Goal: Download file/media

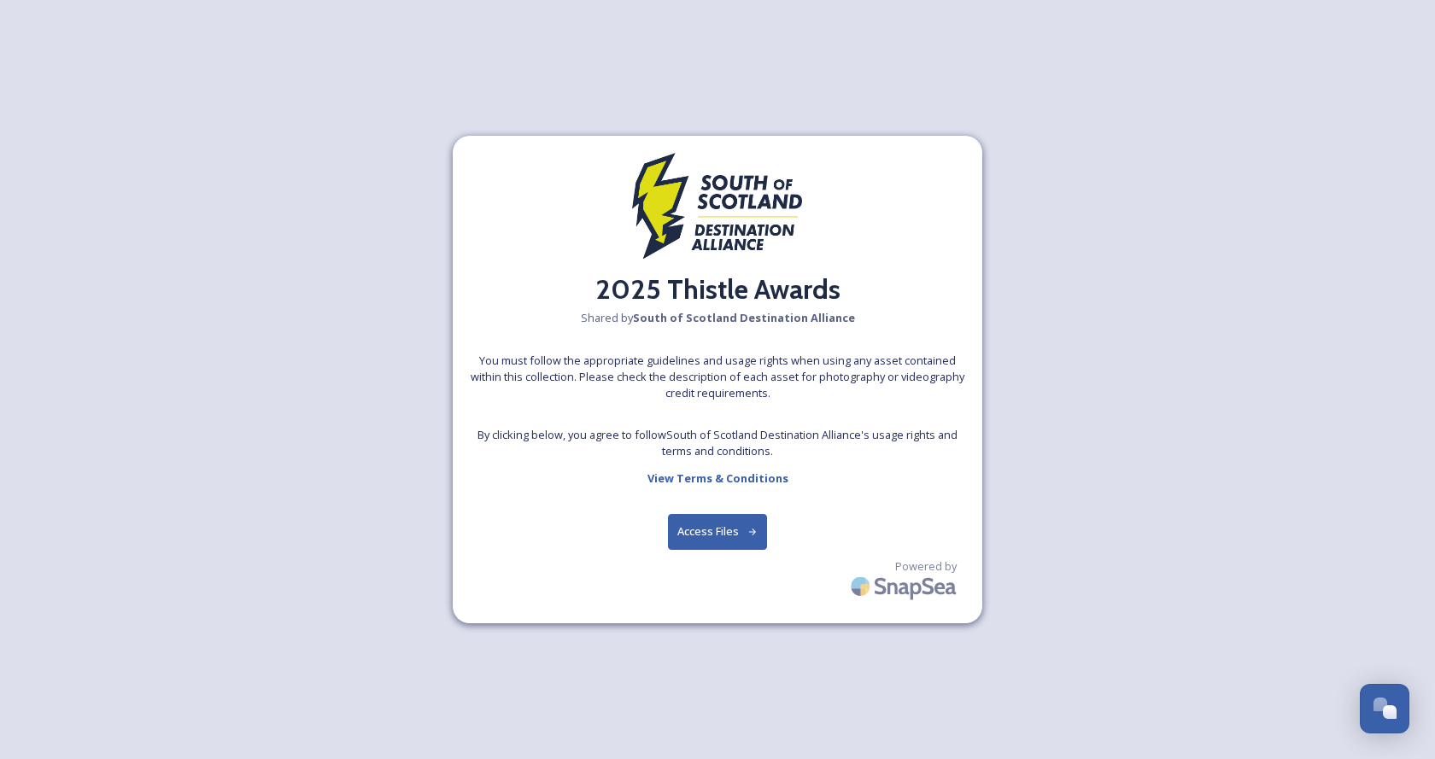
click at [698, 533] on button "Access Files" at bounding box center [718, 531] width 100 height 35
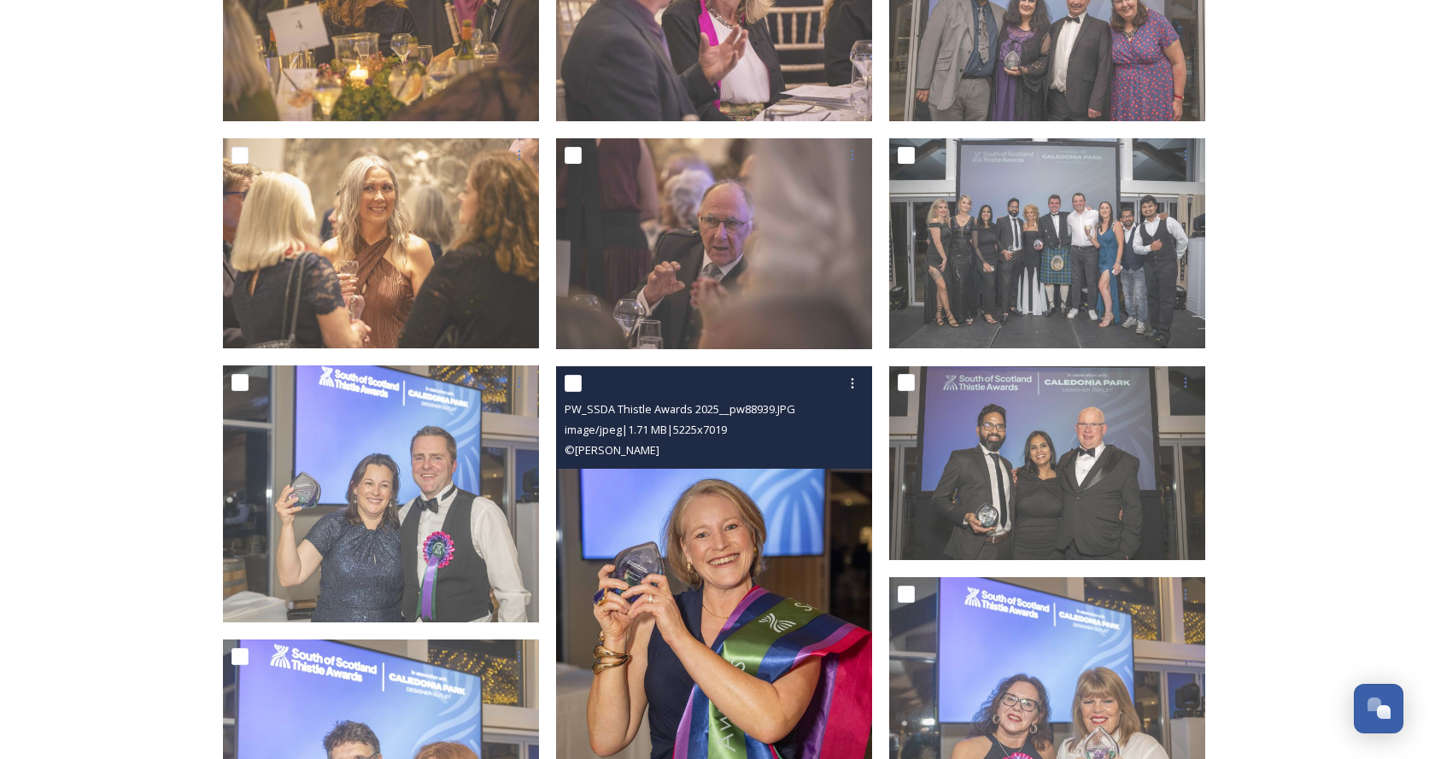
scroll to position [1452, 0]
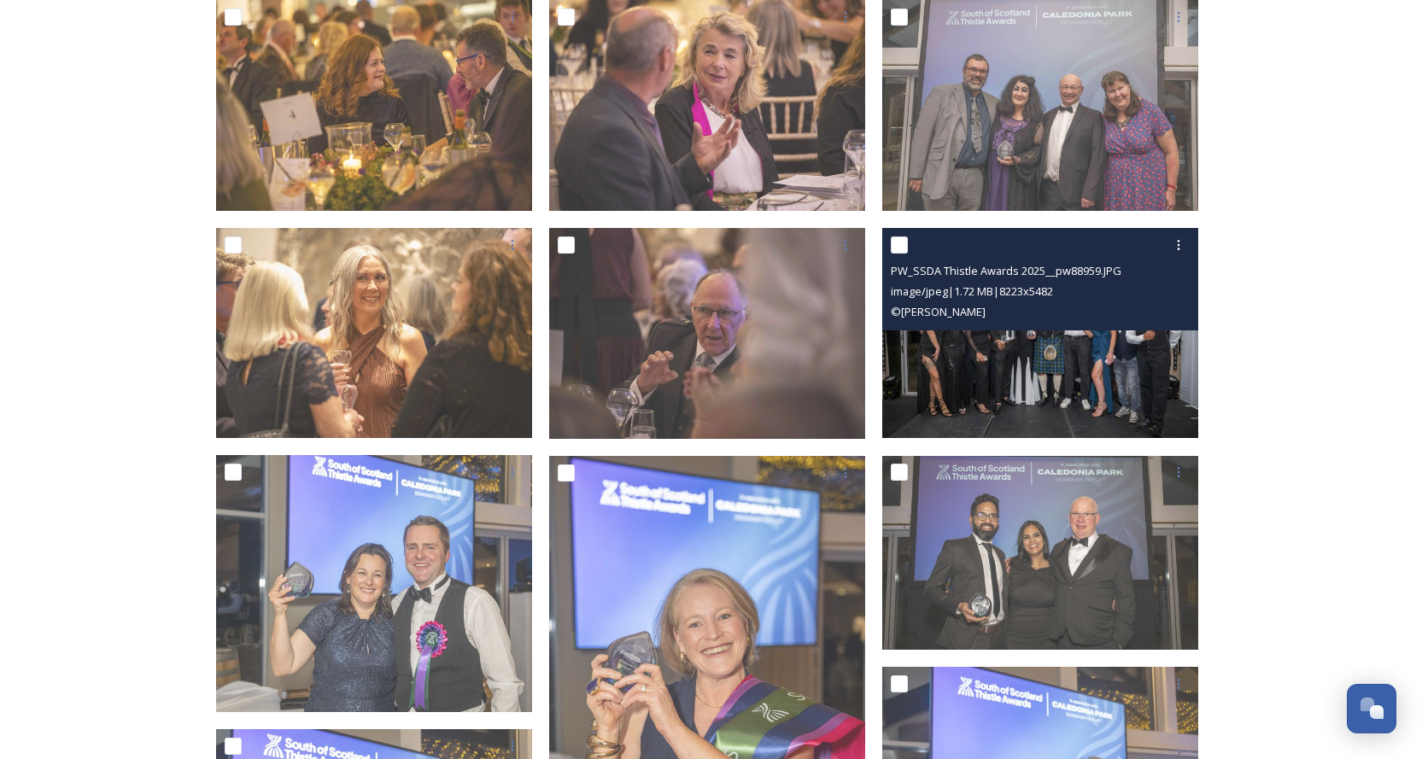
click at [1001, 337] on img at bounding box center [1040, 333] width 316 height 211
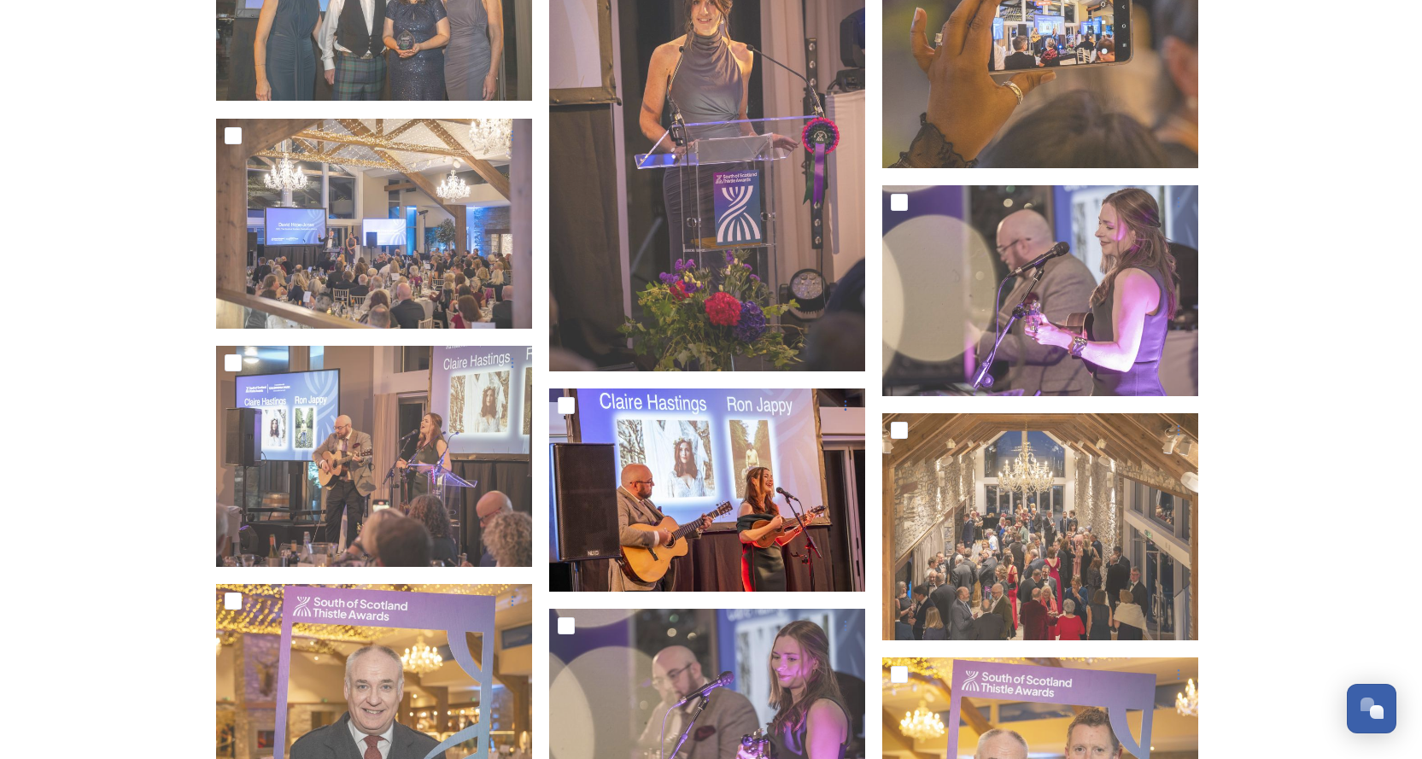
scroll to position [4183, 0]
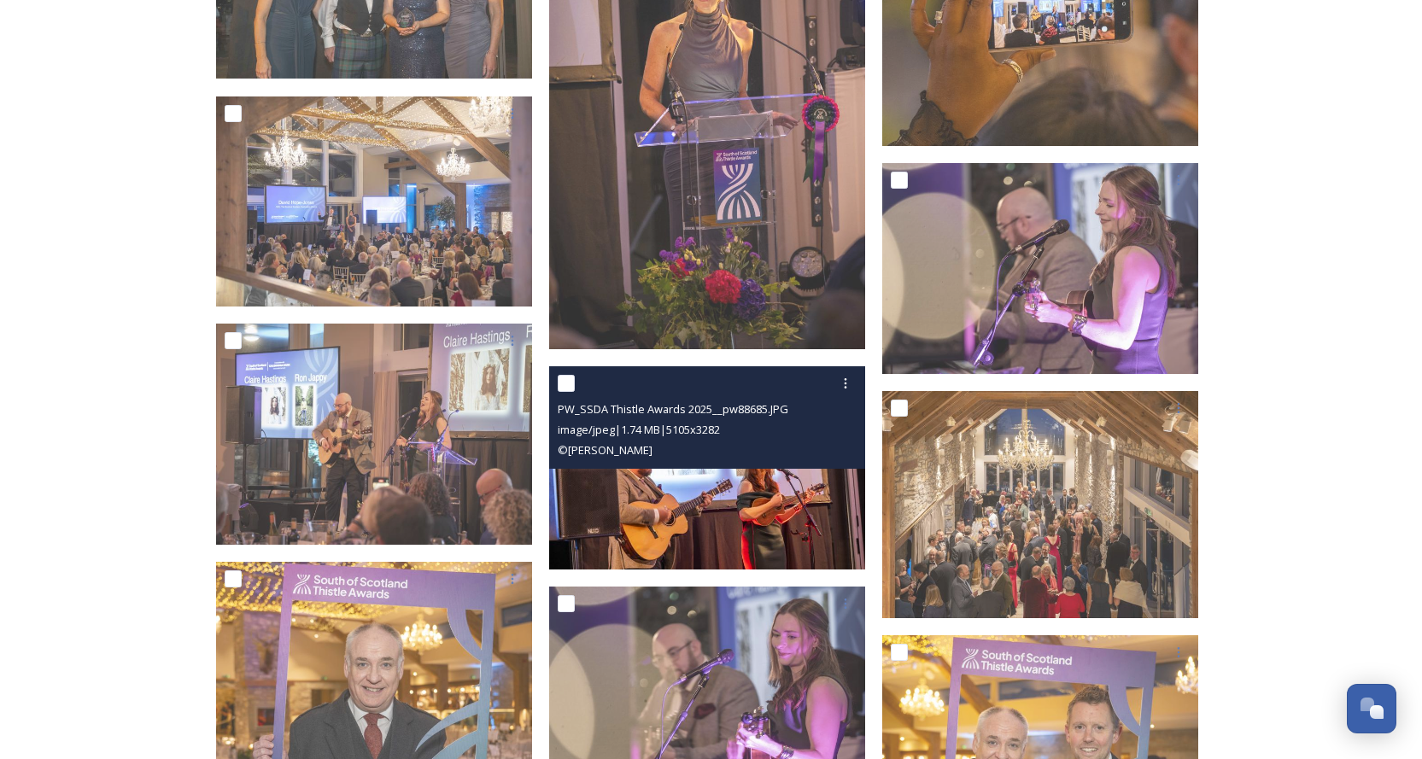
click at [697, 465] on div "PW_SSDA Thistle Awards 2025__pw88685.JPG image/jpeg | 1.74 MB | 5105 x 3282 © P…" at bounding box center [707, 417] width 316 height 102
click at [696, 483] on img at bounding box center [707, 467] width 316 height 203
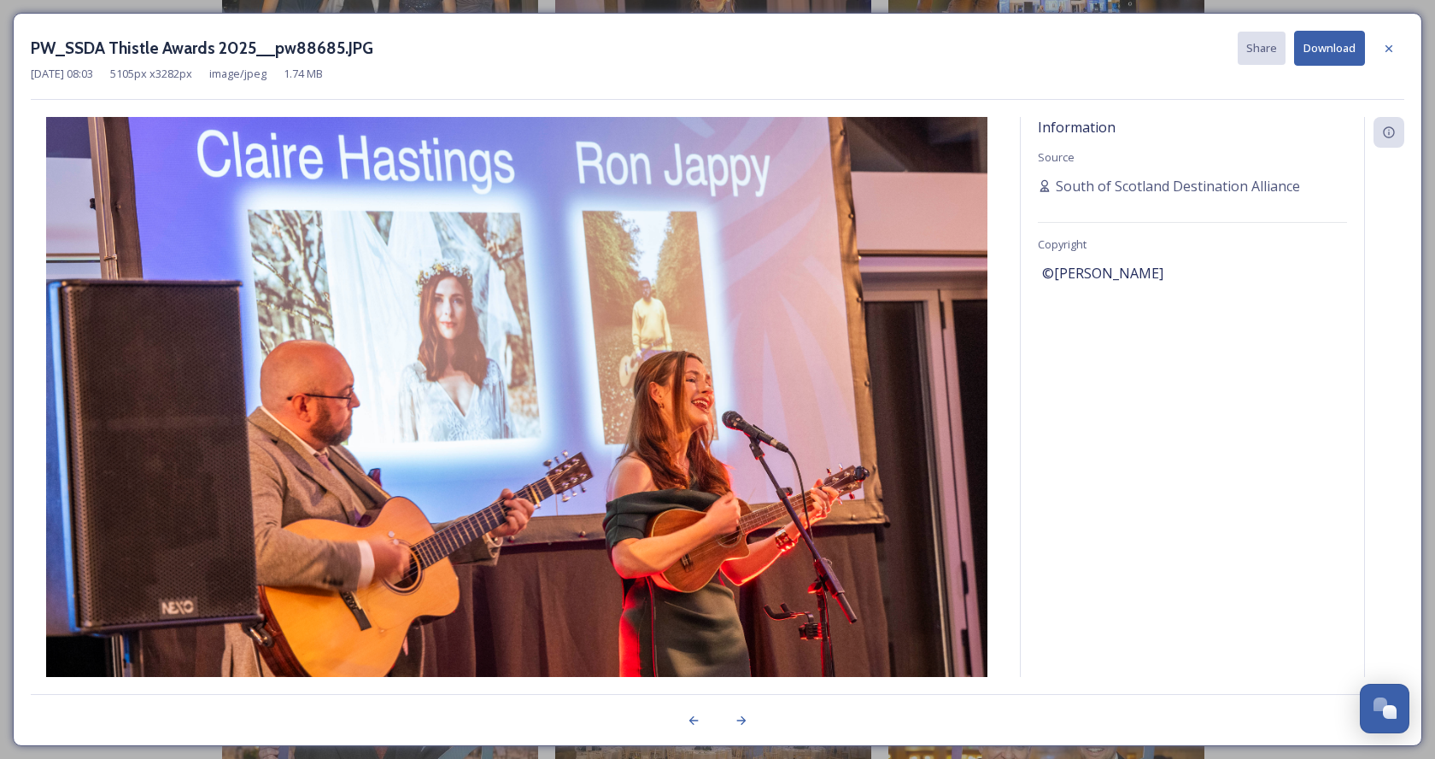
click at [1164, 347] on div "Information Source South of Scotland Destination Alliance Copyright ©PHIL WILKI…" at bounding box center [1192, 397] width 343 height 560
click at [1319, 53] on button "Download" at bounding box center [1329, 48] width 71 height 35
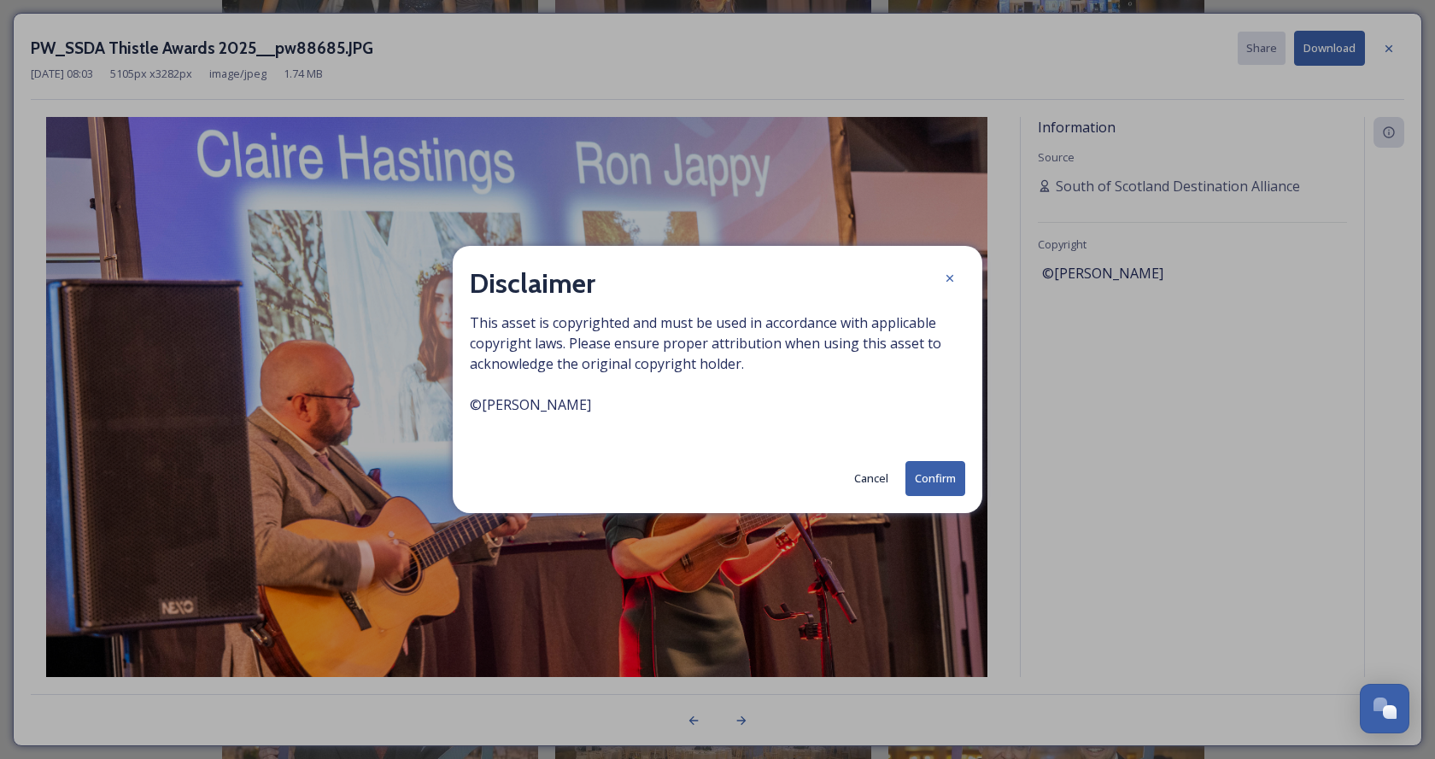
click at [925, 488] on button "Confirm" at bounding box center [935, 478] width 60 height 35
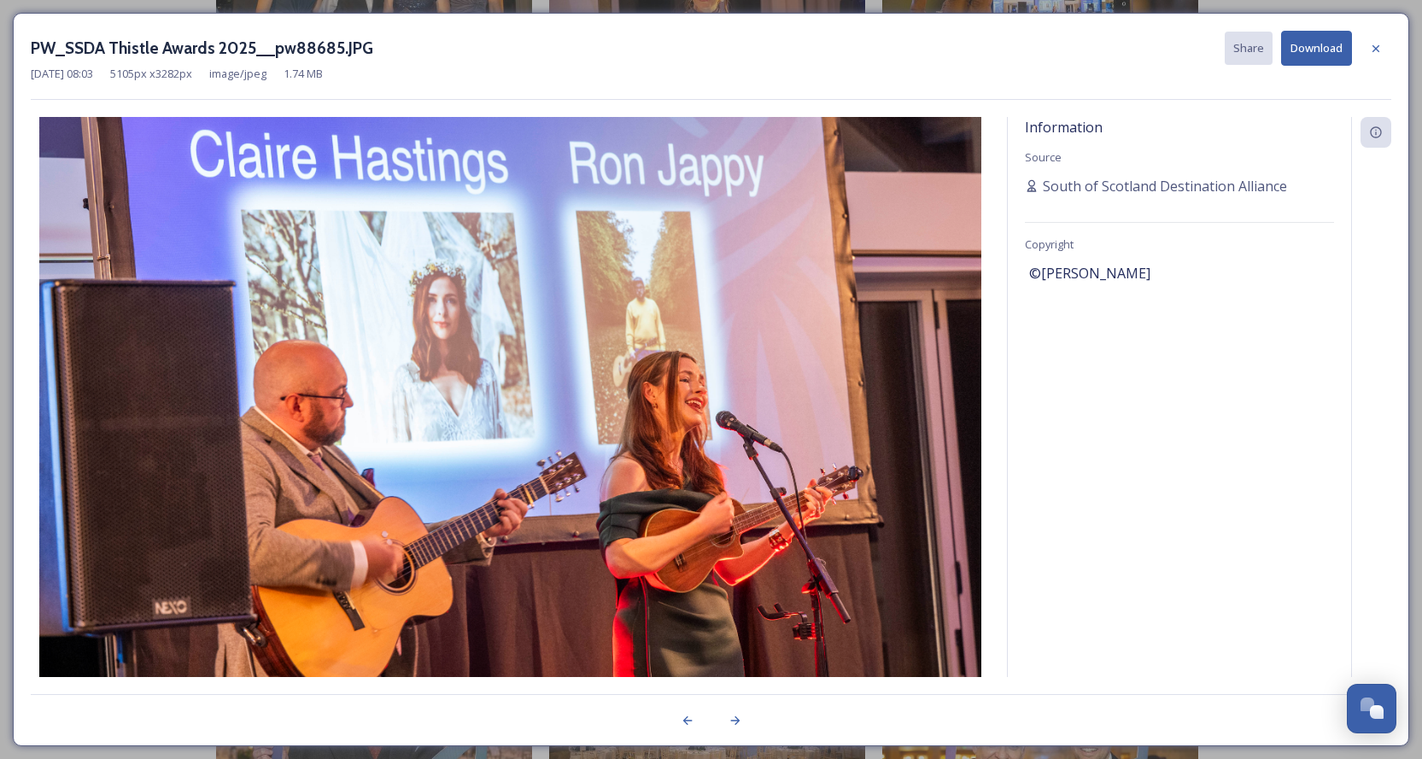
click at [1074, 446] on div "Information Source South of Scotland Destination Alliance Copyright ©PHIL WILKI…" at bounding box center [1179, 397] width 343 height 560
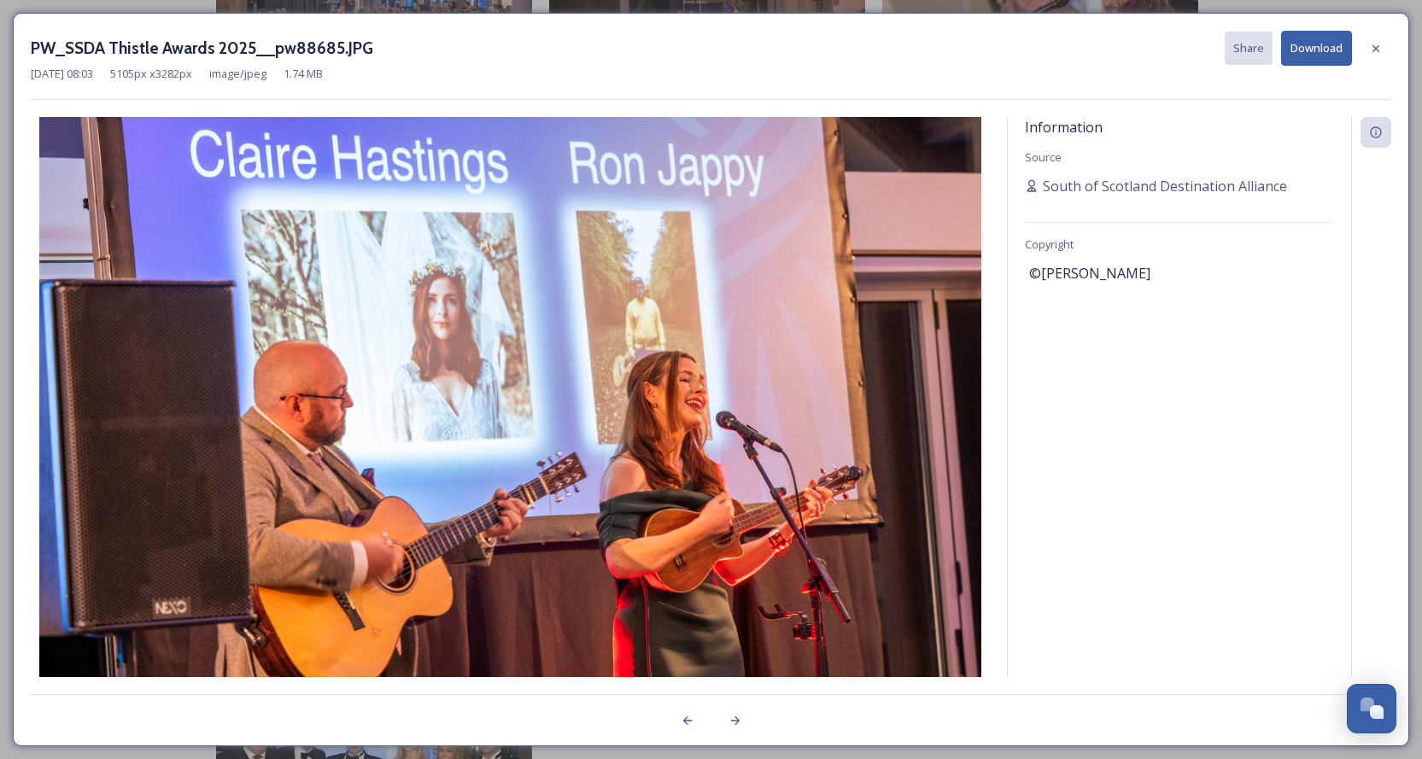
scroll to position [4440, 0]
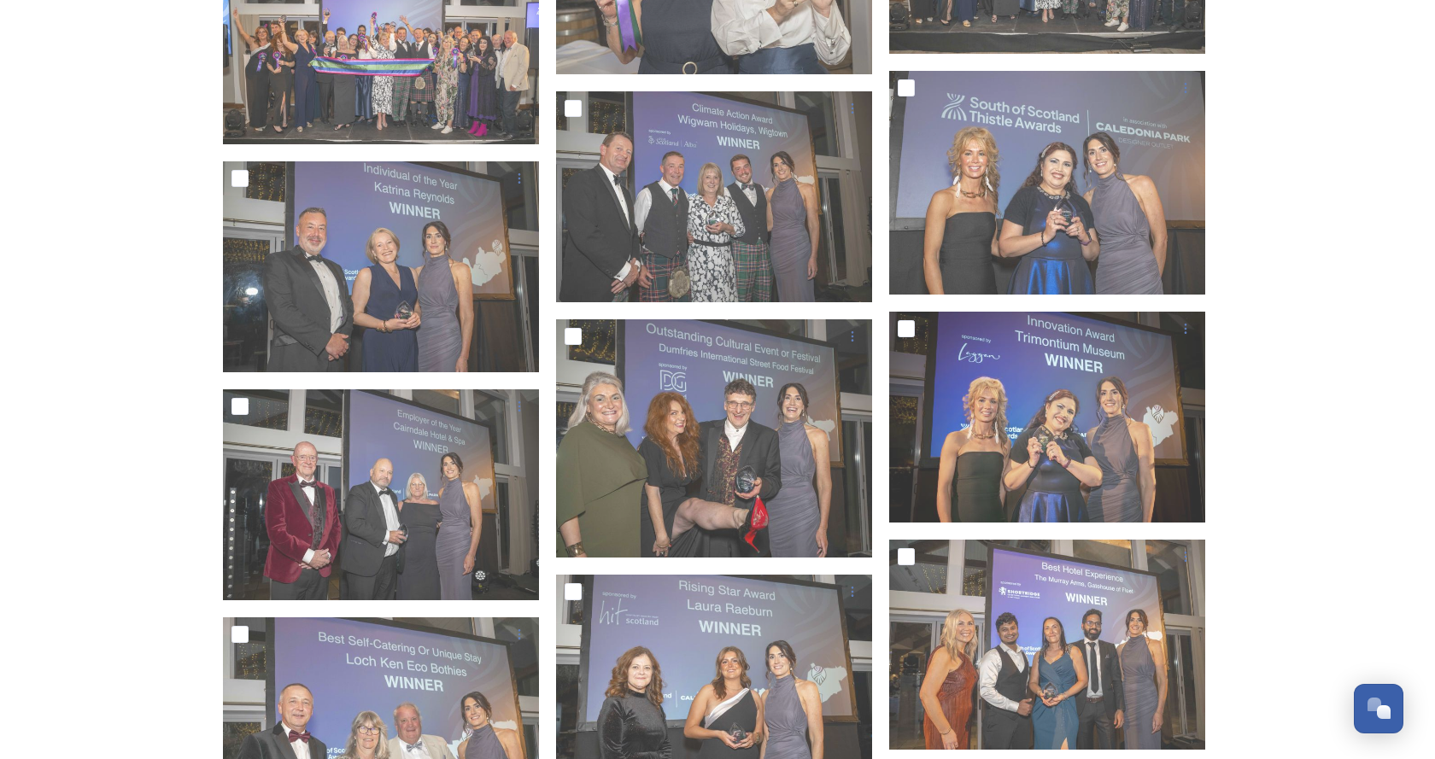
scroll to position [2562, 0]
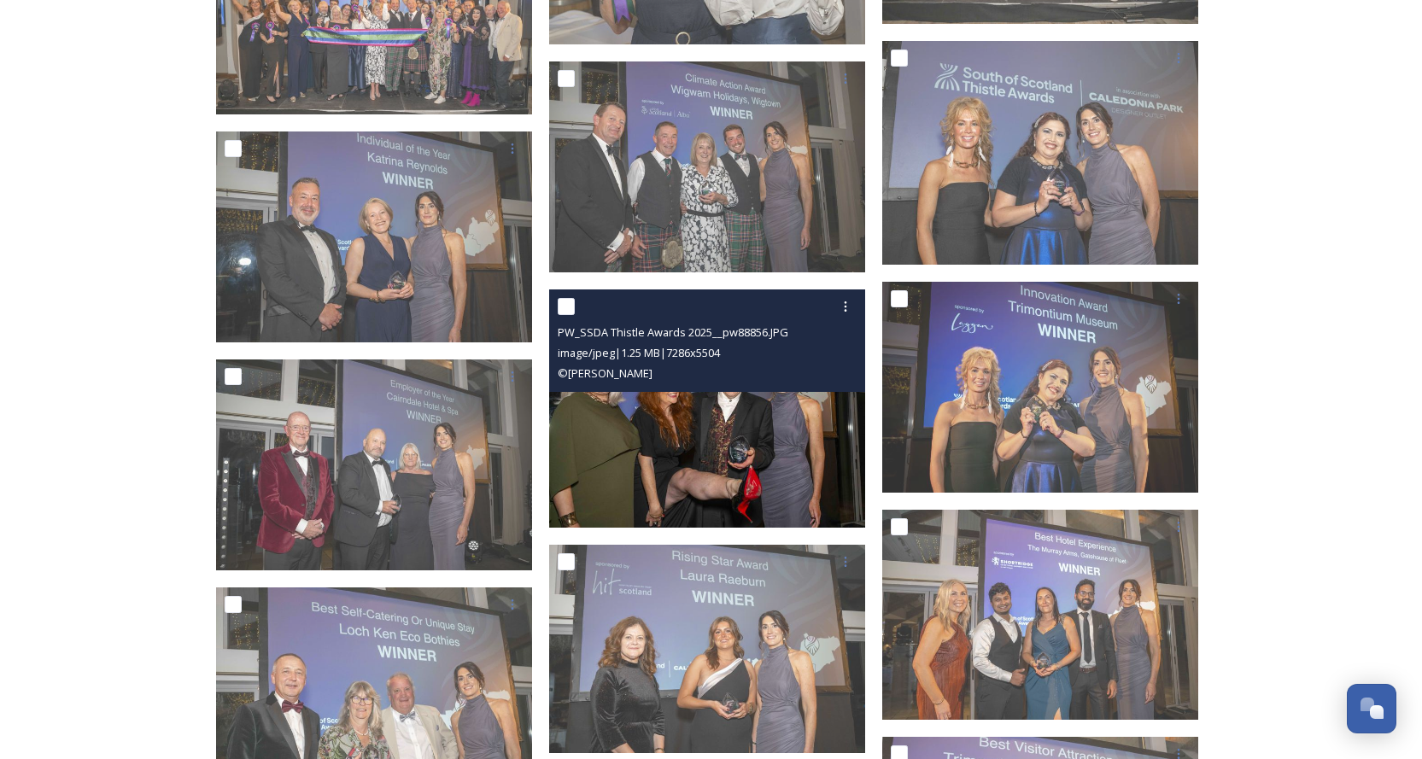
click at [820, 393] on img at bounding box center [707, 408] width 316 height 239
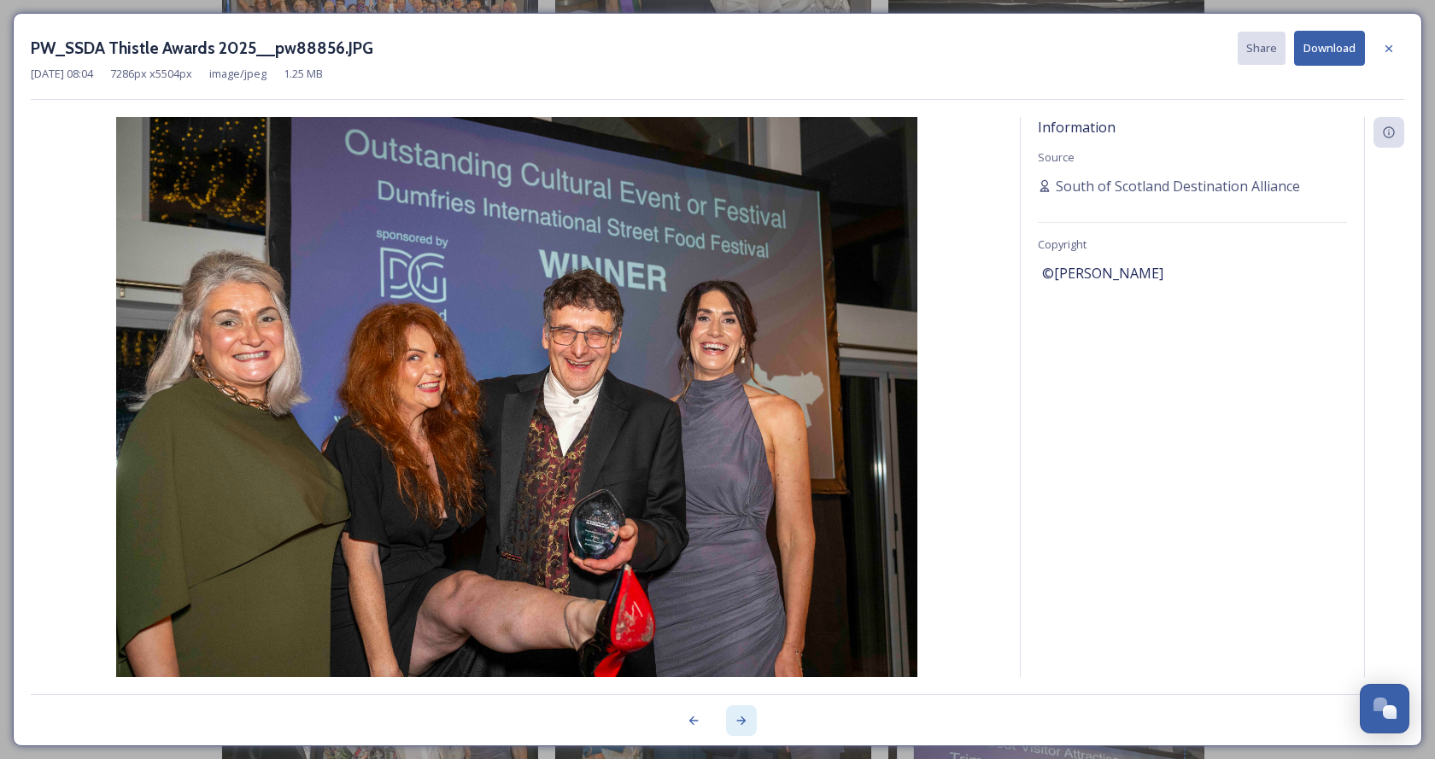
click at [748, 722] on div at bounding box center [741, 720] width 31 height 31
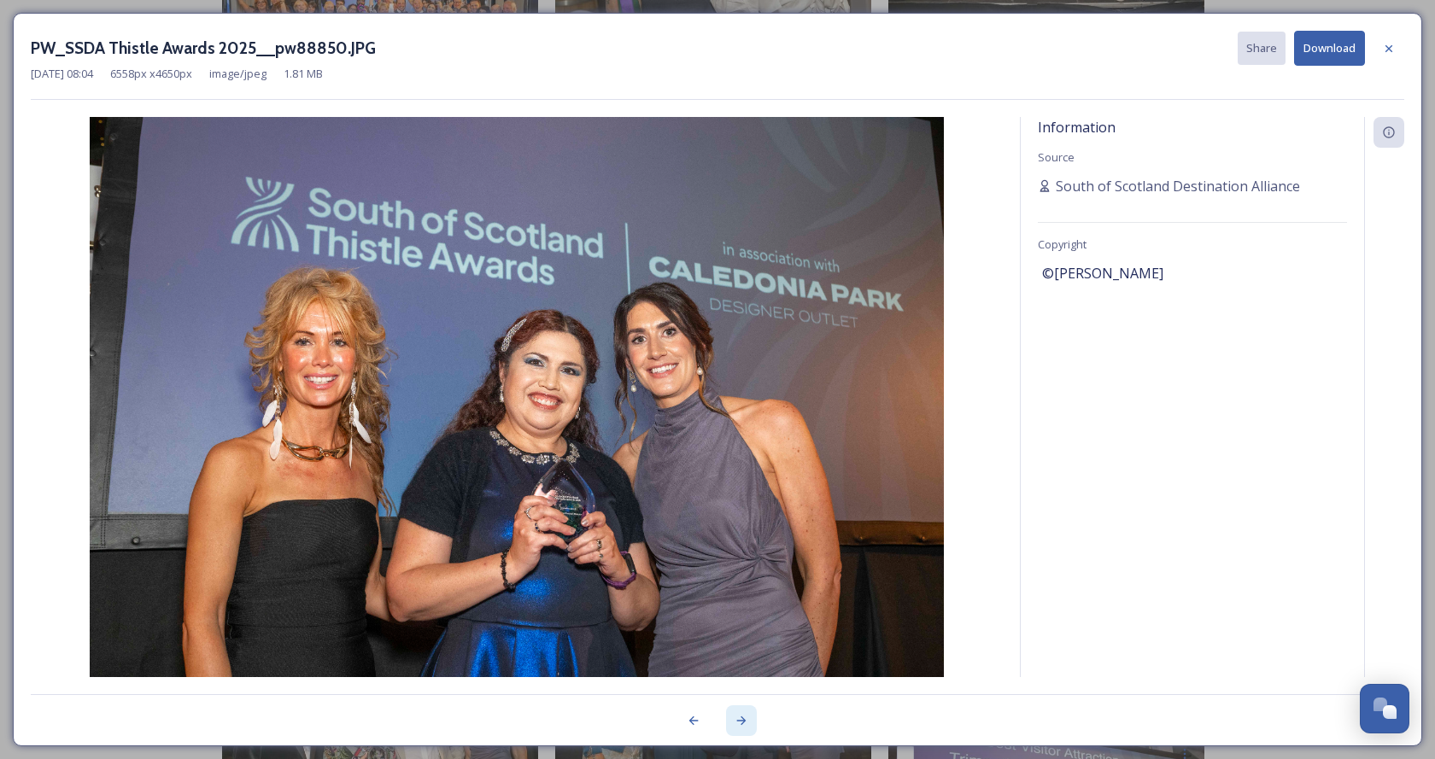
click at [743, 717] on icon at bounding box center [742, 721] width 14 height 14
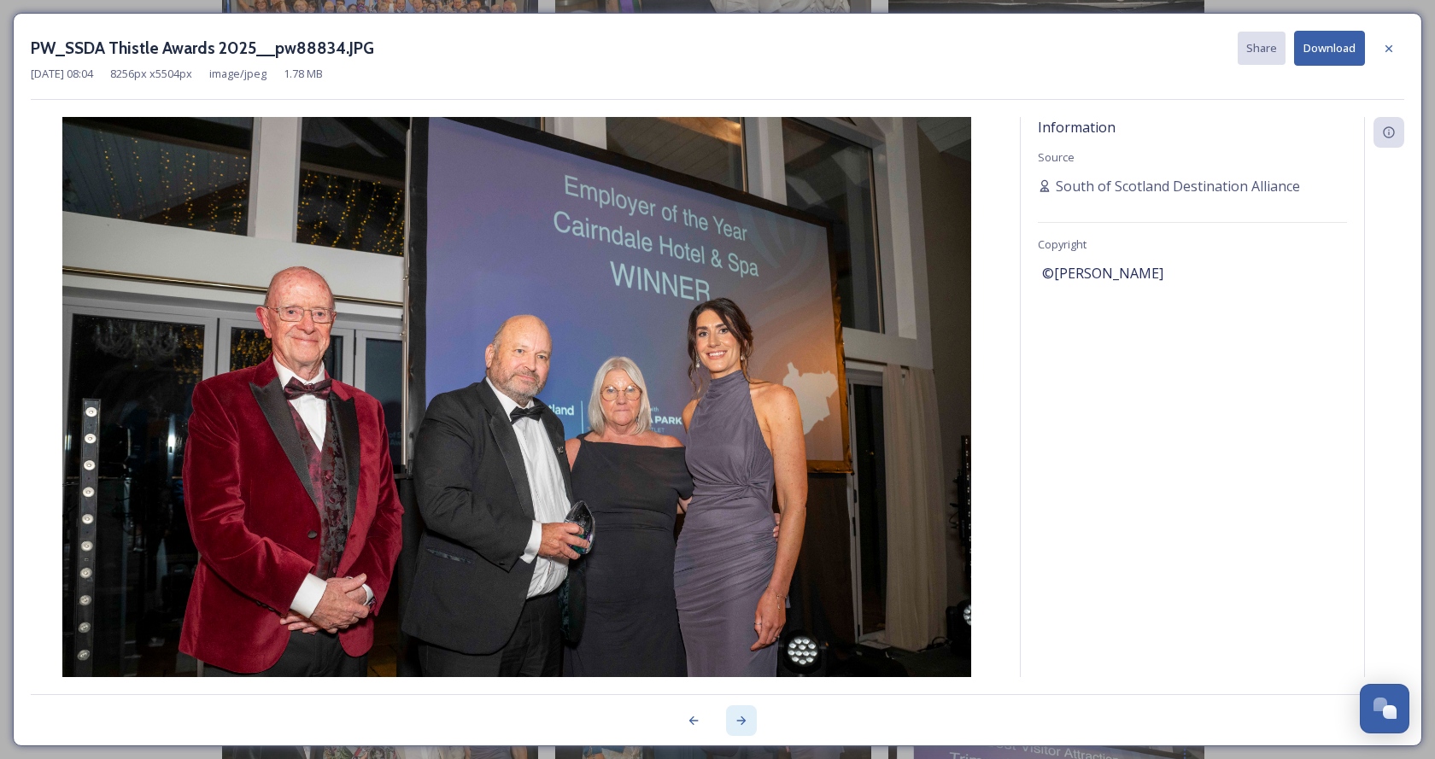
click at [740, 721] on icon at bounding box center [741, 721] width 9 height 9
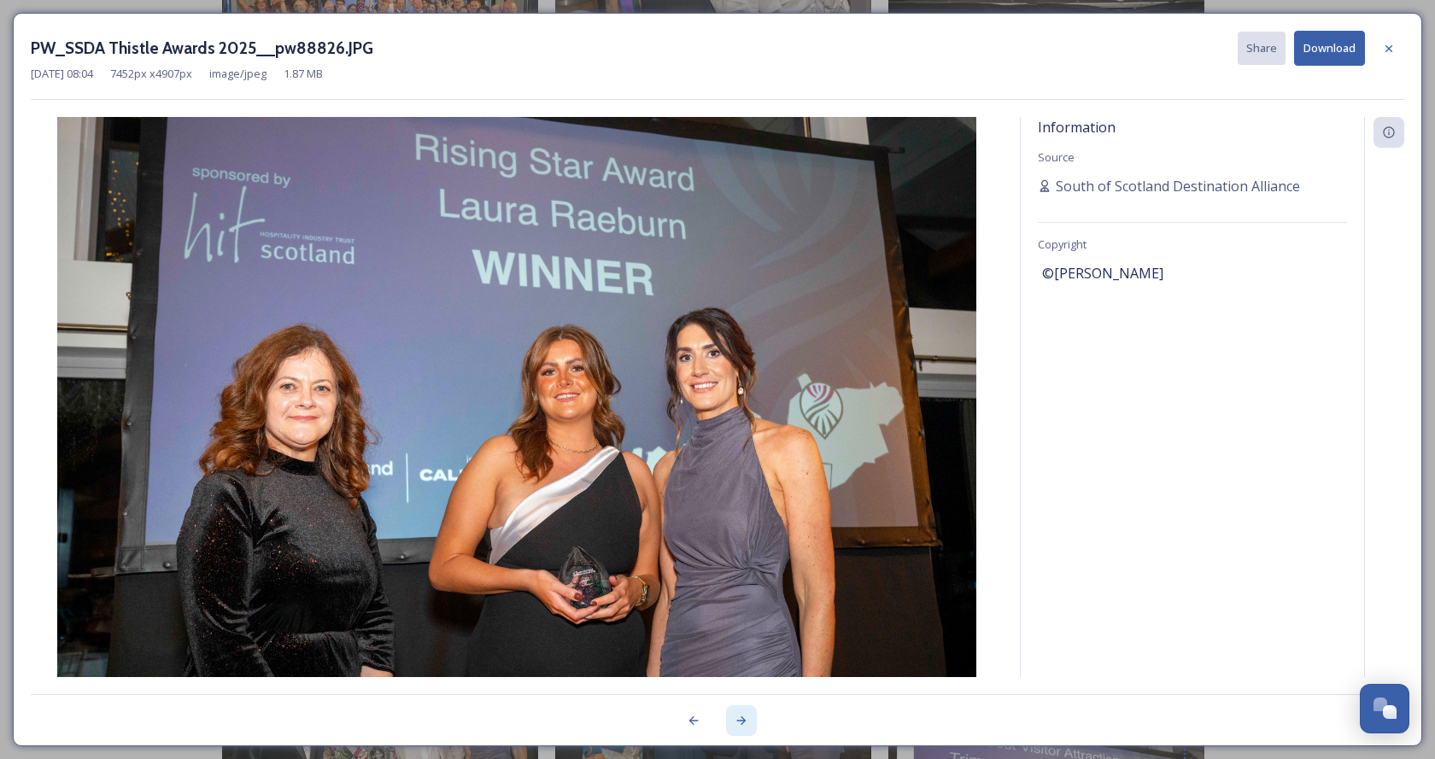
click at [742, 718] on icon at bounding box center [741, 721] width 9 height 9
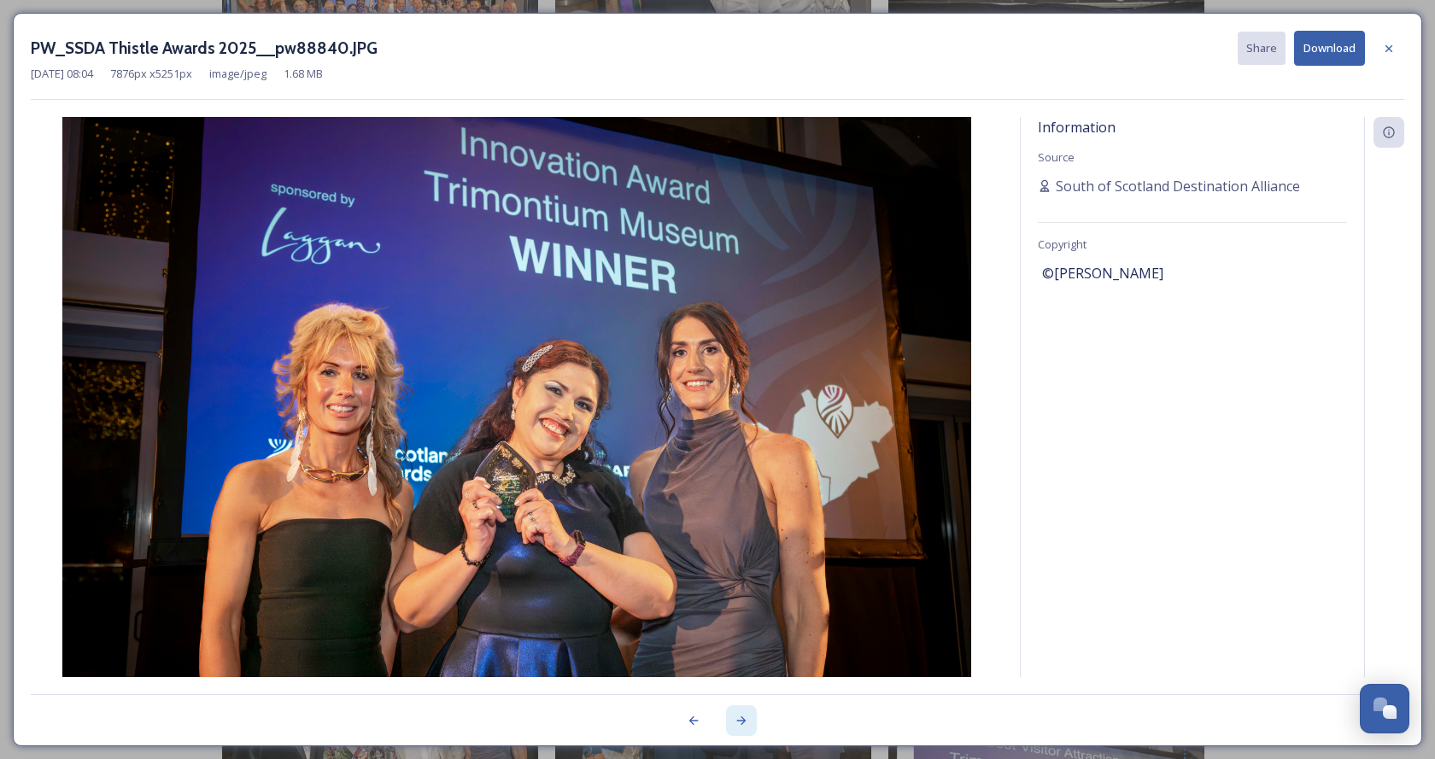
click at [743, 716] on icon at bounding box center [742, 721] width 14 height 14
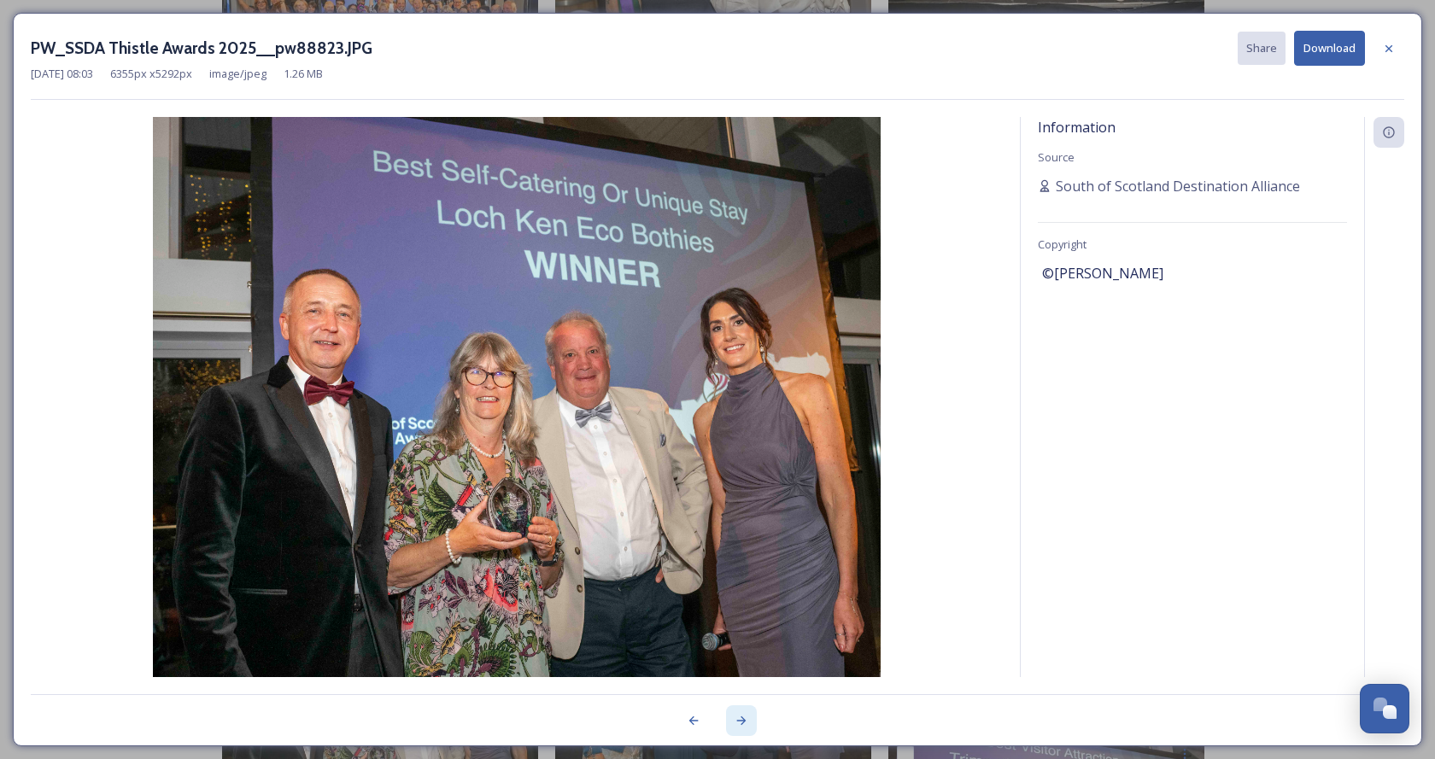
click at [739, 717] on icon at bounding box center [742, 721] width 14 height 14
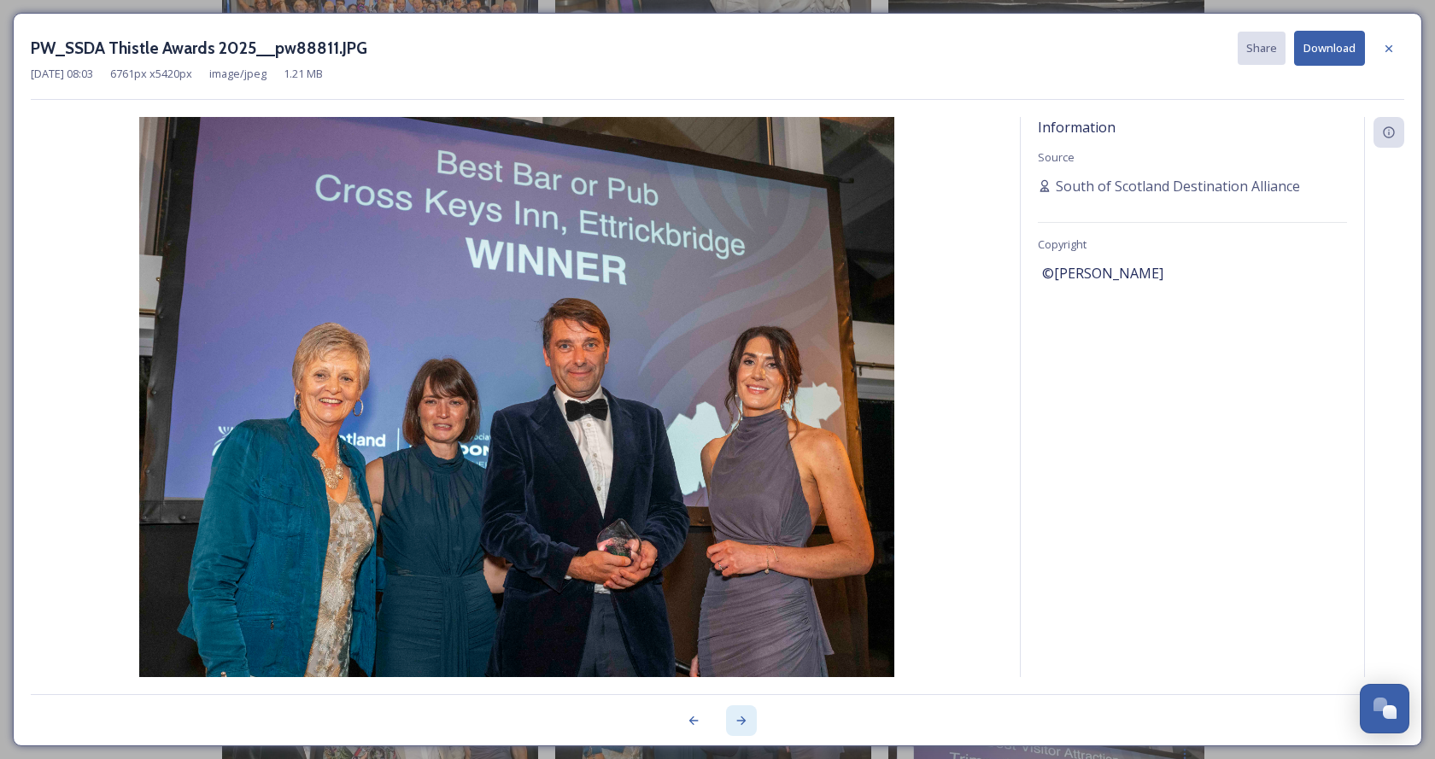
click at [744, 721] on icon at bounding box center [741, 721] width 9 height 9
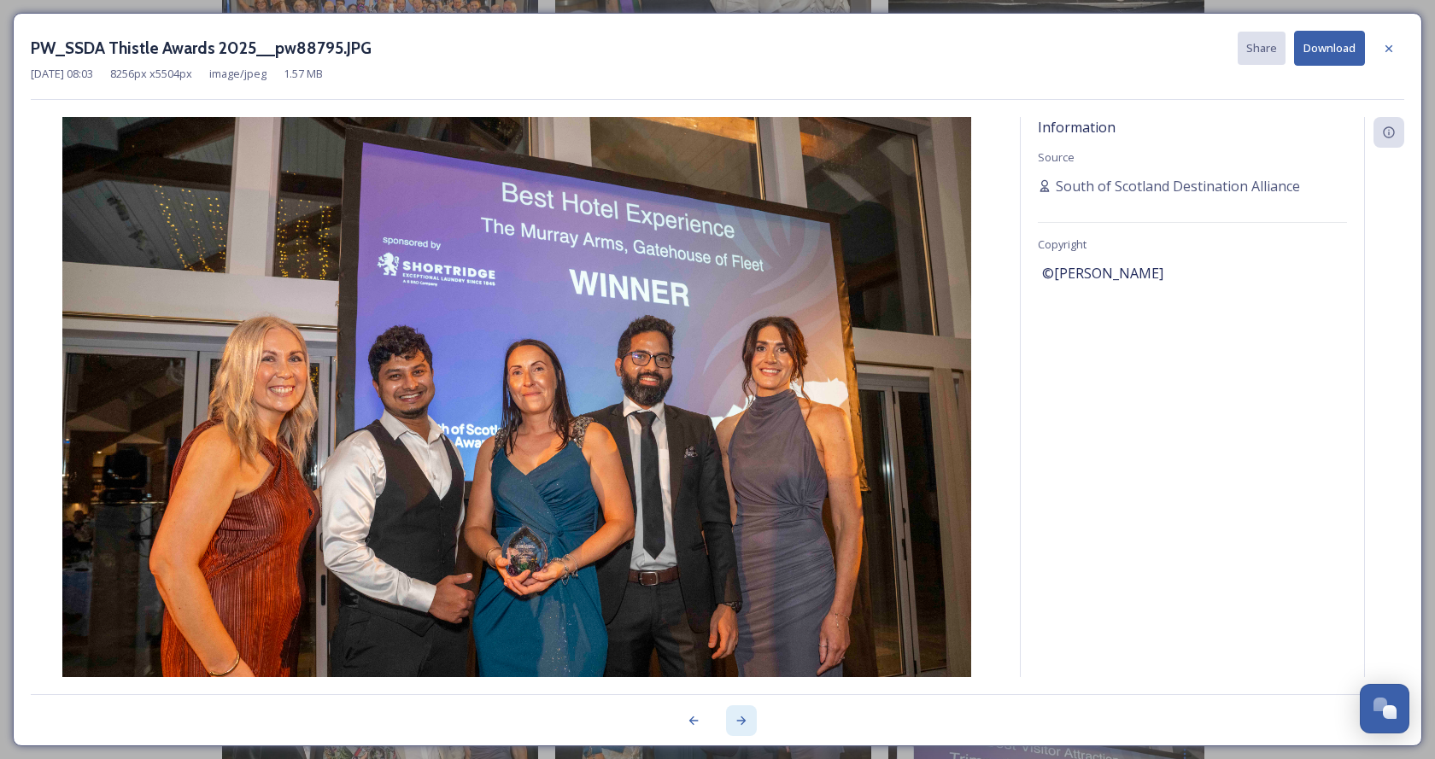
click at [742, 717] on icon at bounding box center [742, 721] width 14 height 14
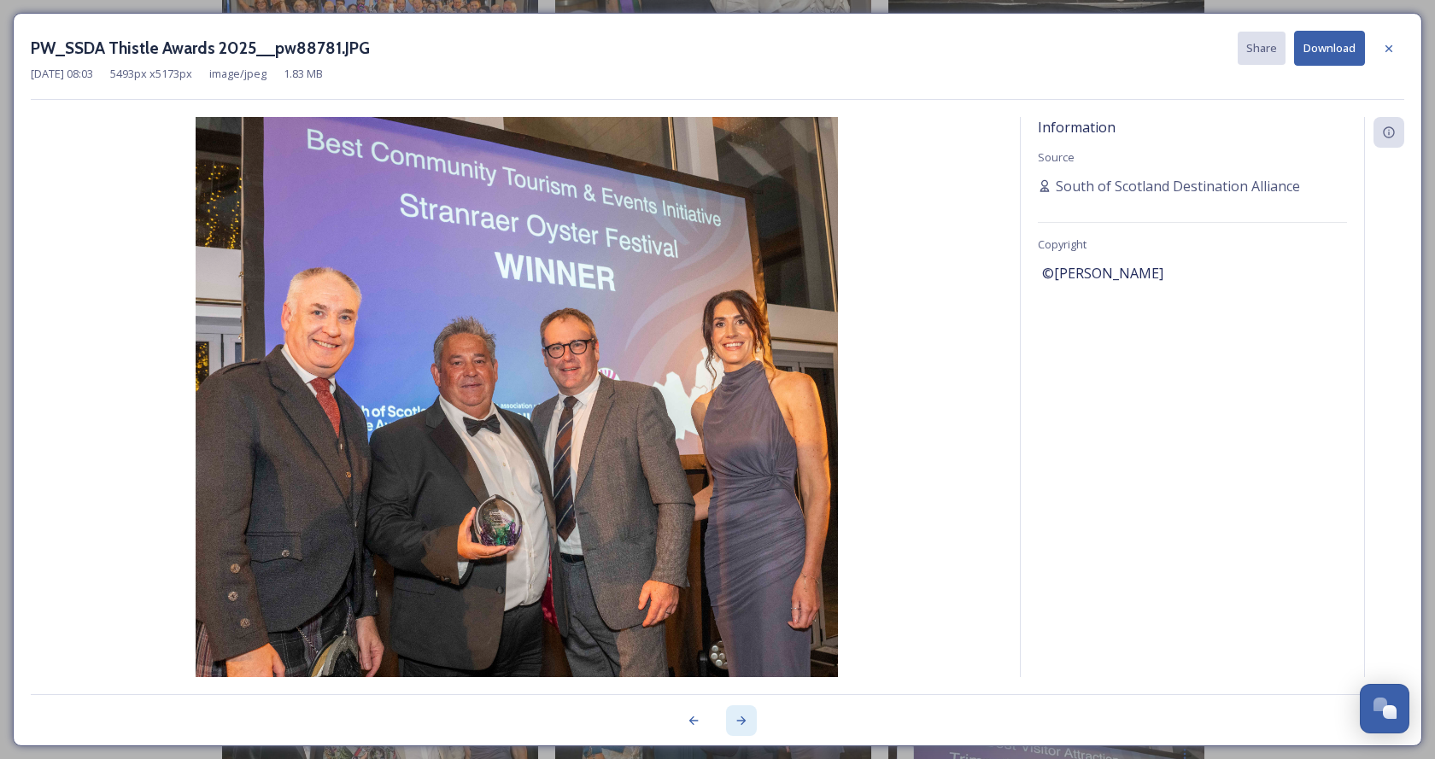
click at [742, 721] on icon at bounding box center [741, 721] width 9 height 9
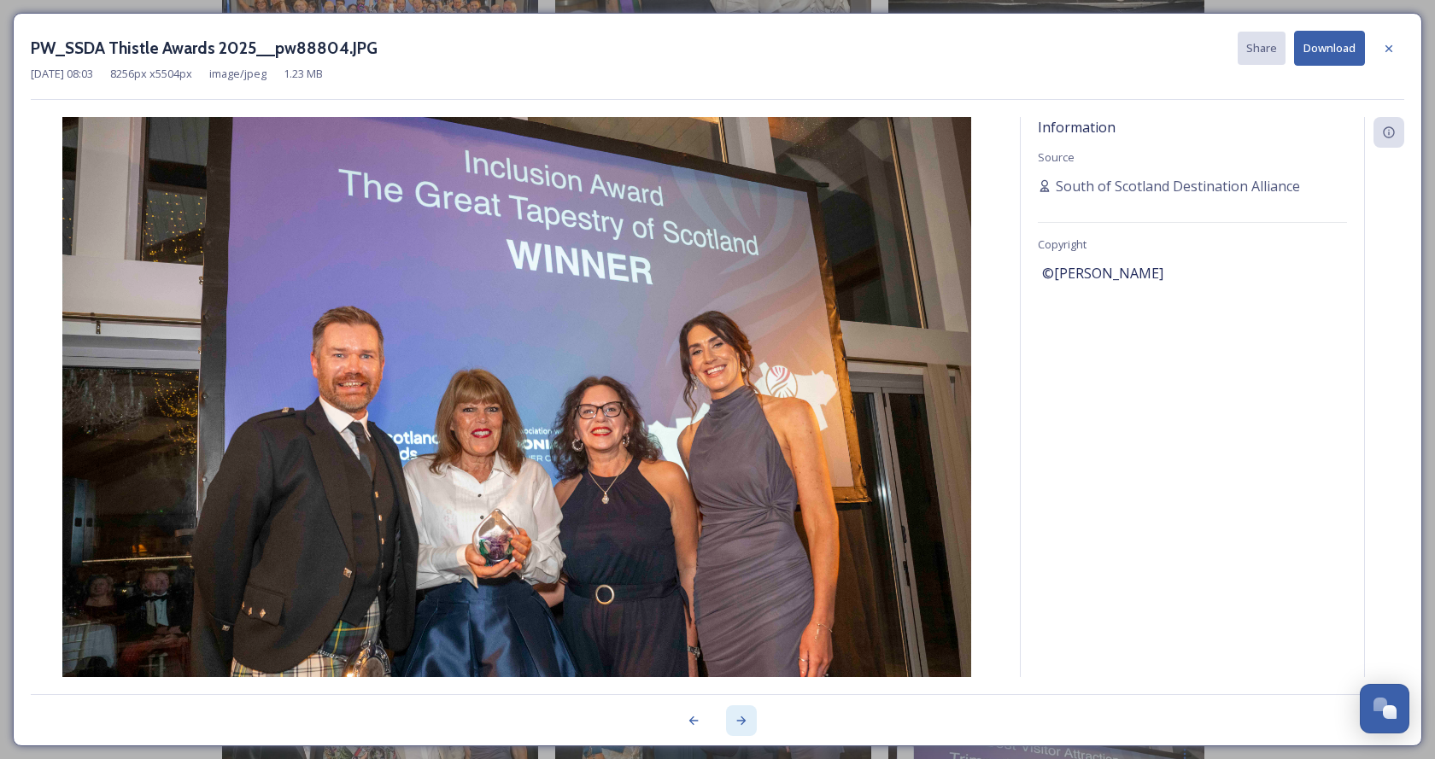
click at [742, 721] on icon at bounding box center [741, 721] width 9 height 9
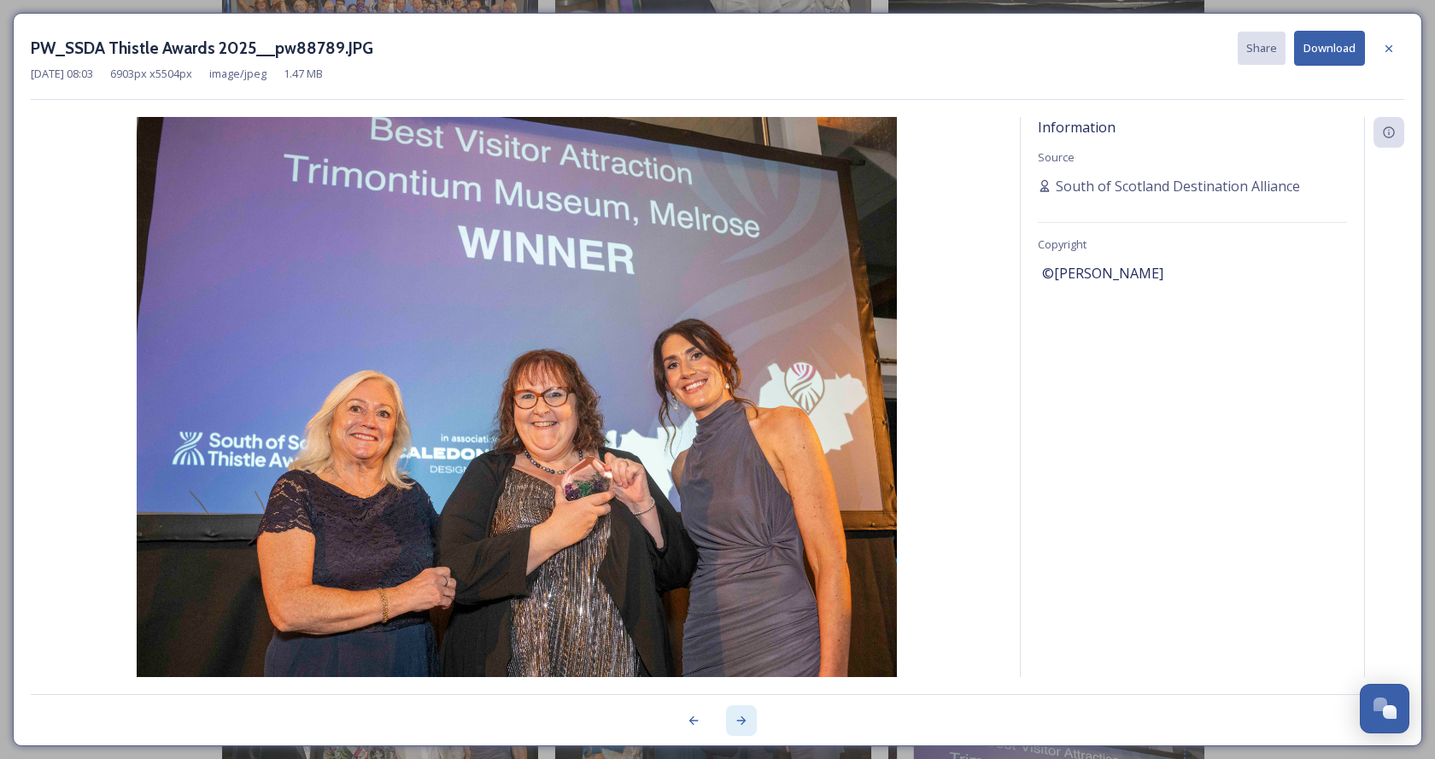
click at [742, 721] on icon at bounding box center [741, 721] width 9 height 9
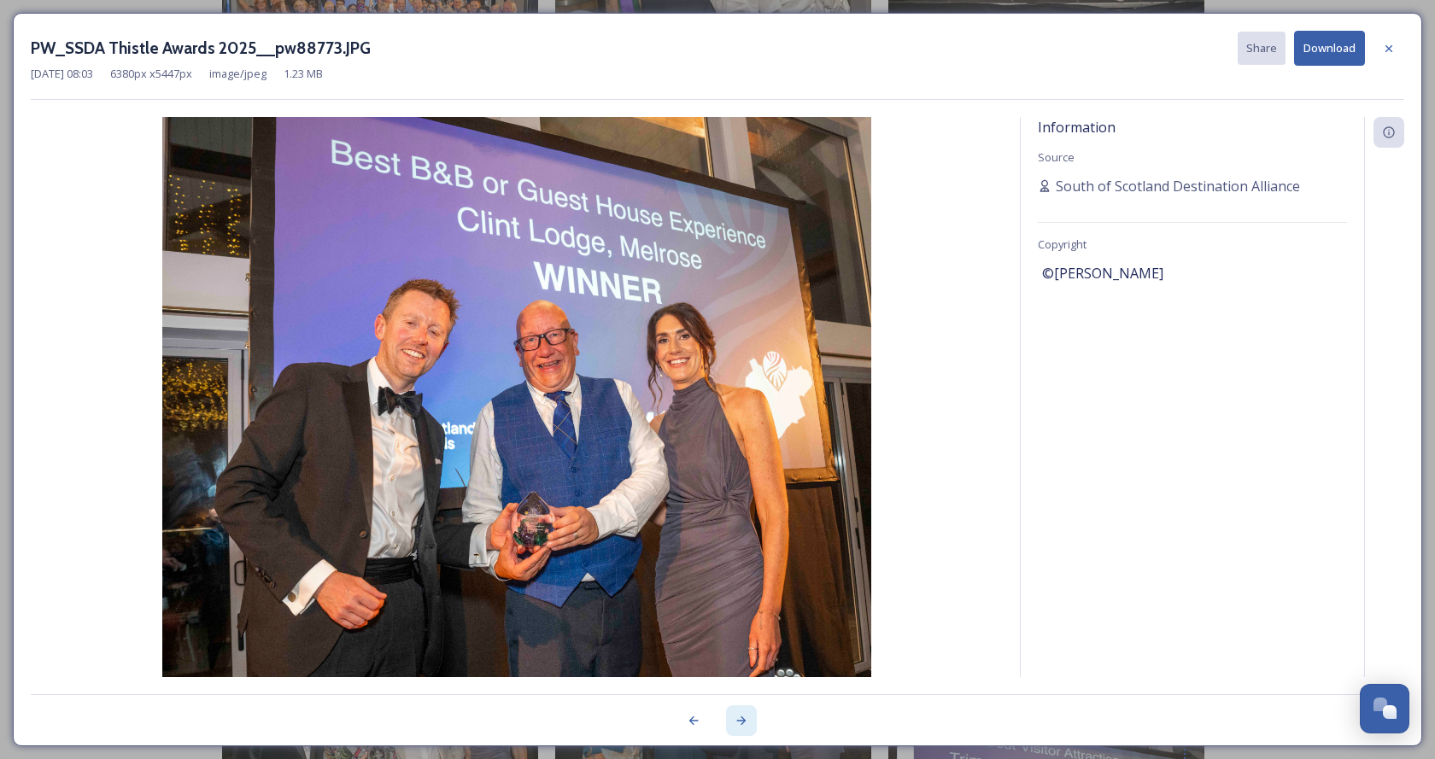
click at [742, 721] on icon at bounding box center [741, 721] width 9 height 9
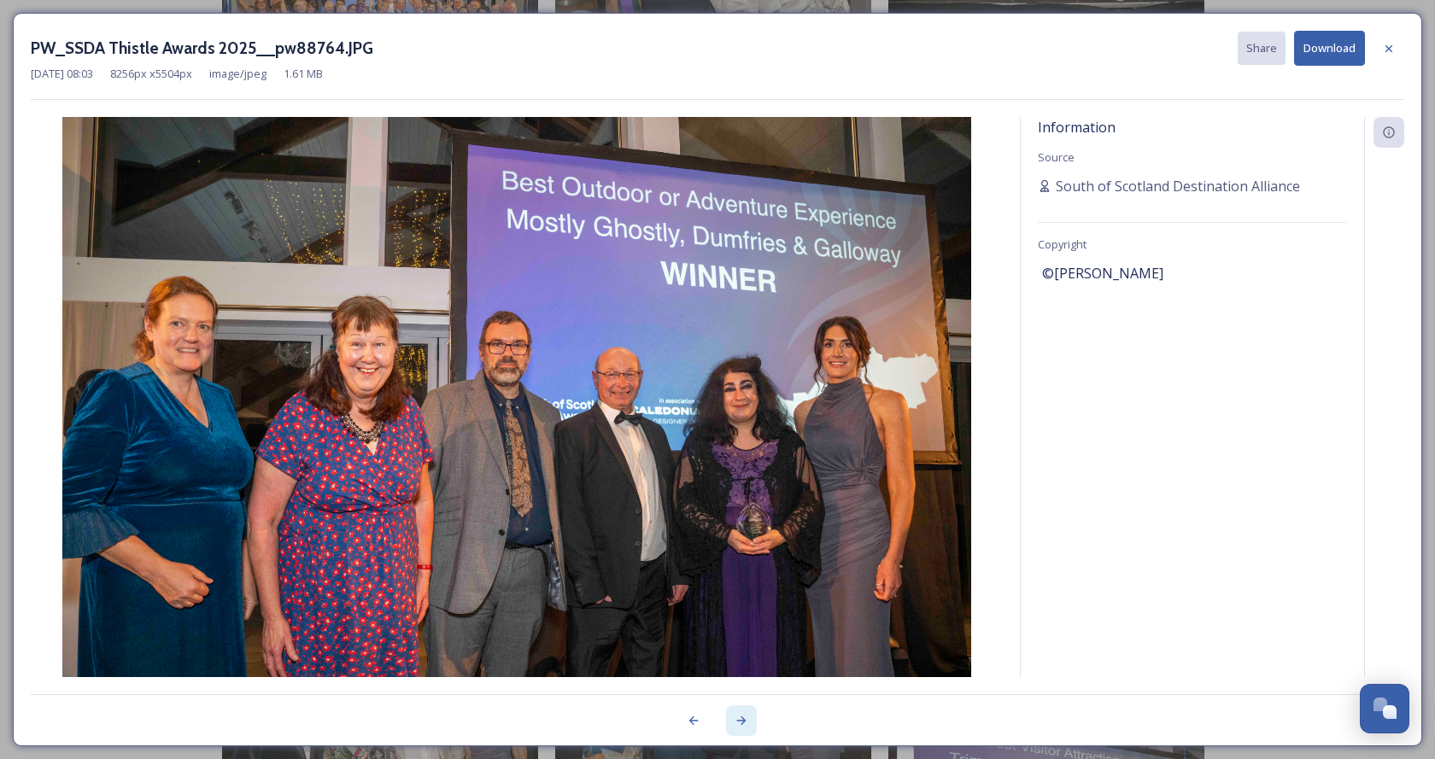
click at [739, 717] on icon at bounding box center [742, 721] width 14 height 14
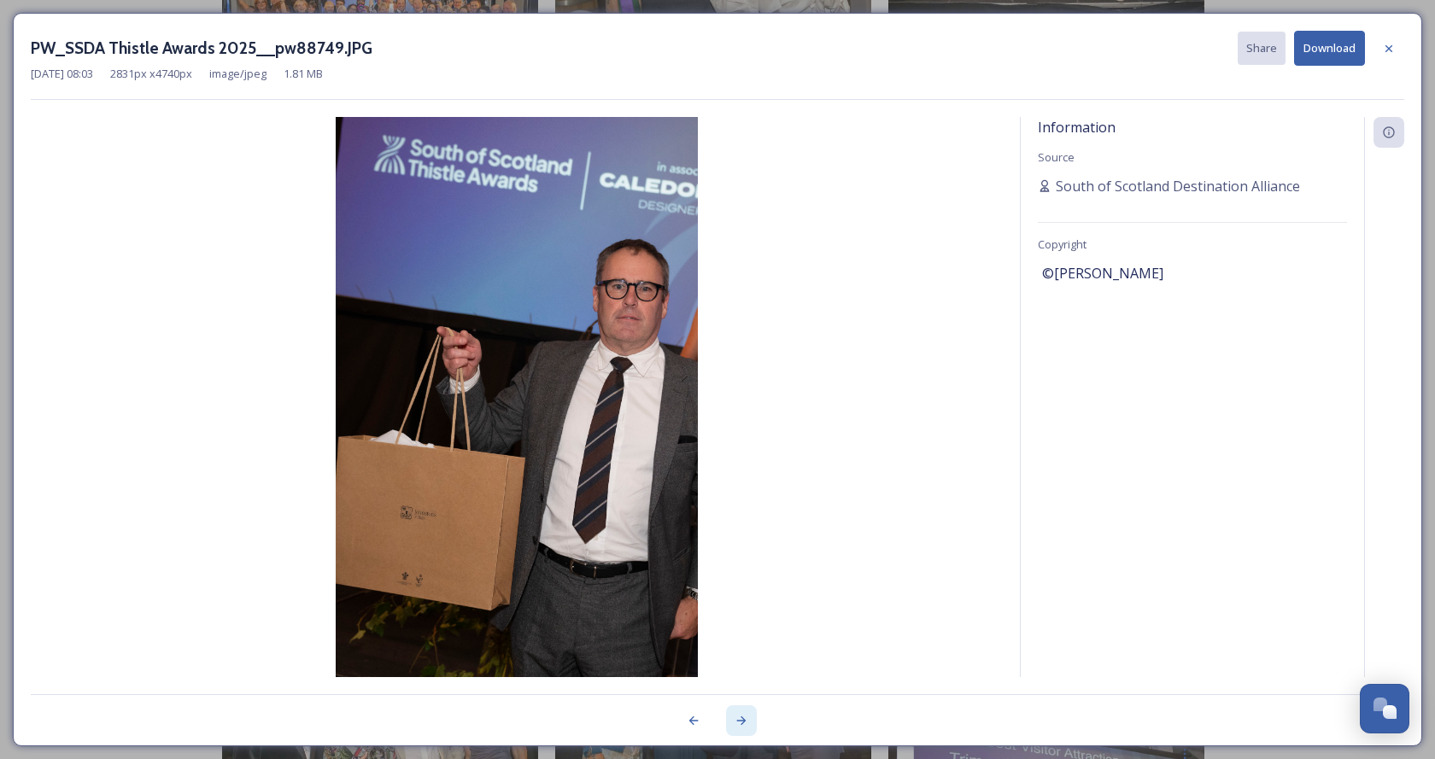
click at [739, 717] on icon at bounding box center [742, 721] width 14 height 14
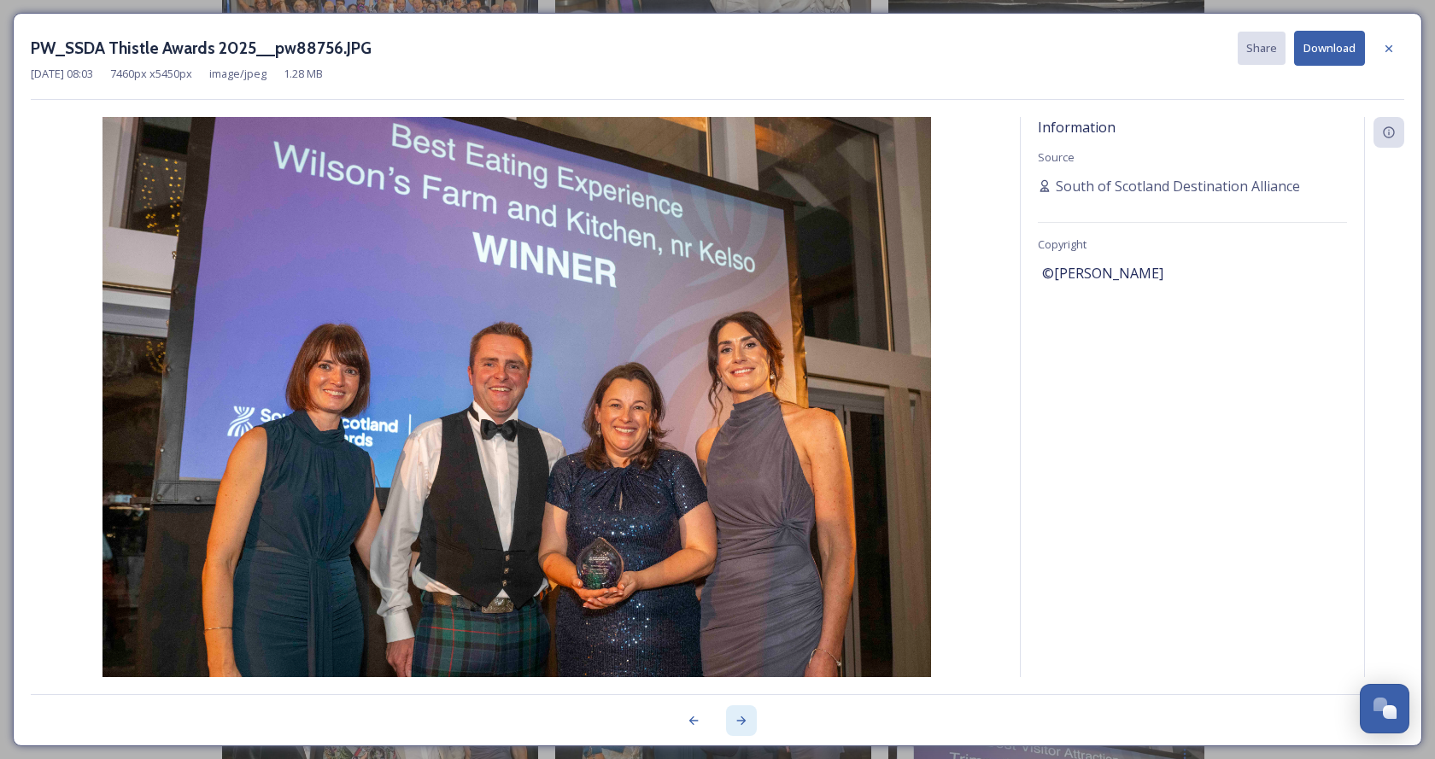
click at [739, 717] on icon at bounding box center [742, 721] width 14 height 14
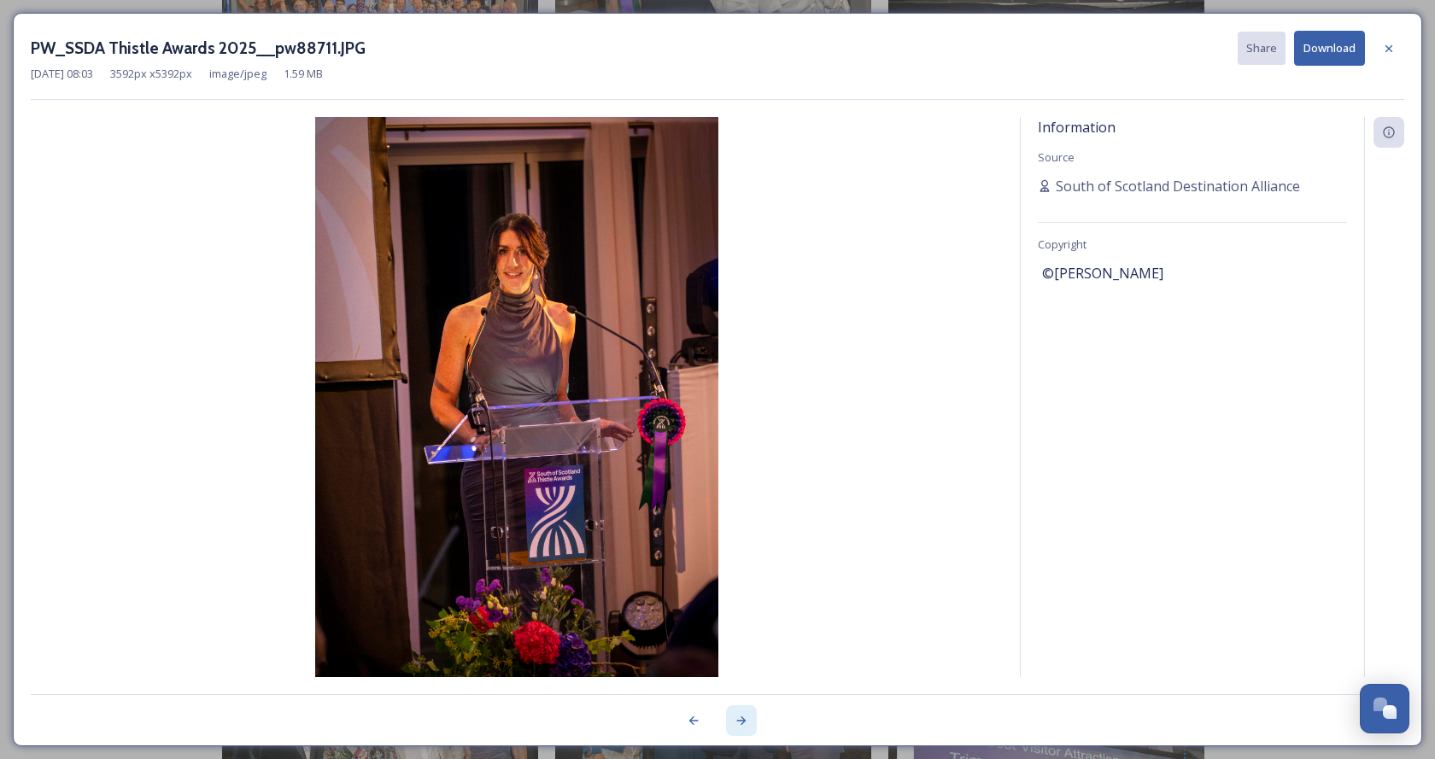
click at [739, 720] on icon at bounding box center [742, 721] width 14 height 14
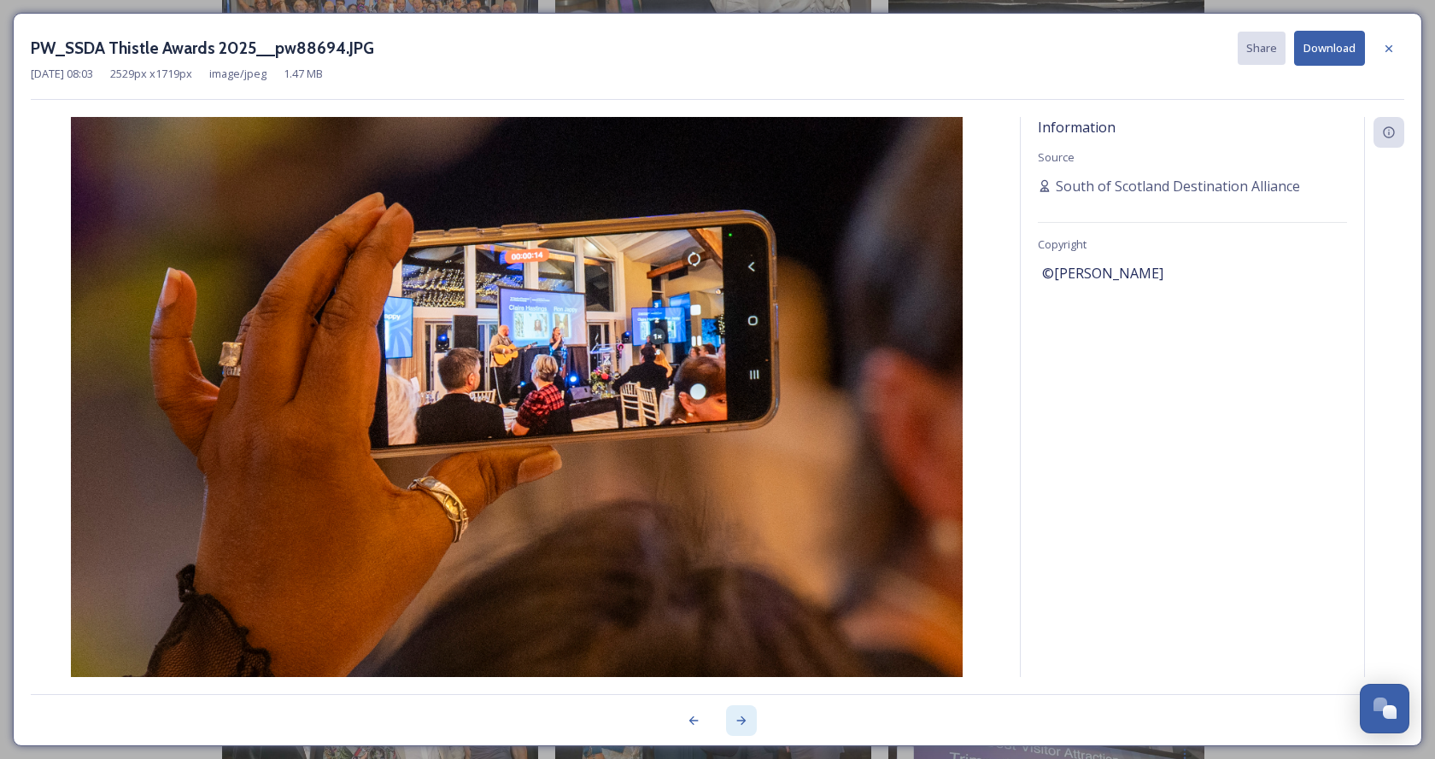
click at [739, 720] on icon at bounding box center [742, 721] width 14 height 14
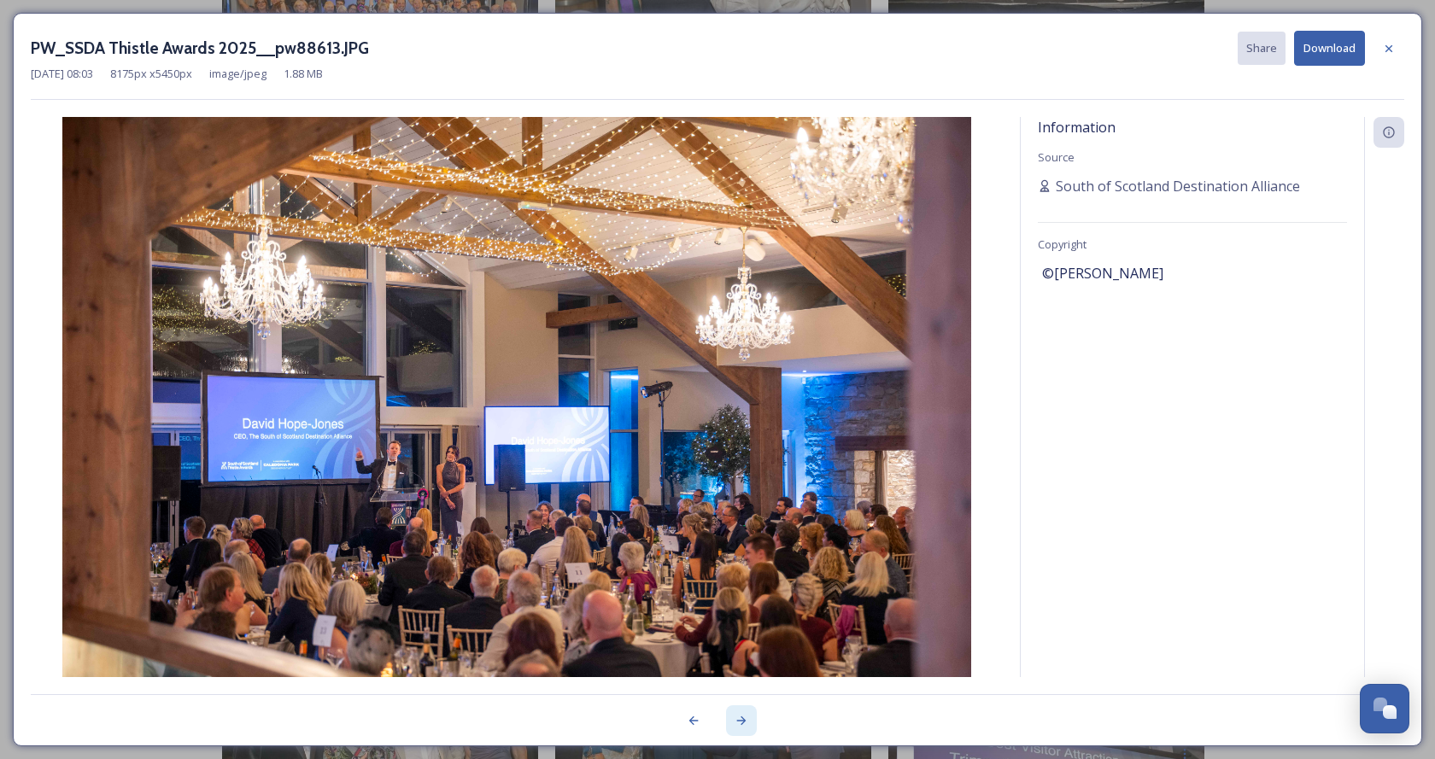
click at [739, 720] on icon at bounding box center [742, 721] width 14 height 14
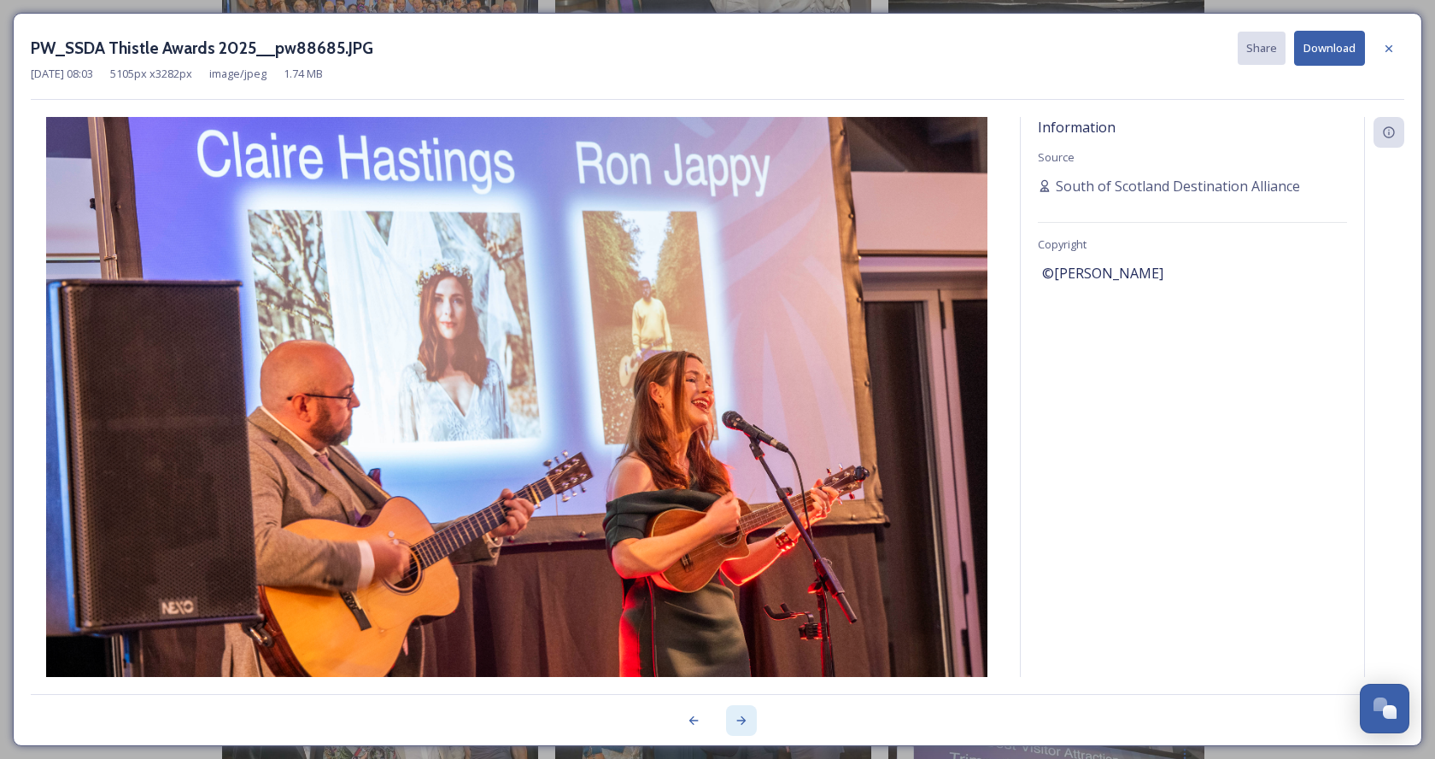
click at [739, 720] on icon at bounding box center [742, 721] width 14 height 14
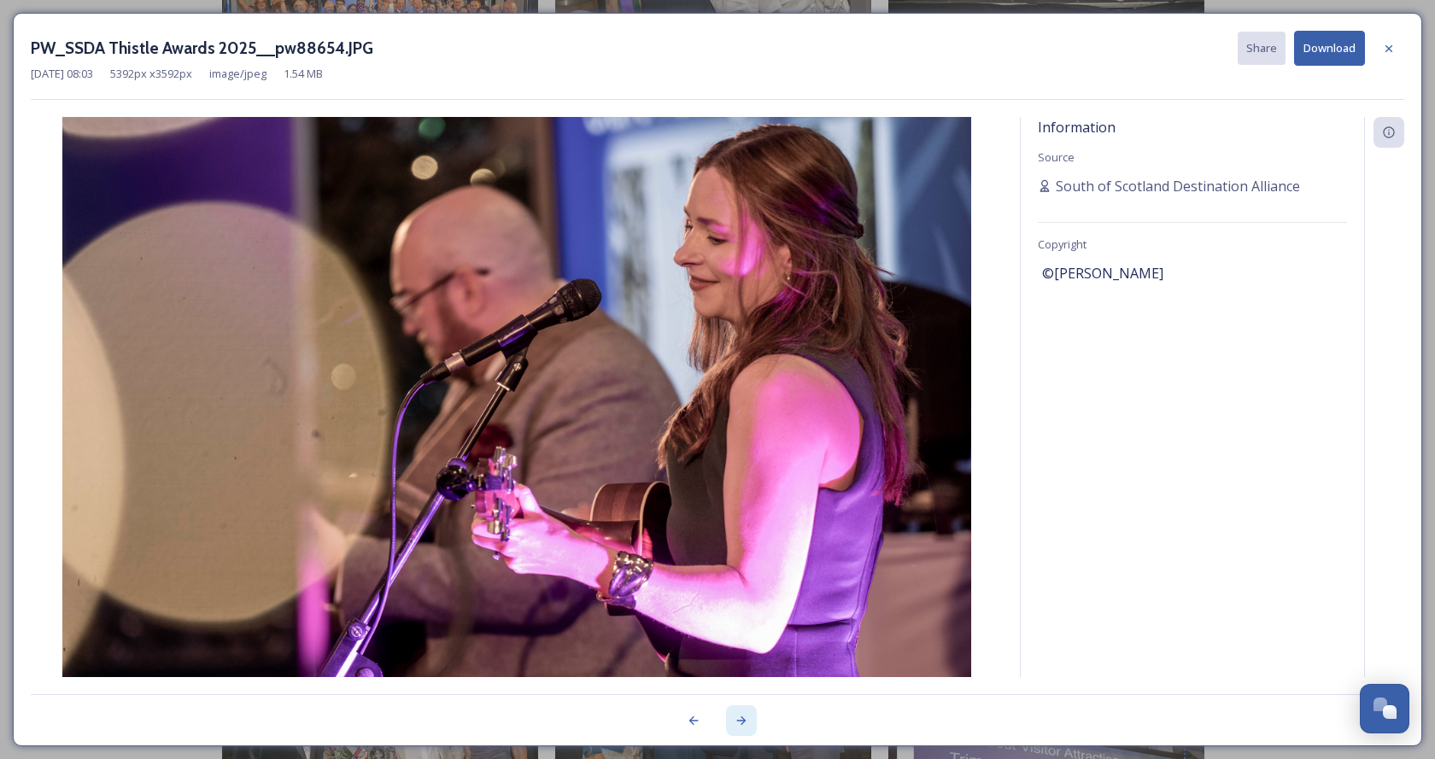
click at [739, 720] on icon at bounding box center [742, 721] width 14 height 14
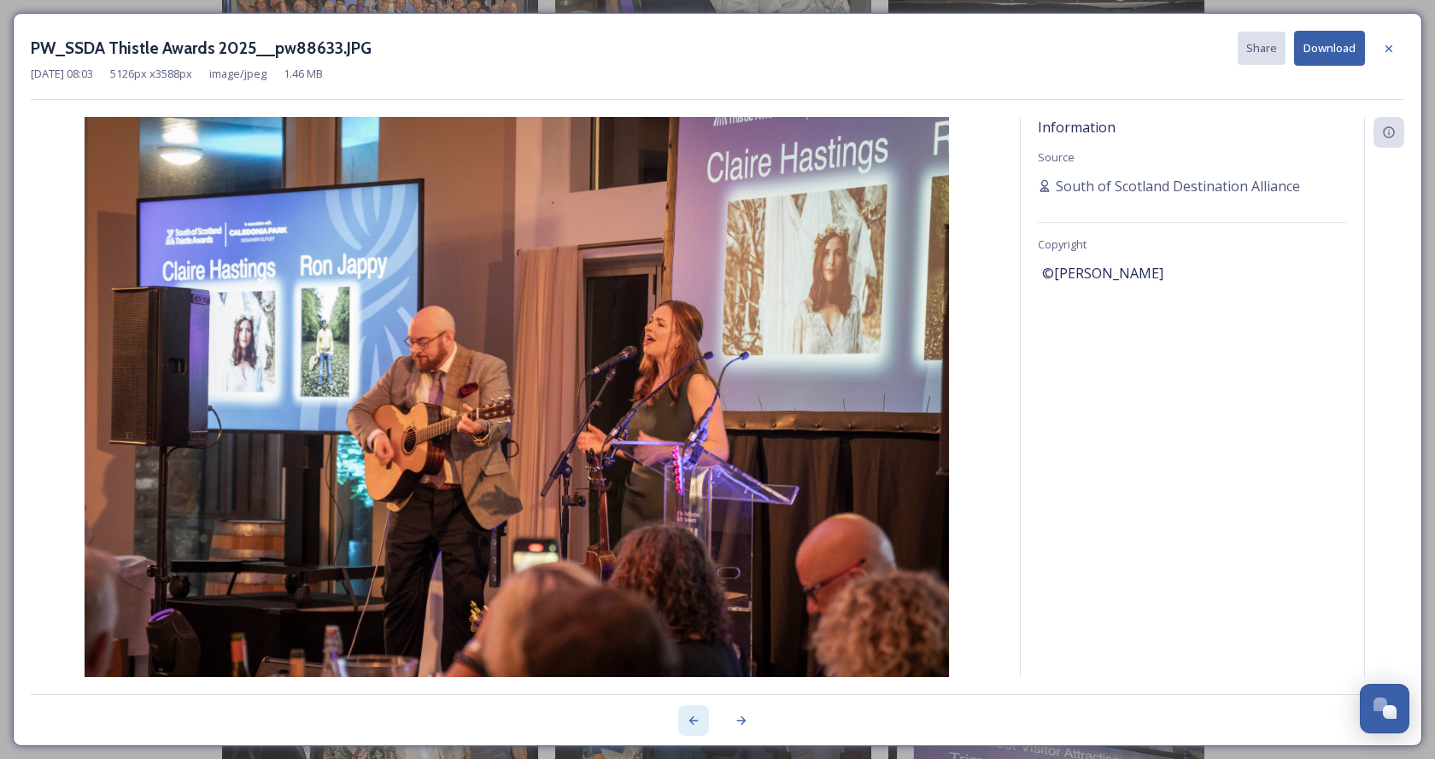
click at [694, 716] on icon at bounding box center [694, 721] width 14 height 14
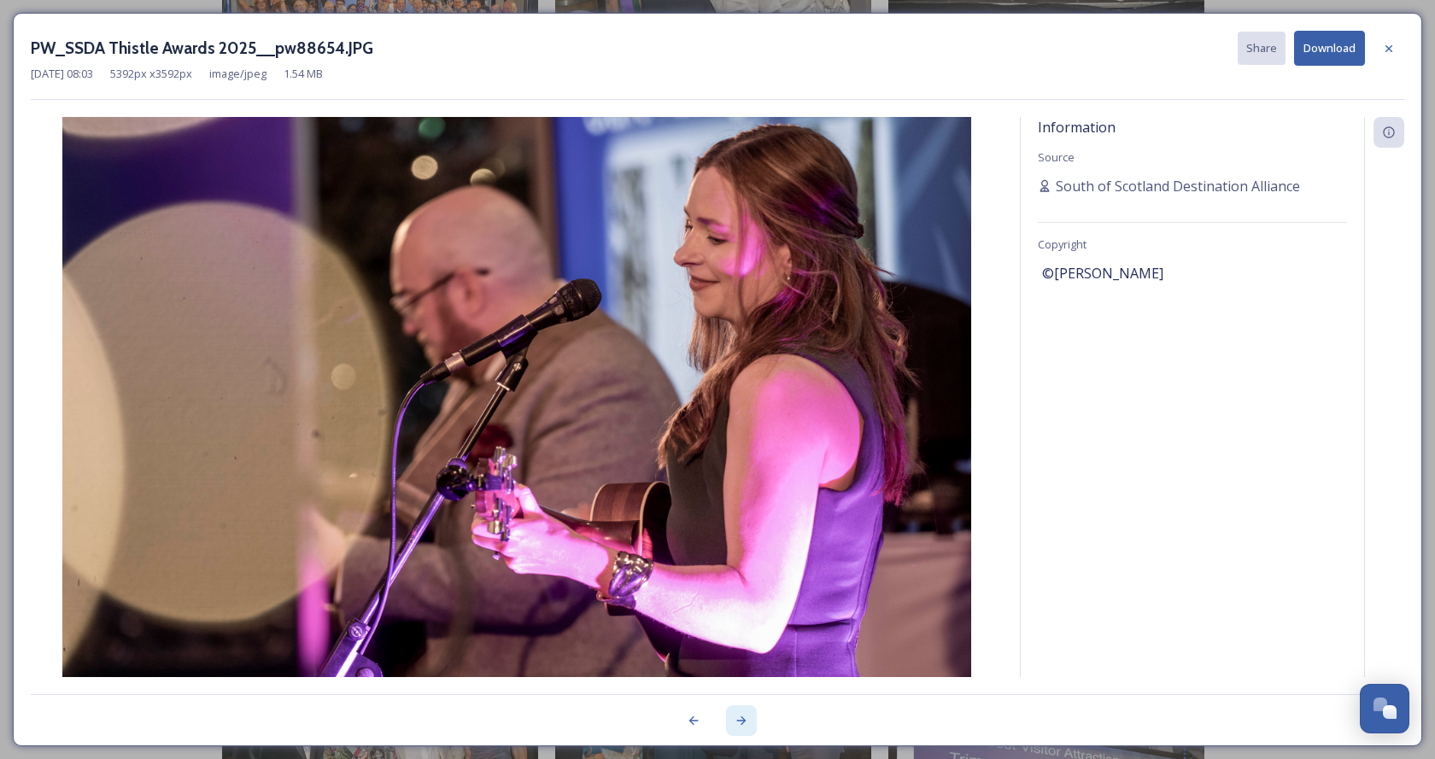
click at [737, 718] on icon at bounding box center [742, 721] width 14 height 14
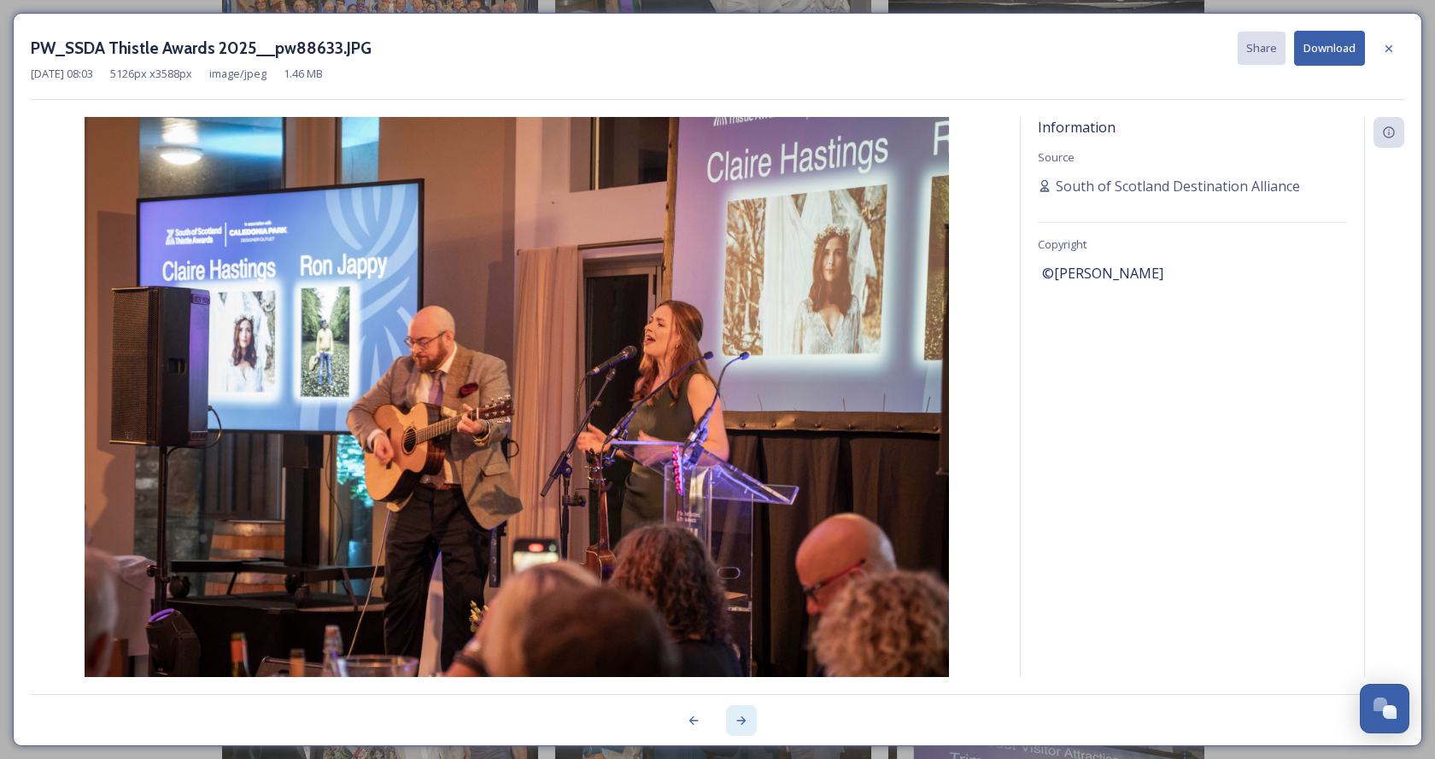
click at [737, 718] on icon at bounding box center [742, 721] width 14 height 14
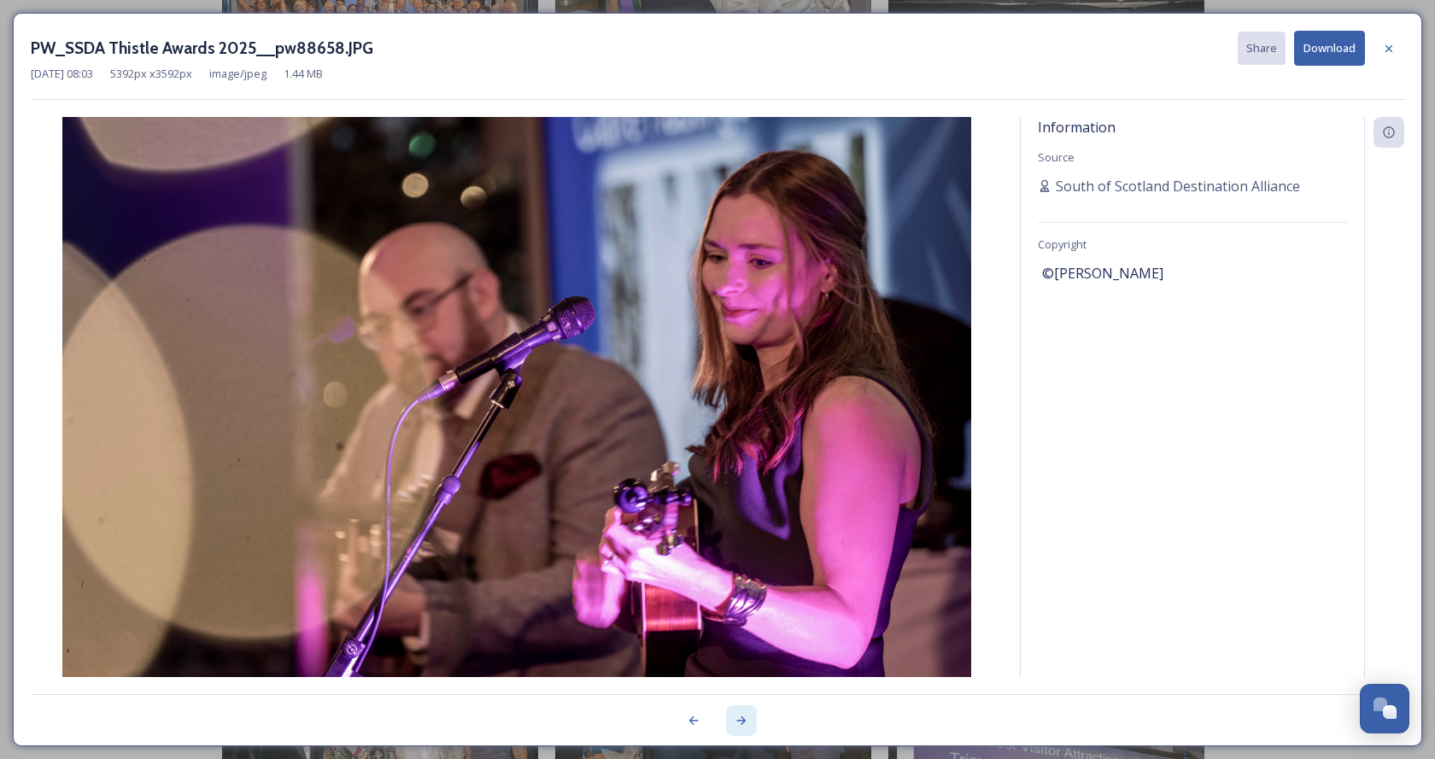
click at [737, 718] on icon at bounding box center [742, 721] width 14 height 14
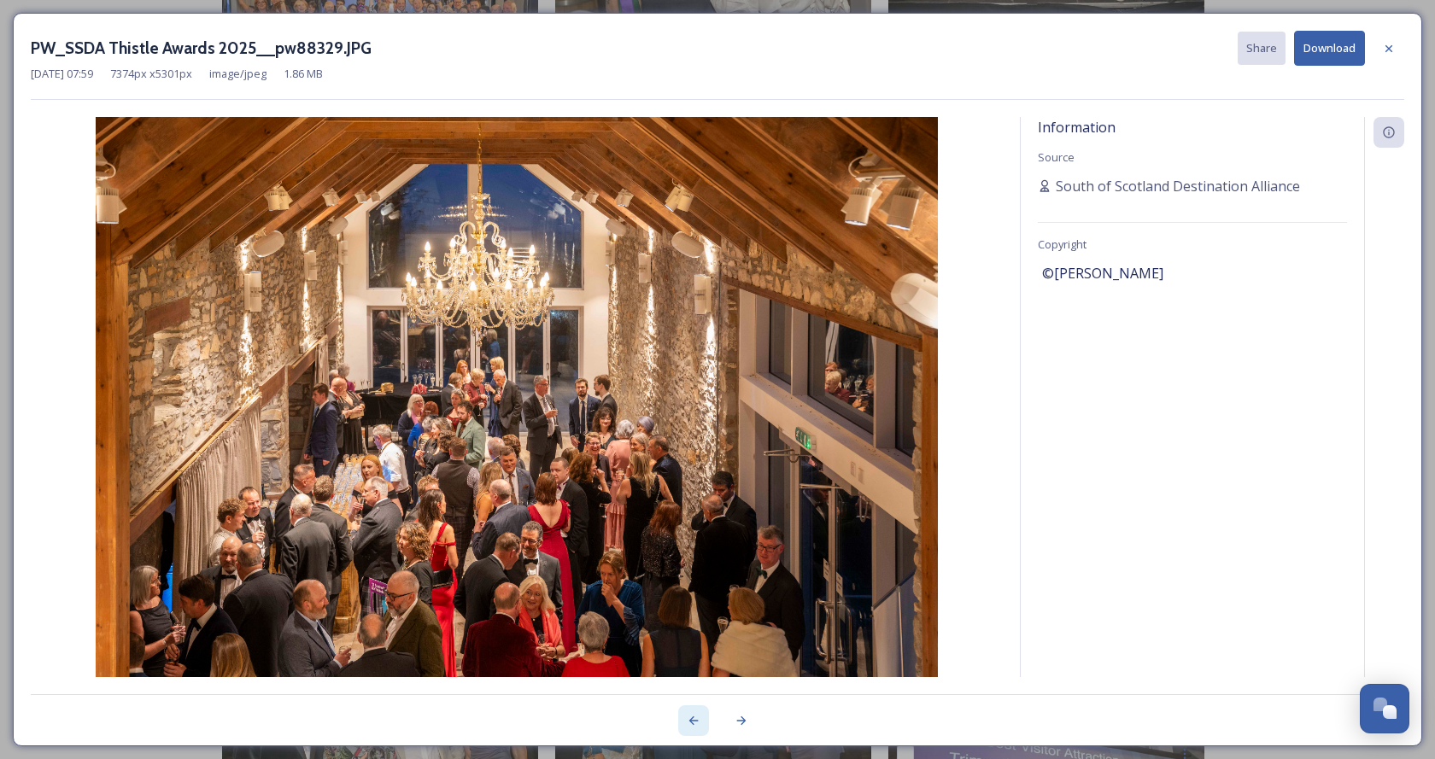
click at [685, 722] on div at bounding box center [693, 720] width 31 height 31
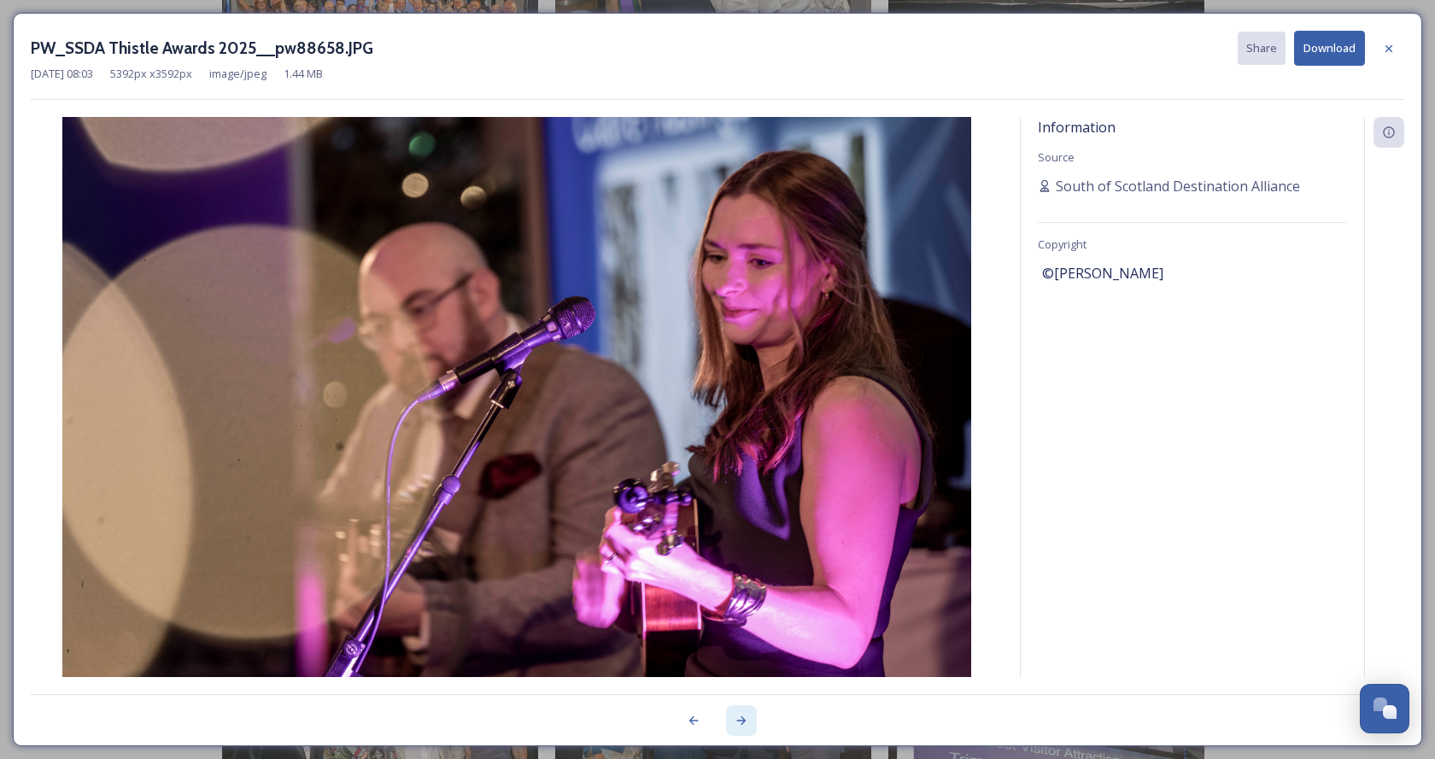
drag, startPoint x: 855, startPoint y: 550, endPoint x: 740, endPoint y: 718, distance: 203.5
click at [740, 718] on icon at bounding box center [742, 721] width 14 height 14
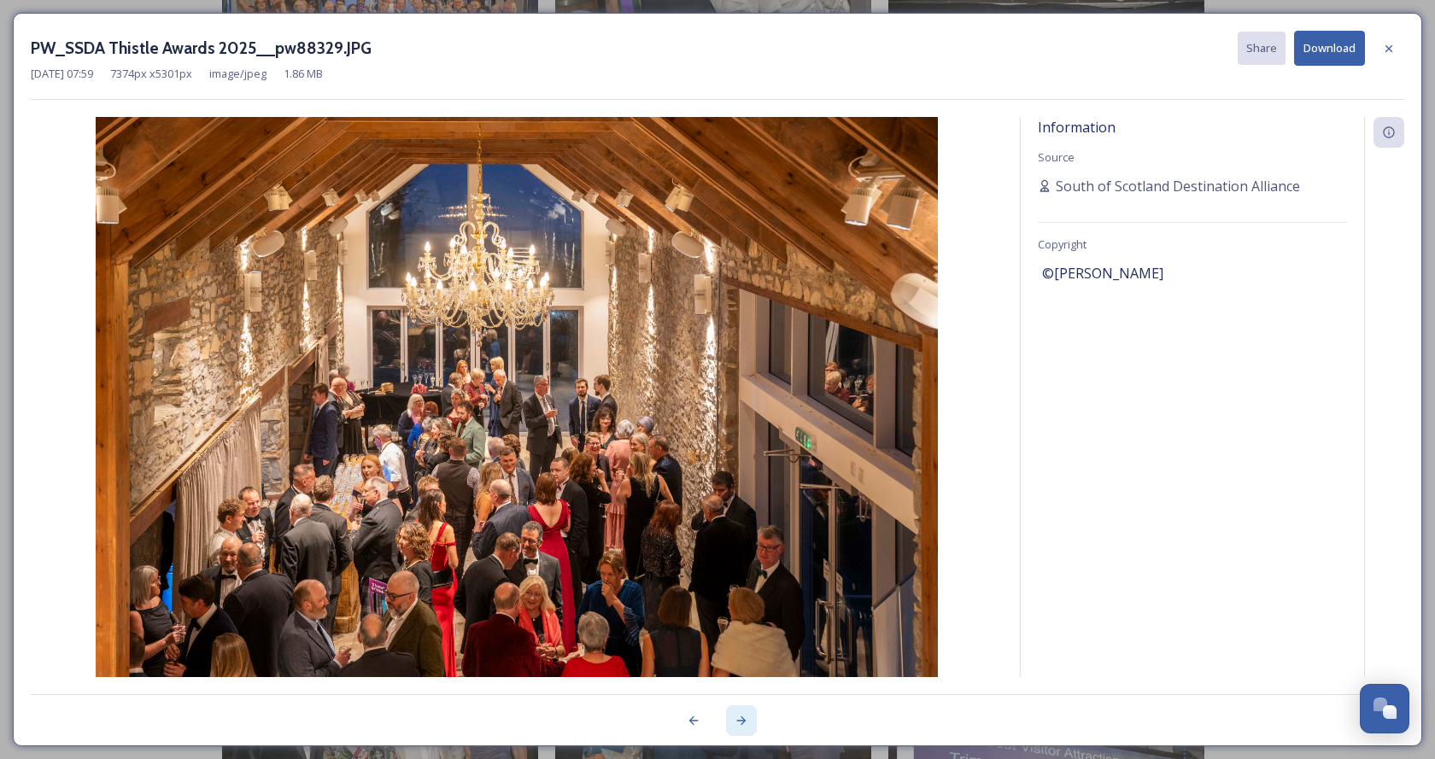
click at [738, 718] on icon at bounding box center [742, 721] width 14 height 14
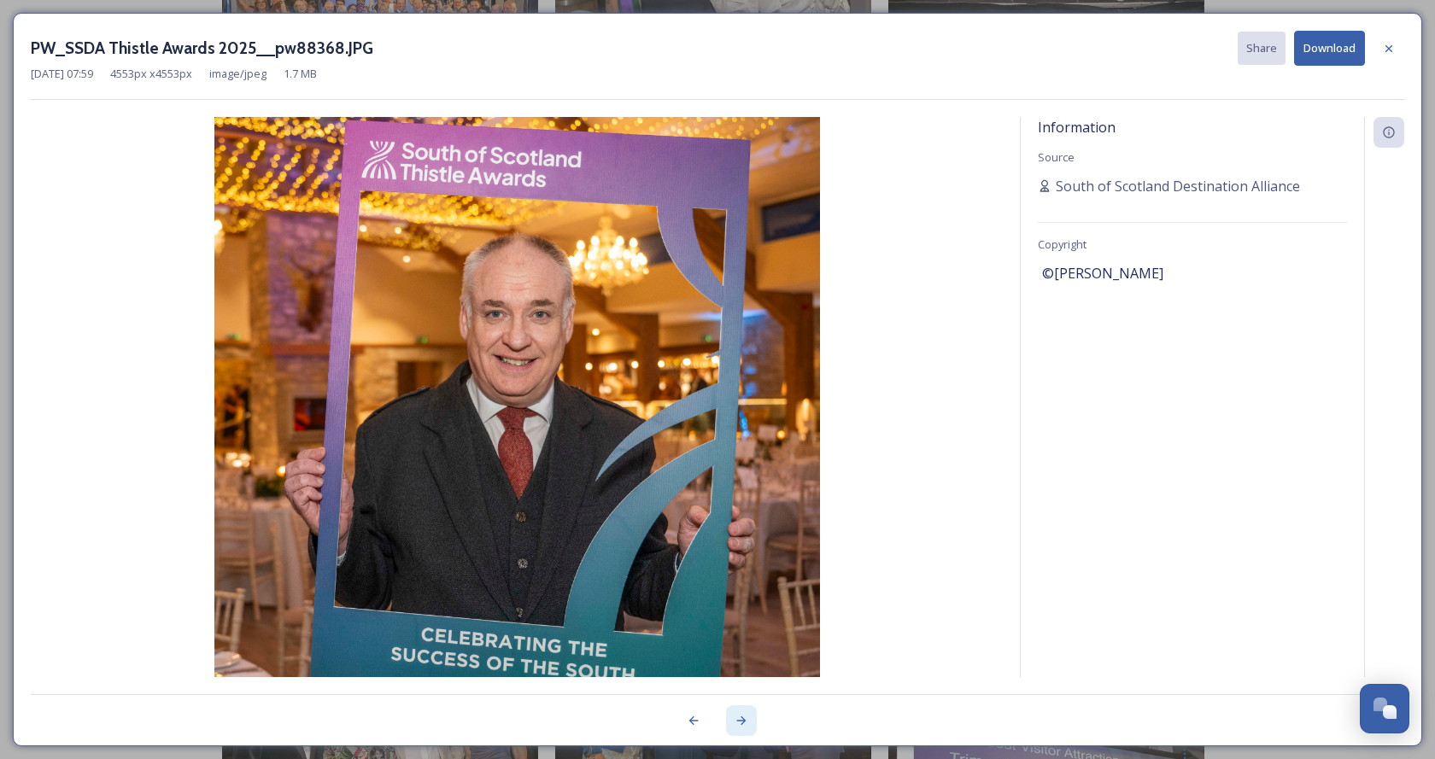
click at [742, 722] on icon at bounding box center [742, 721] width 14 height 14
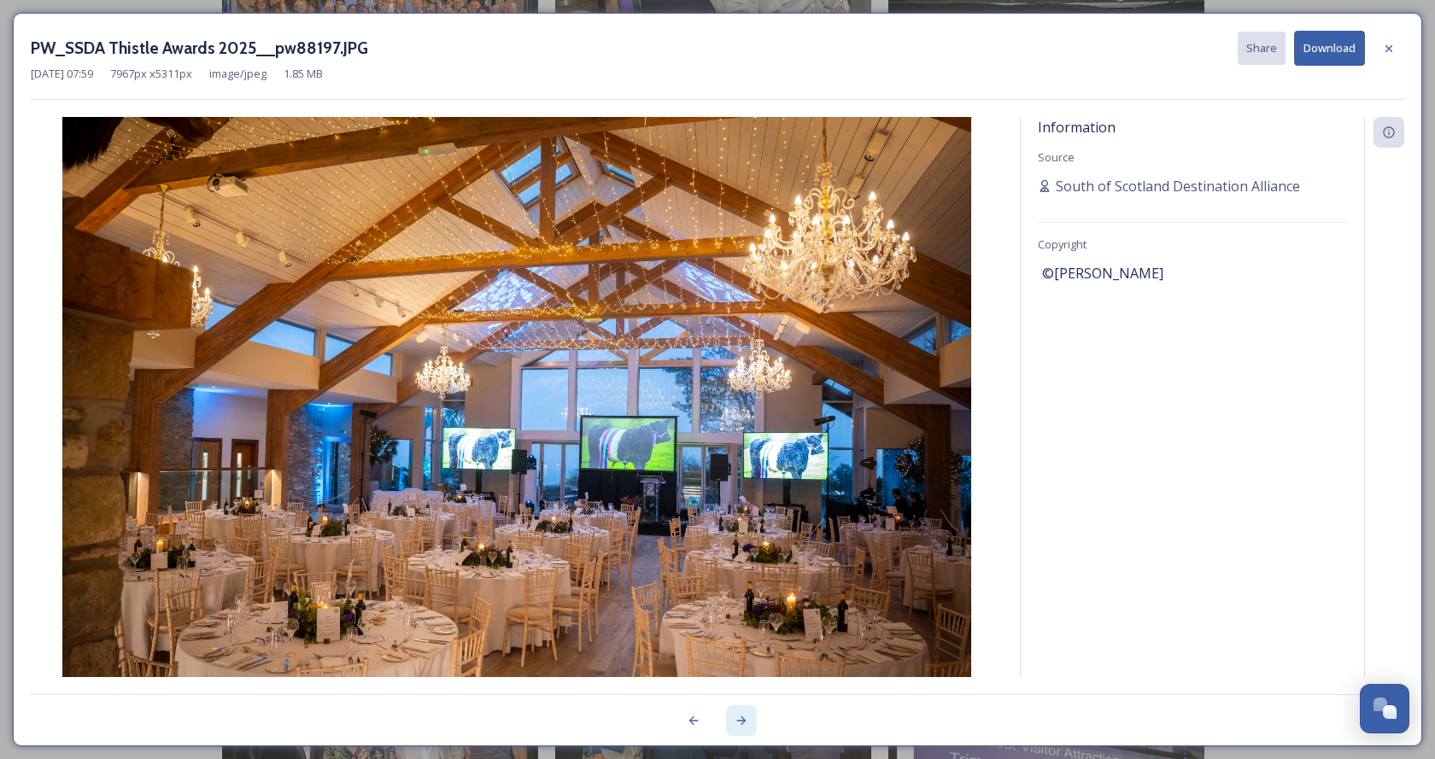
click at [742, 722] on icon at bounding box center [742, 721] width 14 height 14
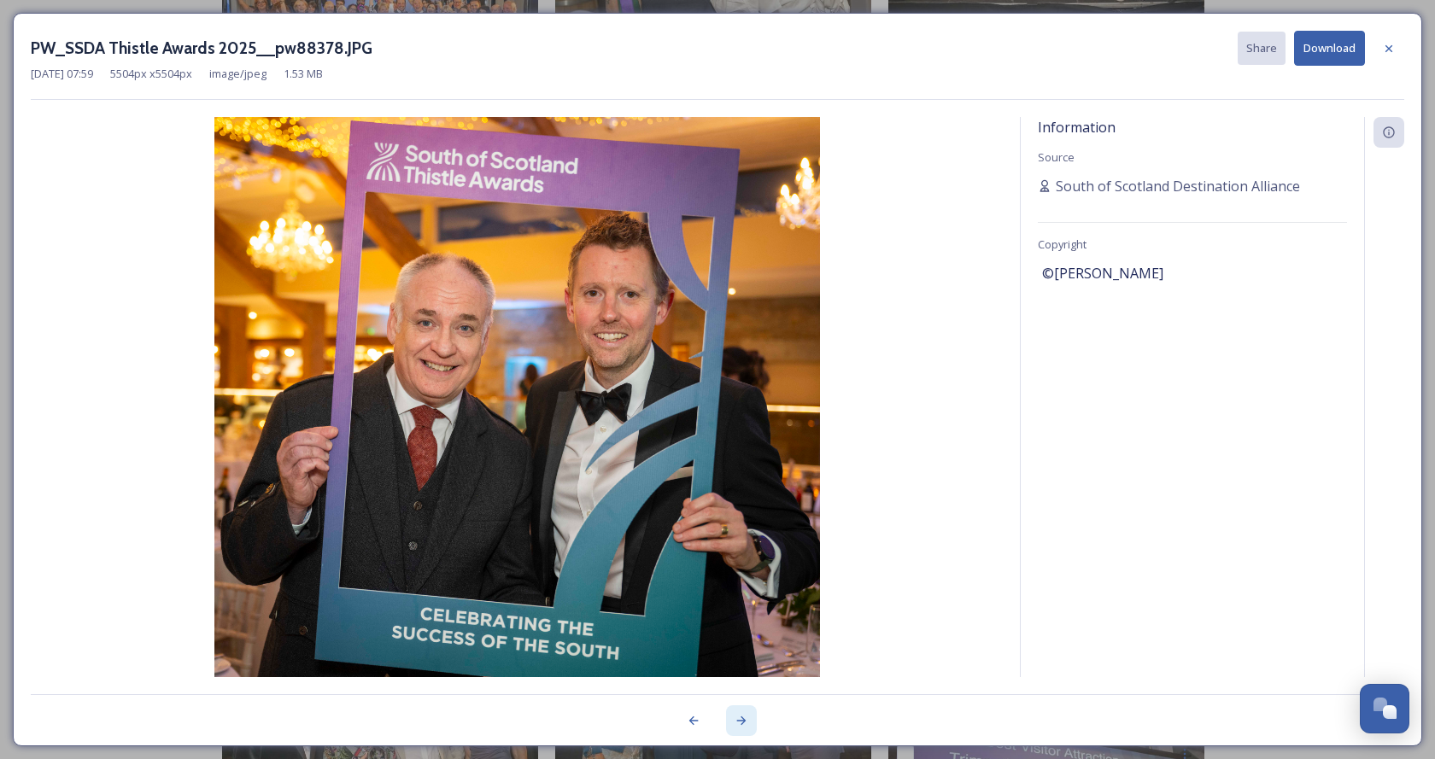
click at [731, 717] on div at bounding box center [741, 720] width 31 height 31
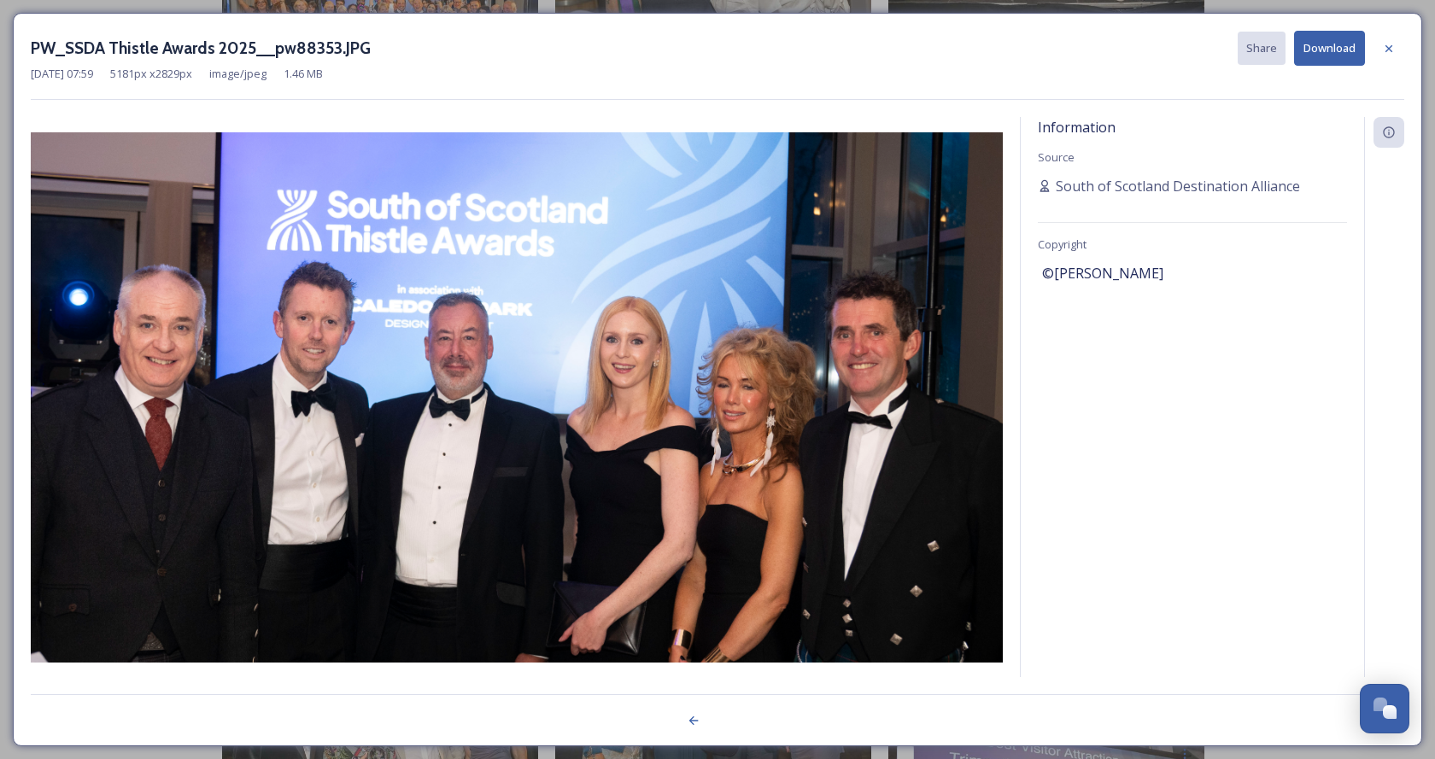
click at [731, 717] on div at bounding box center [717, 711] width 1373 height 34
click at [687, 722] on icon at bounding box center [694, 721] width 14 height 14
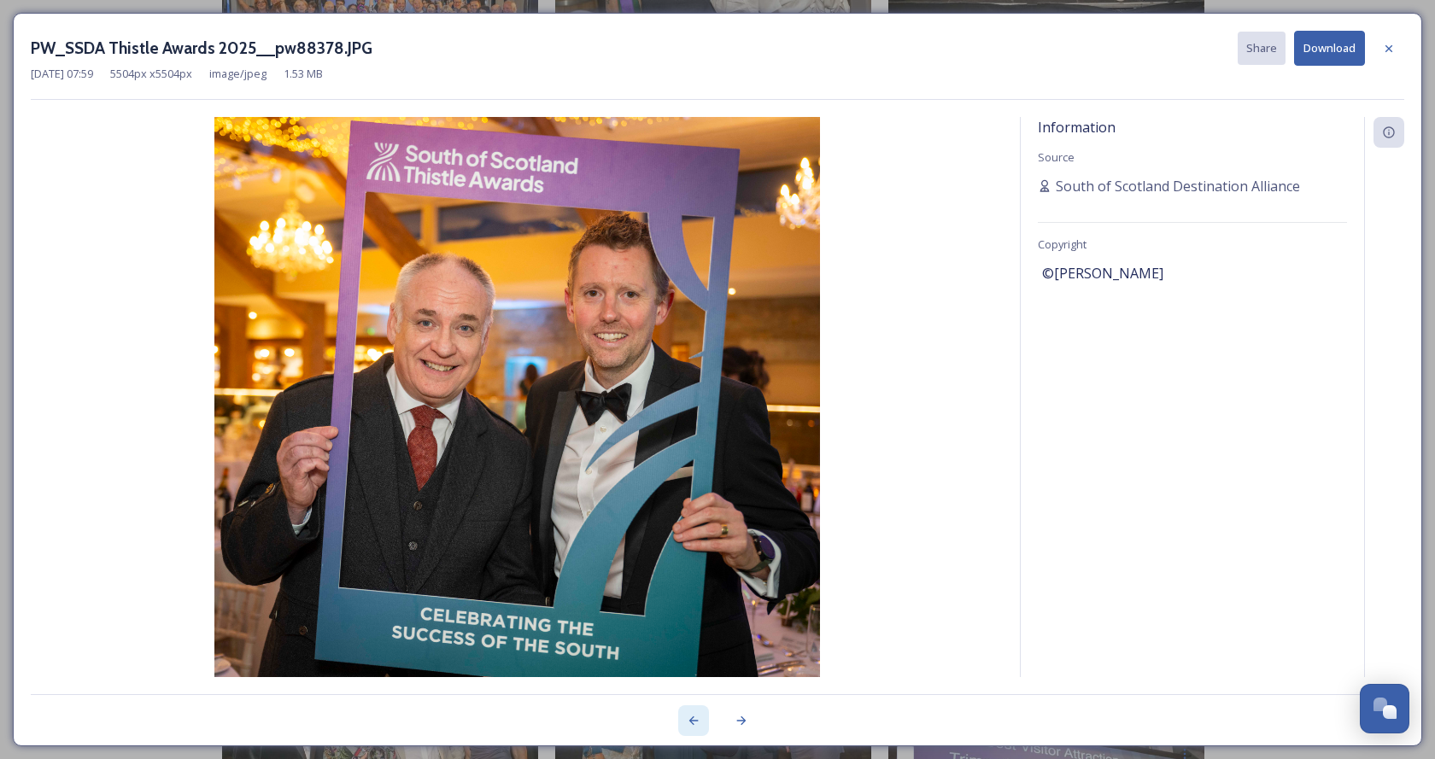
click at [687, 722] on icon at bounding box center [694, 721] width 14 height 14
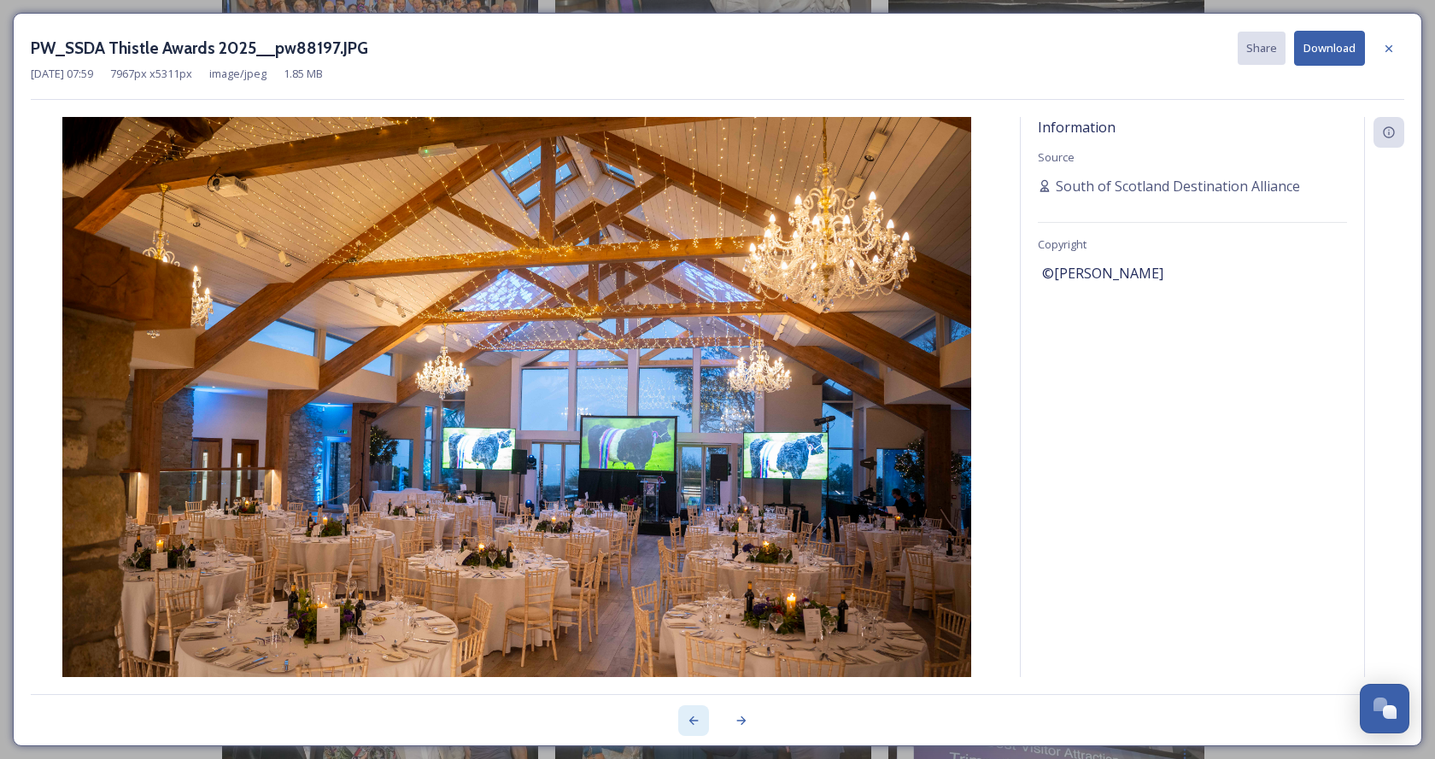
click at [687, 722] on icon at bounding box center [694, 721] width 14 height 14
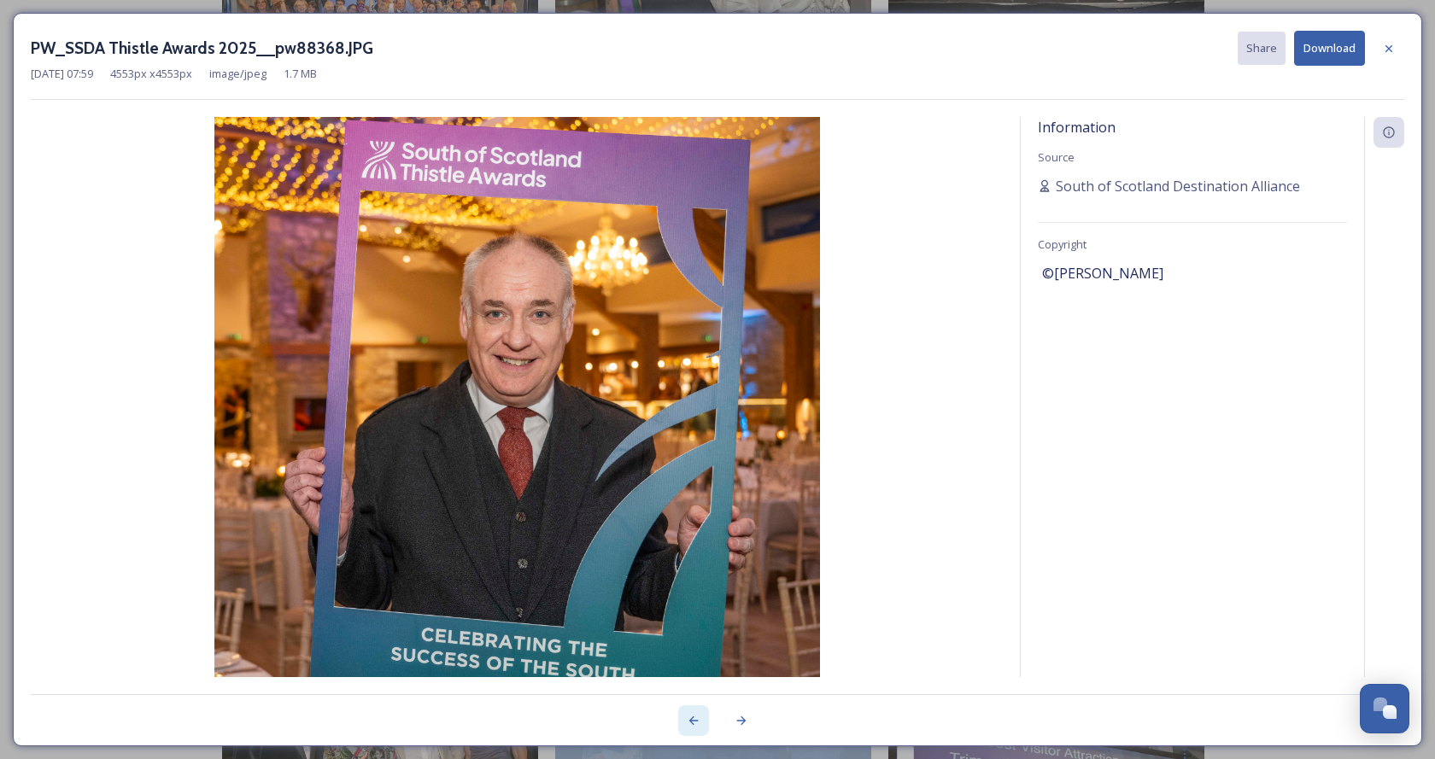
click at [687, 722] on icon at bounding box center [694, 721] width 14 height 14
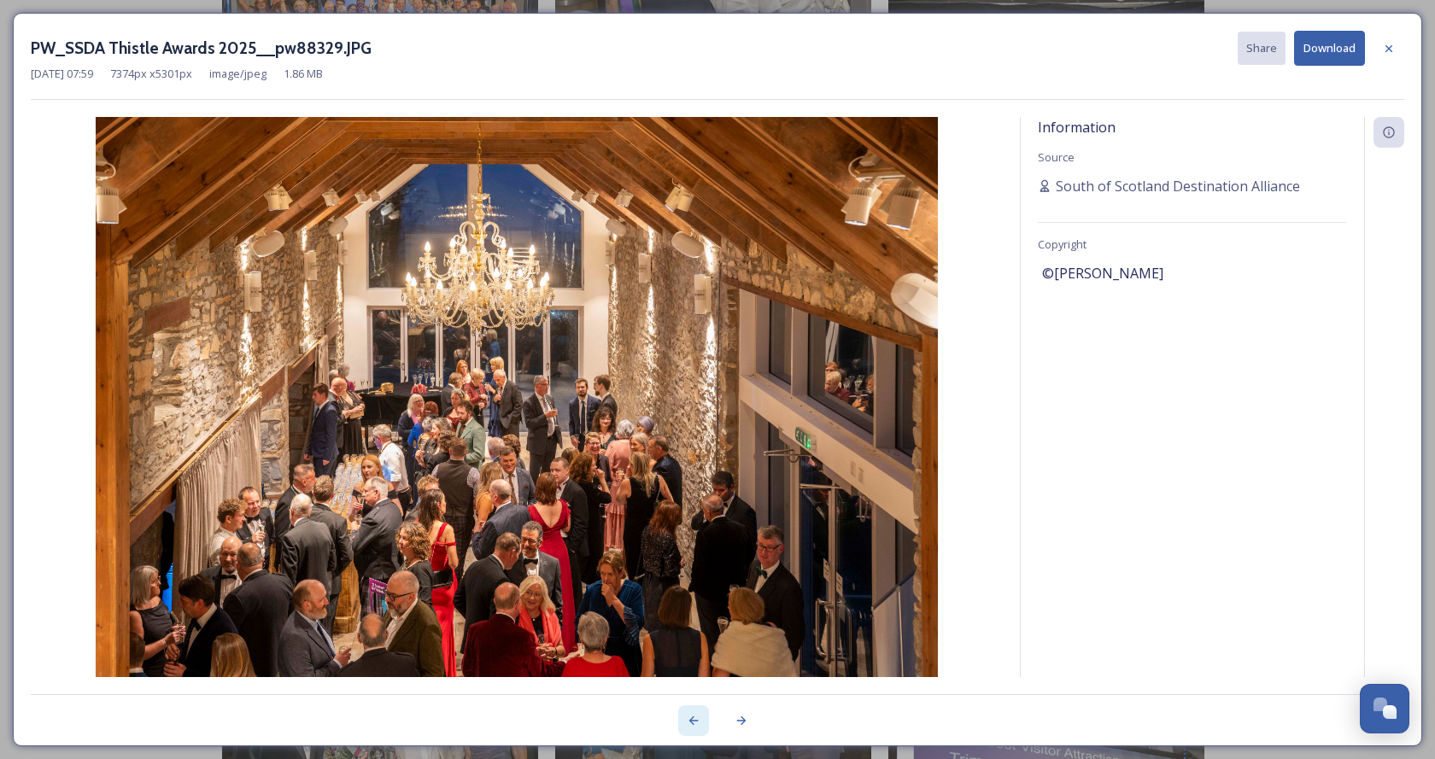
click at [687, 722] on icon at bounding box center [694, 721] width 14 height 14
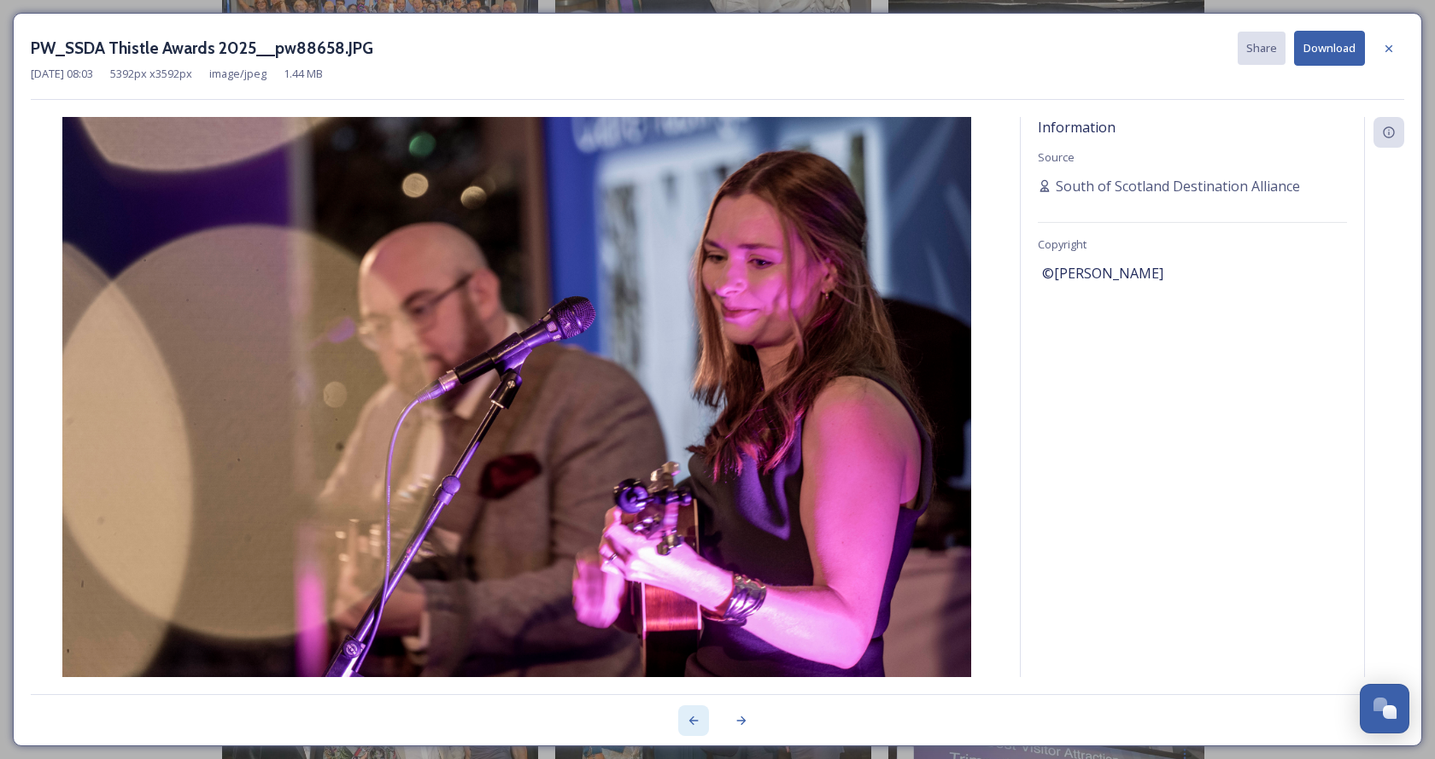
click at [687, 722] on icon at bounding box center [694, 721] width 14 height 14
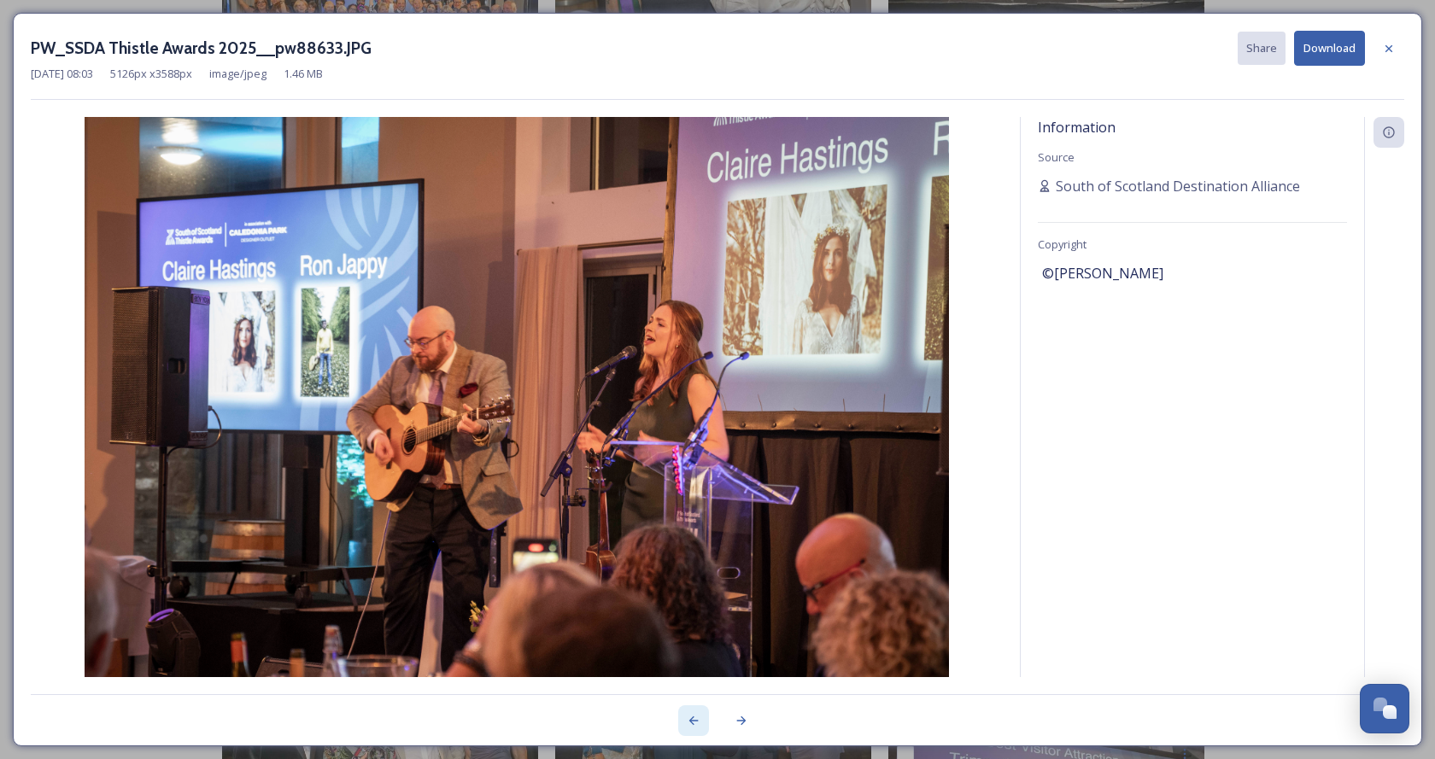
click at [687, 722] on icon at bounding box center [694, 721] width 14 height 14
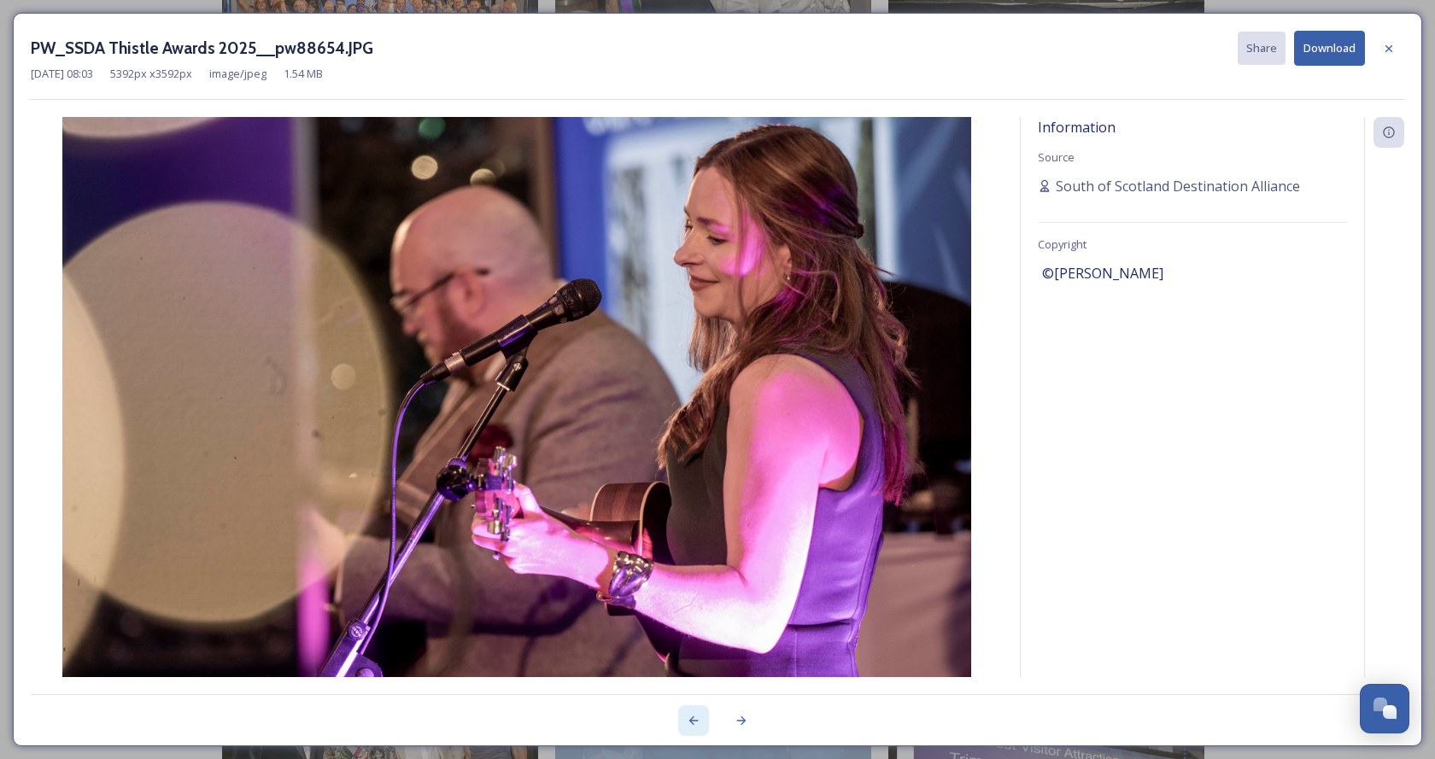
click at [687, 722] on icon at bounding box center [694, 721] width 14 height 14
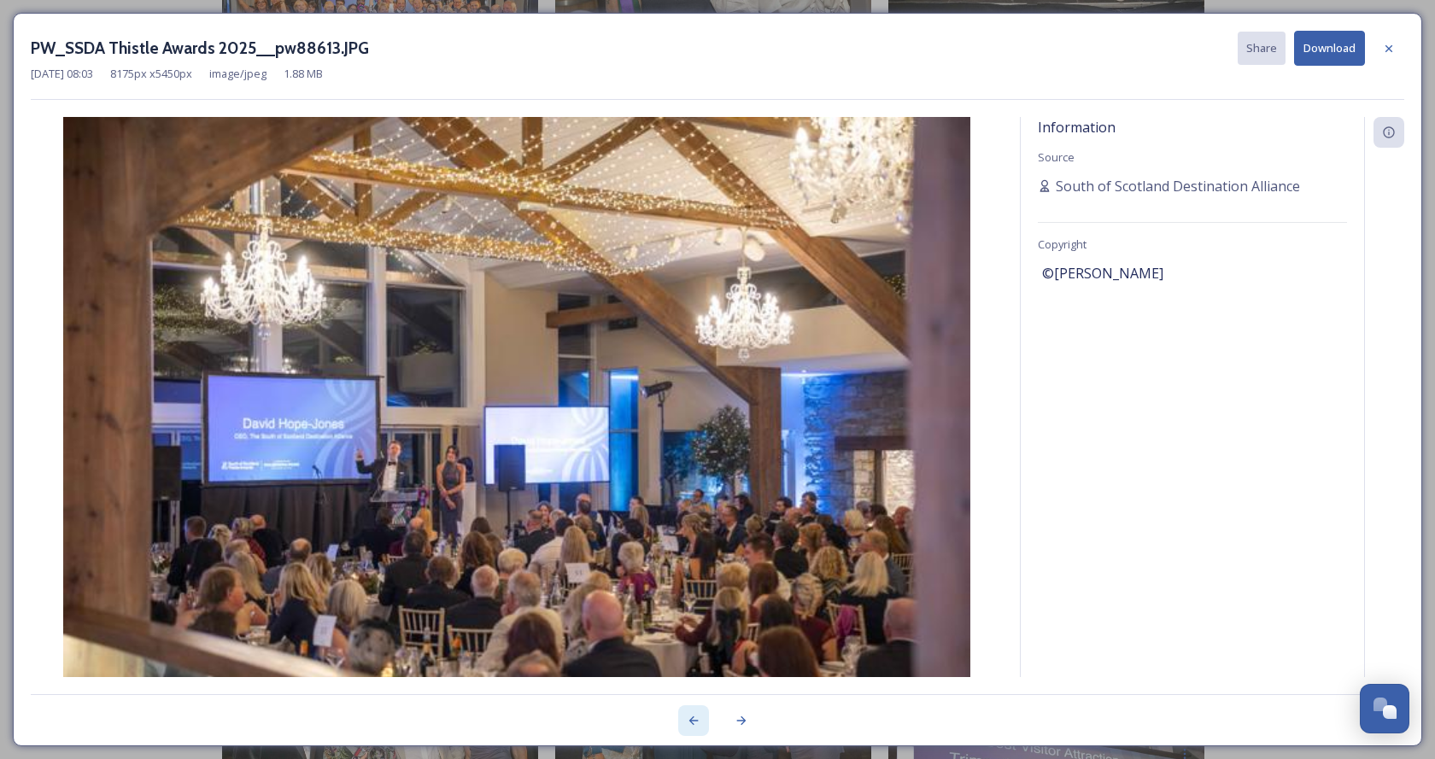
click at [687, 722] on icon at bounding box center [694, 721] width 14 height 14
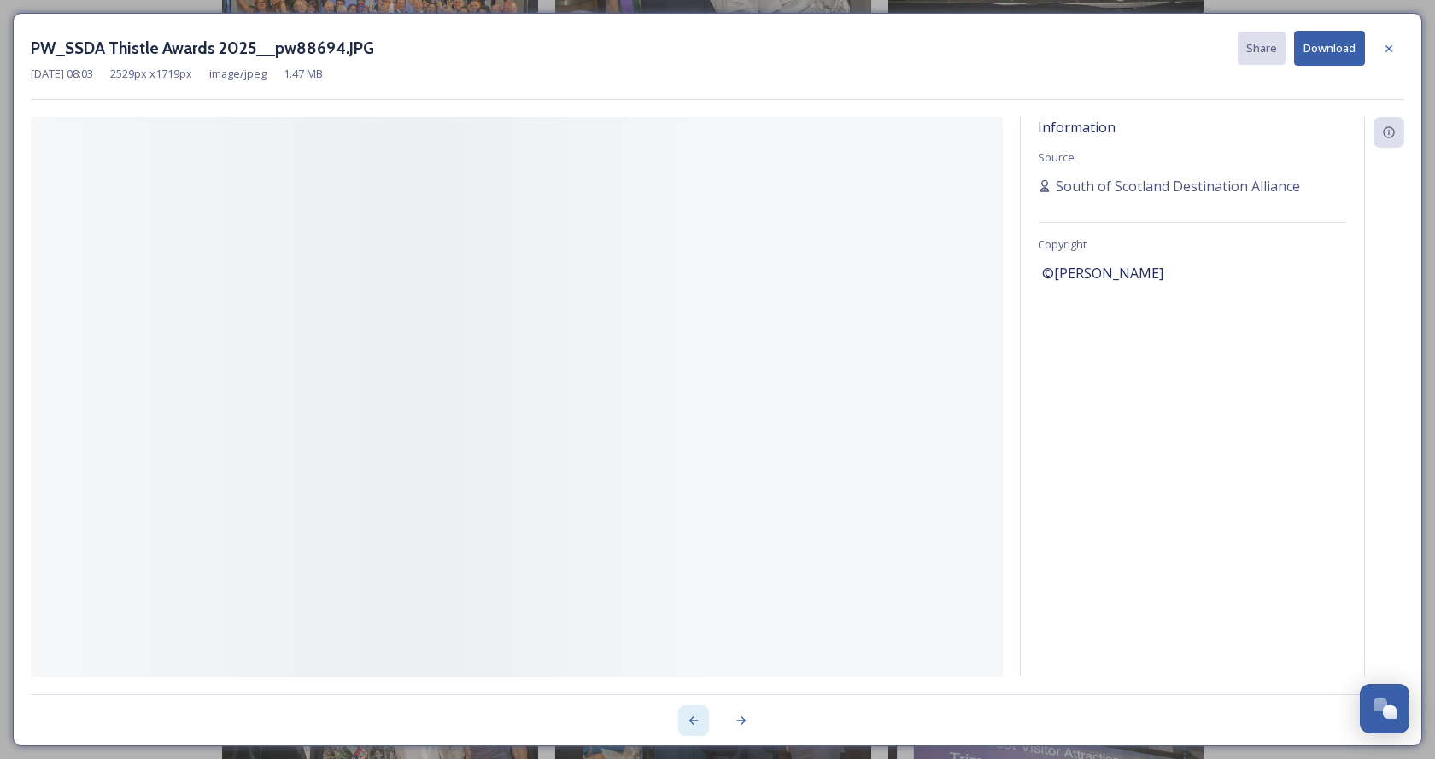
click at [687, 722] on icon at bounding box center [694, 721] width 14 height 14
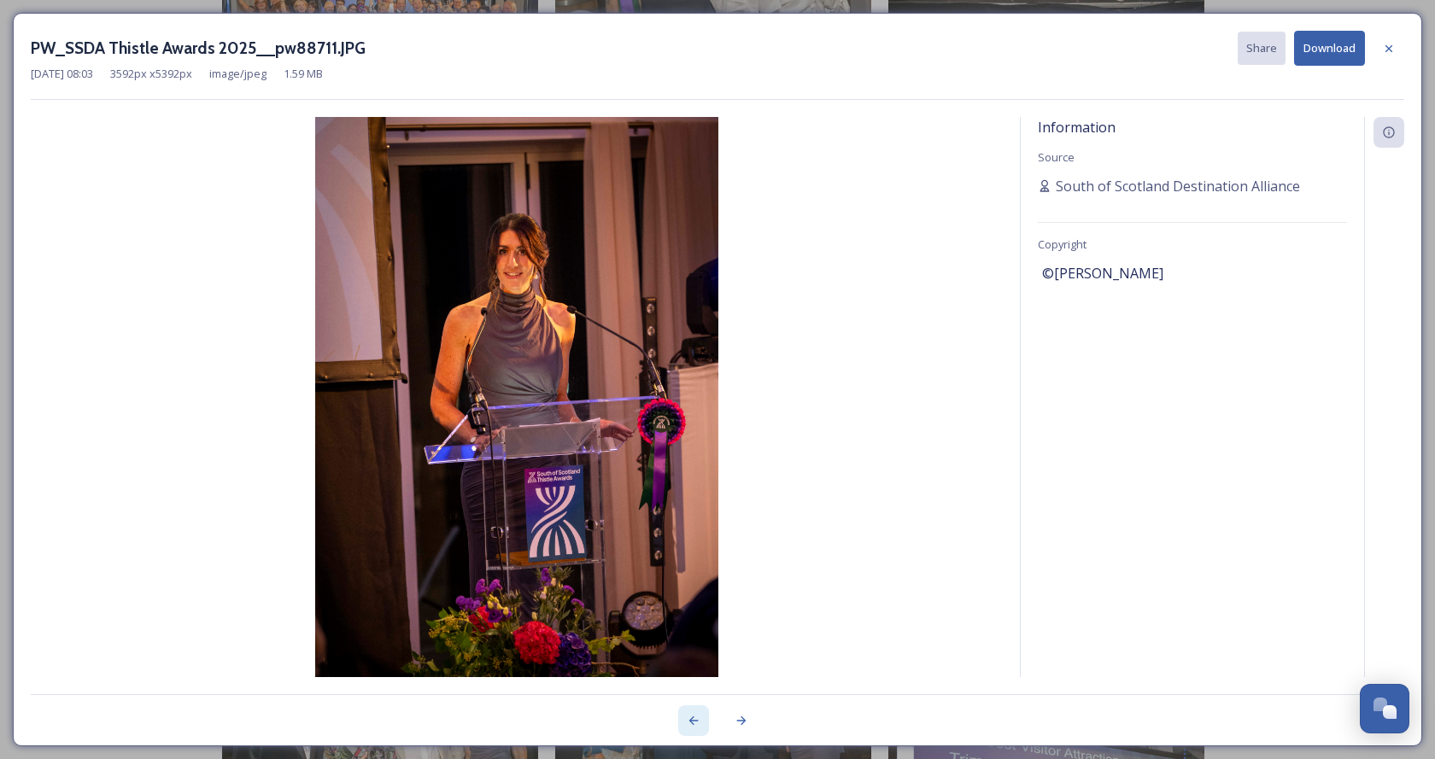
click at [687, 722] on icon at bounding box center [694, 721] width 14 height 14
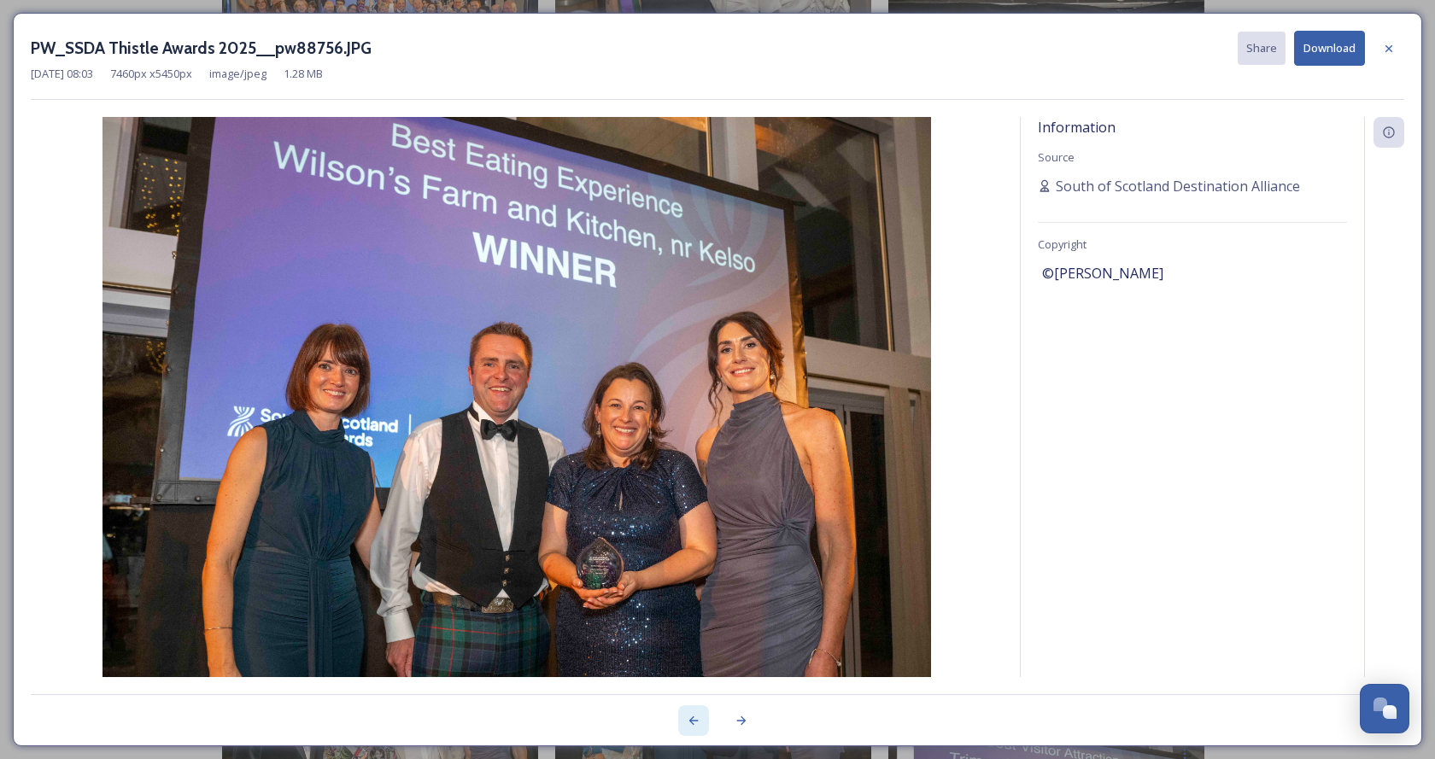
click at [687, 722] on icon at bounding box center [694, 721] width 14 height 14
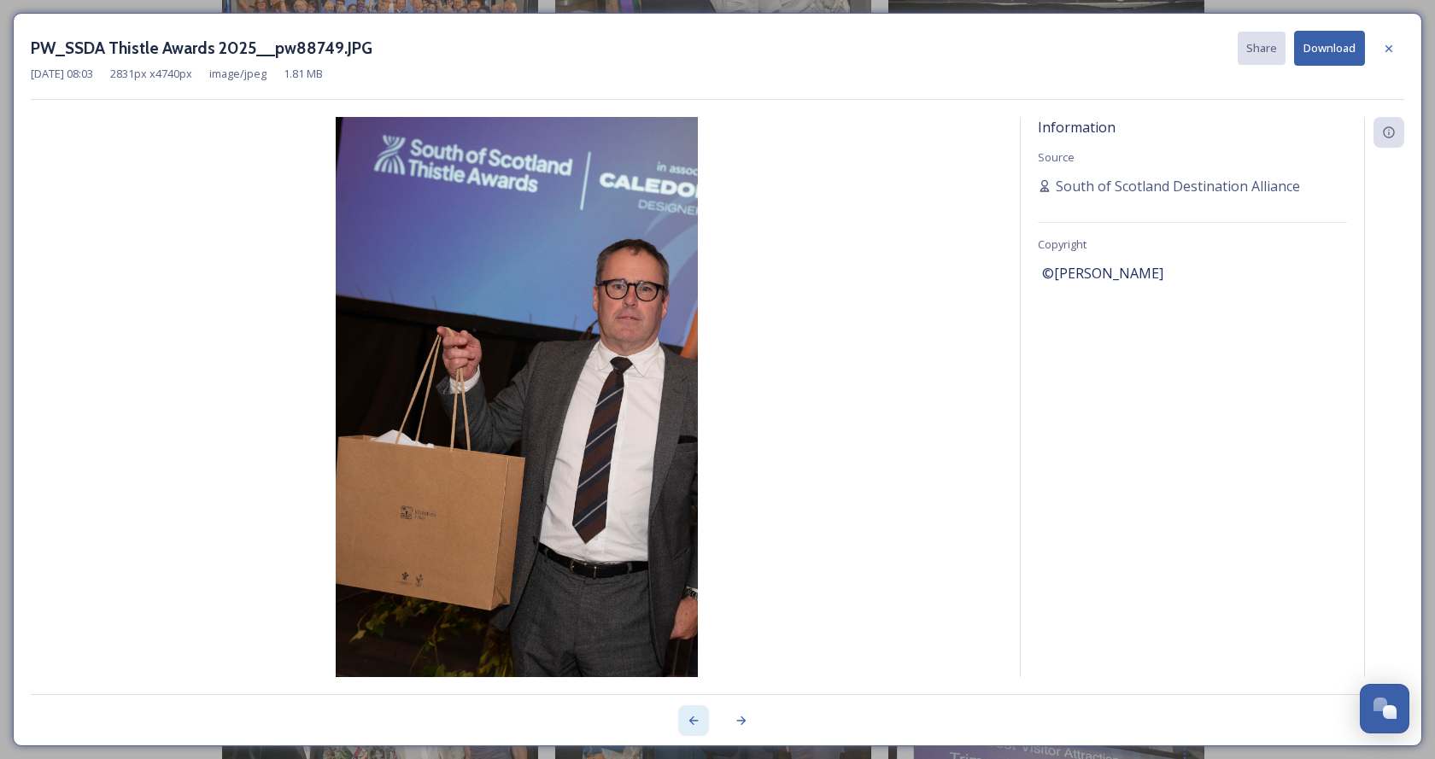
click at [687, 722] on icon at bounding box center [694, 721] width 14 height 14
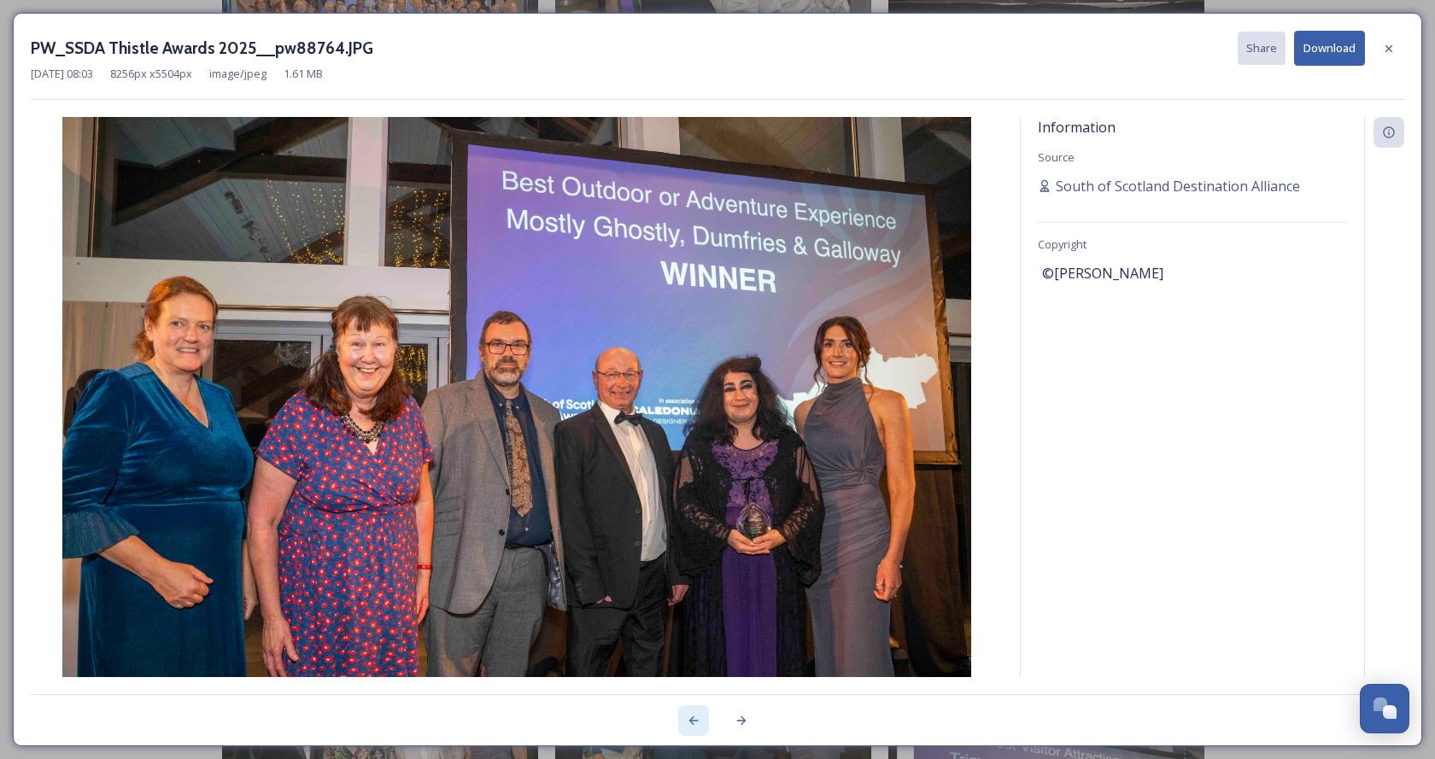
click at [687, 722] on icon at bounding box center [694, 721] width 14 height 14
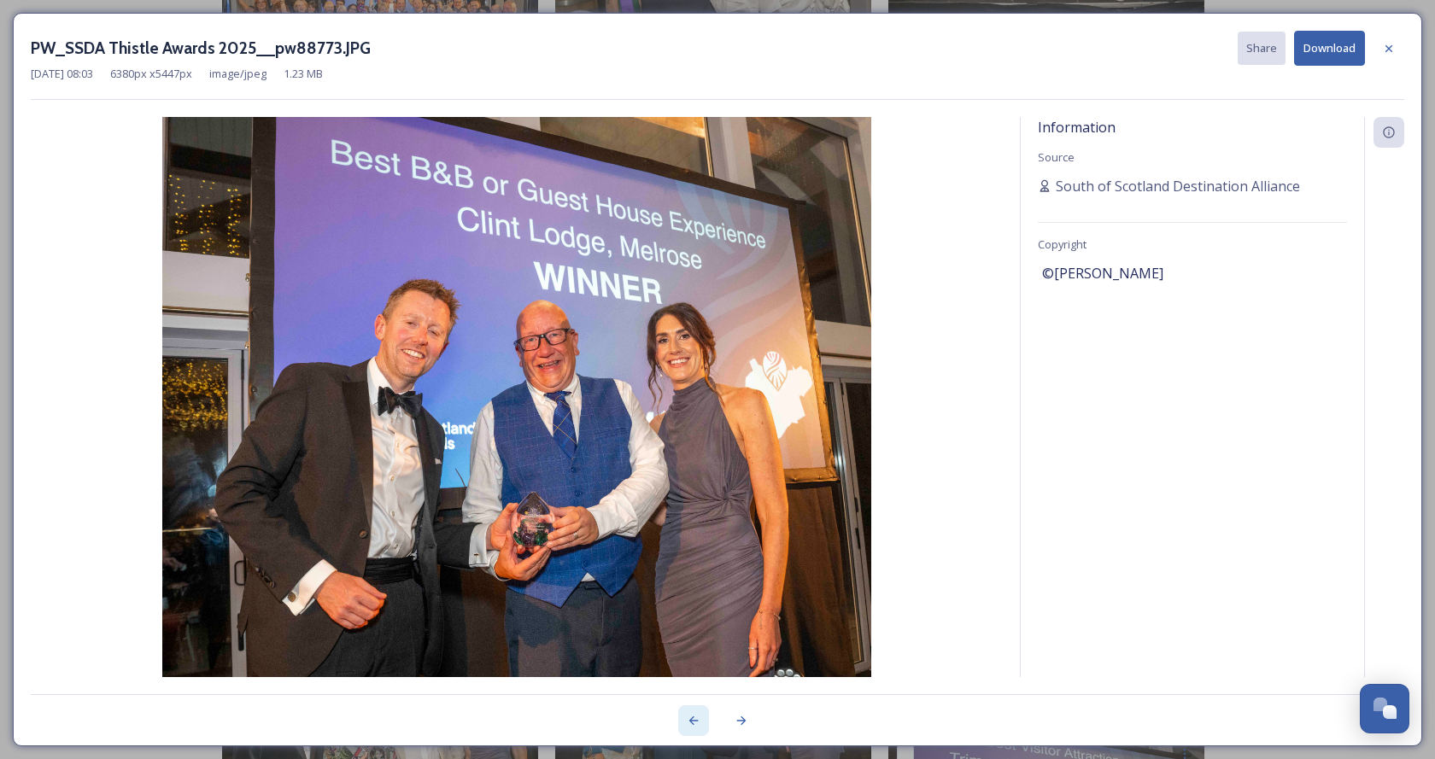
click at [687, 722] on icon at bounding box center [694, 721] width 14 height 14
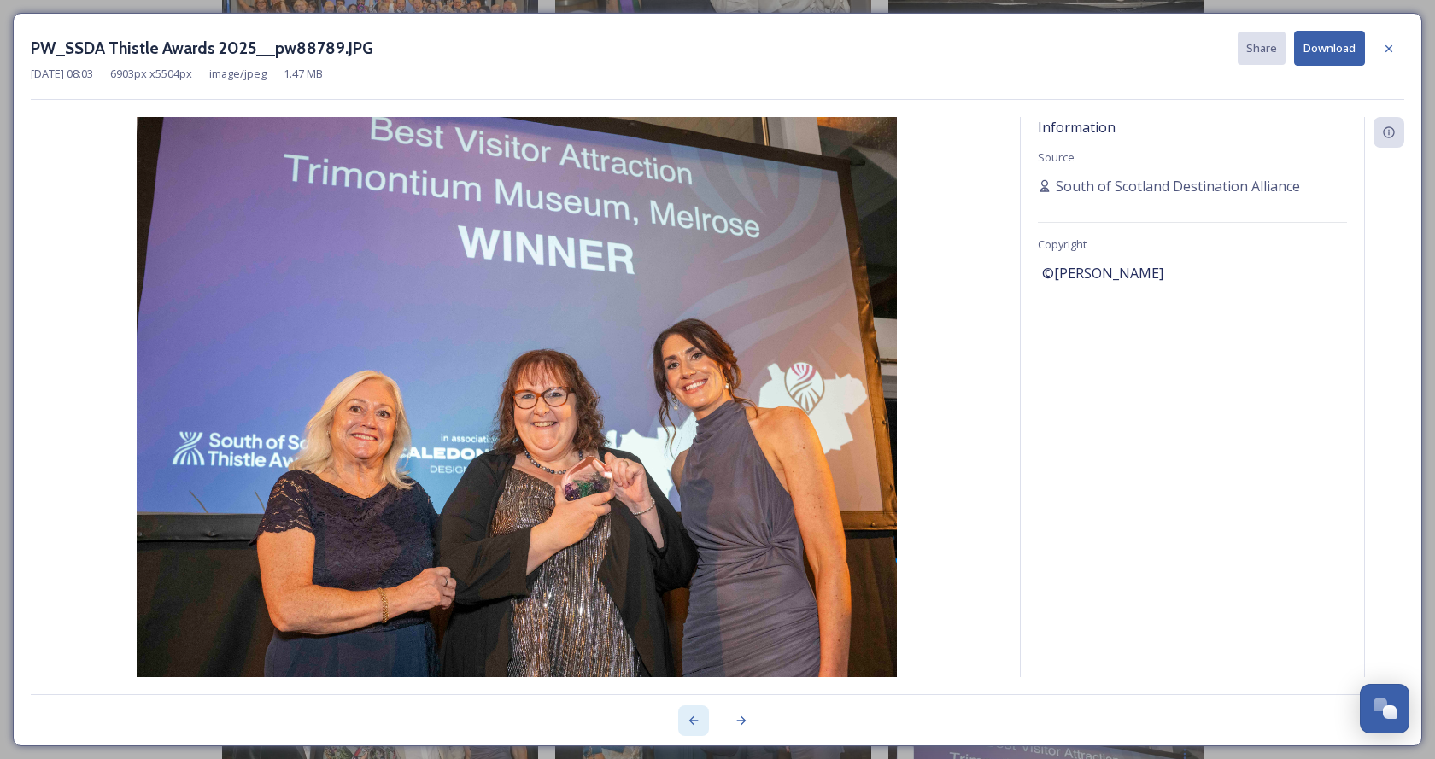
click at [687, 722] on icon at bounding box center [694, 721] width 14 height 14
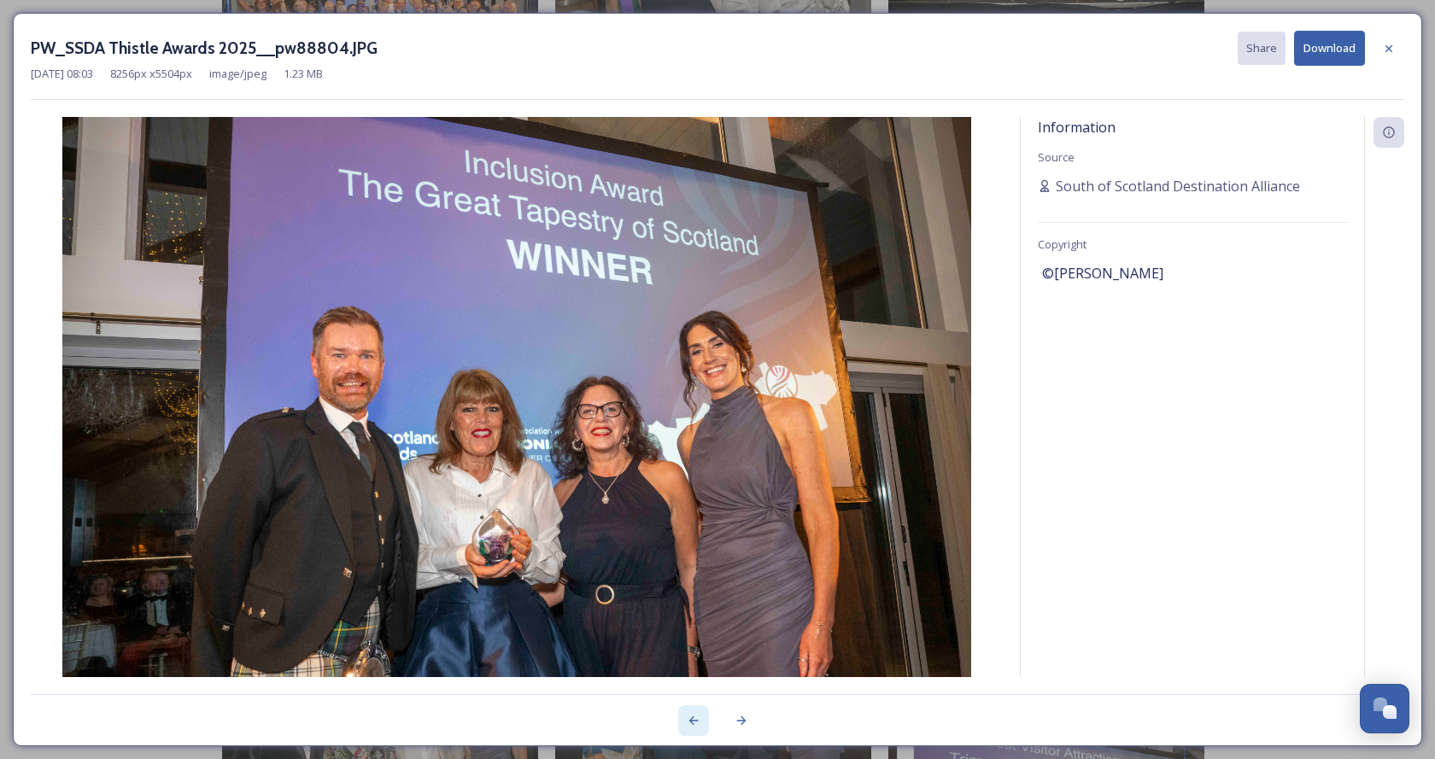
click at [687, 722] on icon at bounding box center [694, 721] width 14 height 14
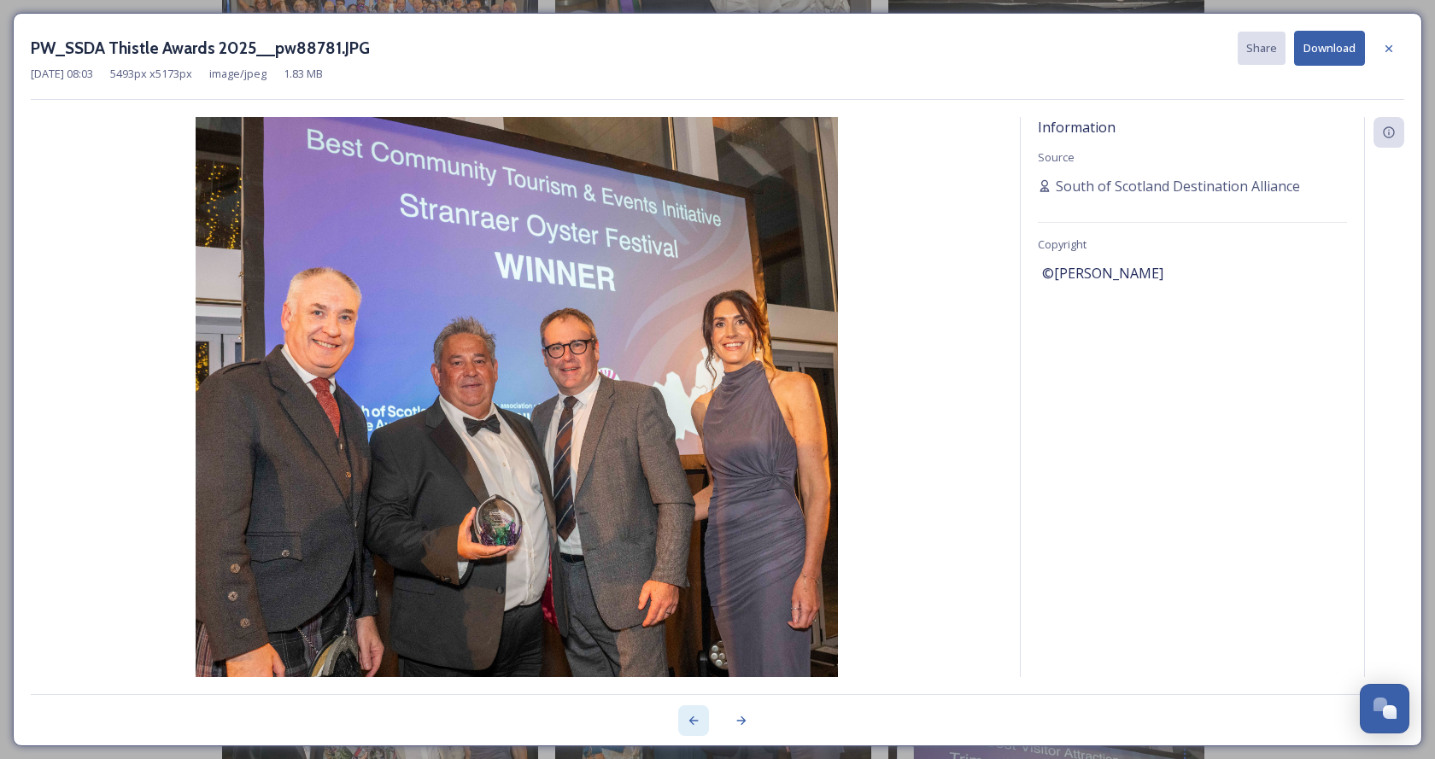
click at [687, 722] on icon at bounding box center [694, 721] width 14 height 14
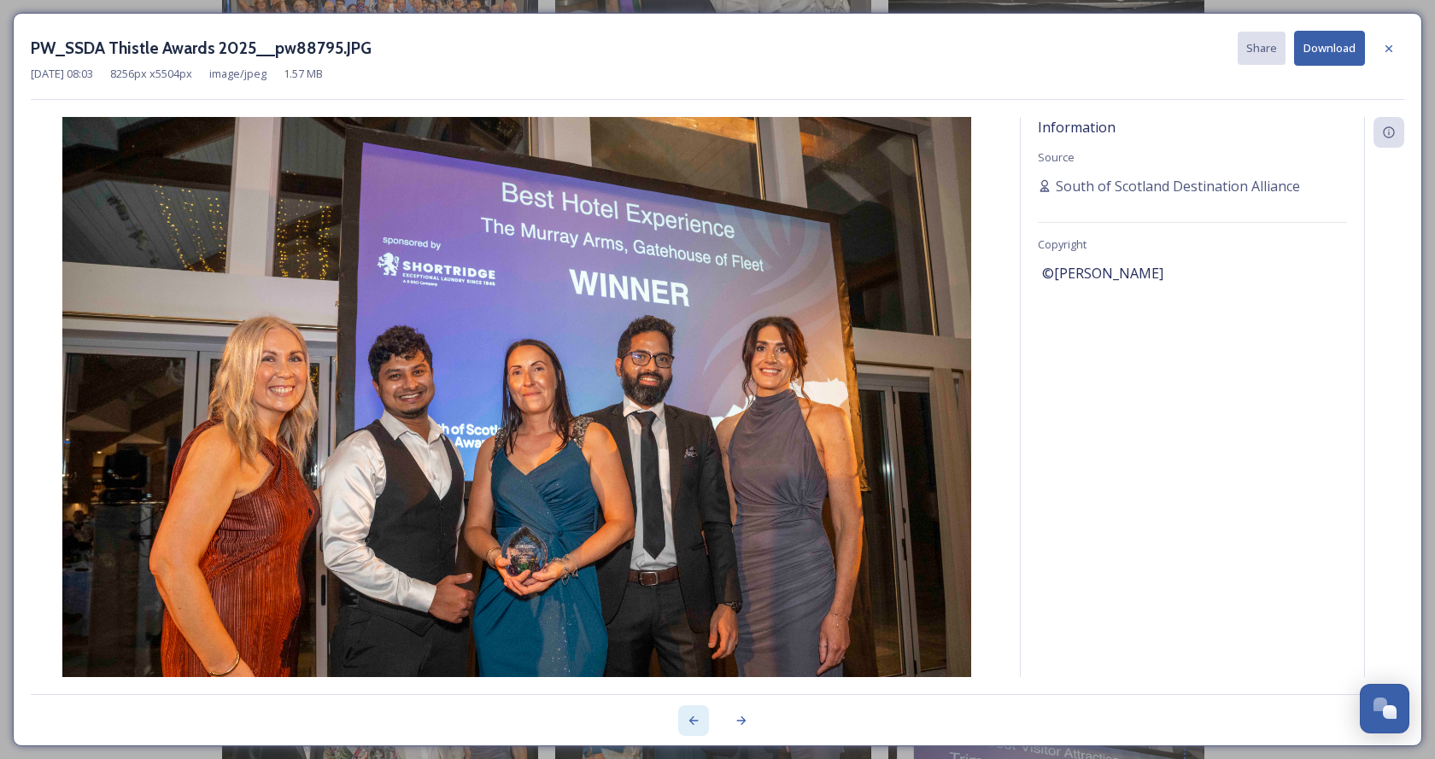
click at [687, 722] on icon at bounding box center [694, 721] width 14 height 14
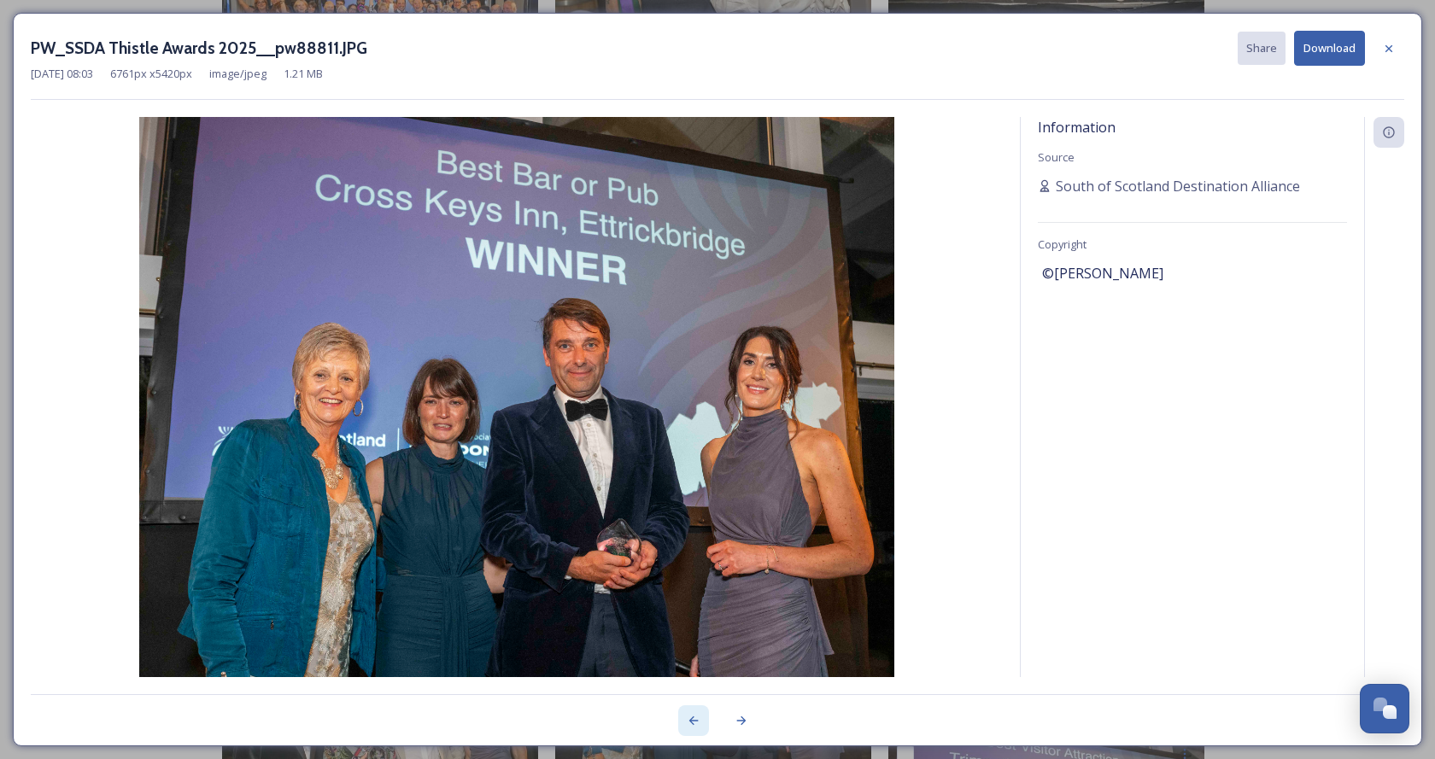
click at [687, 722] on icon at bounding box center [694, 721] width 14 height 14
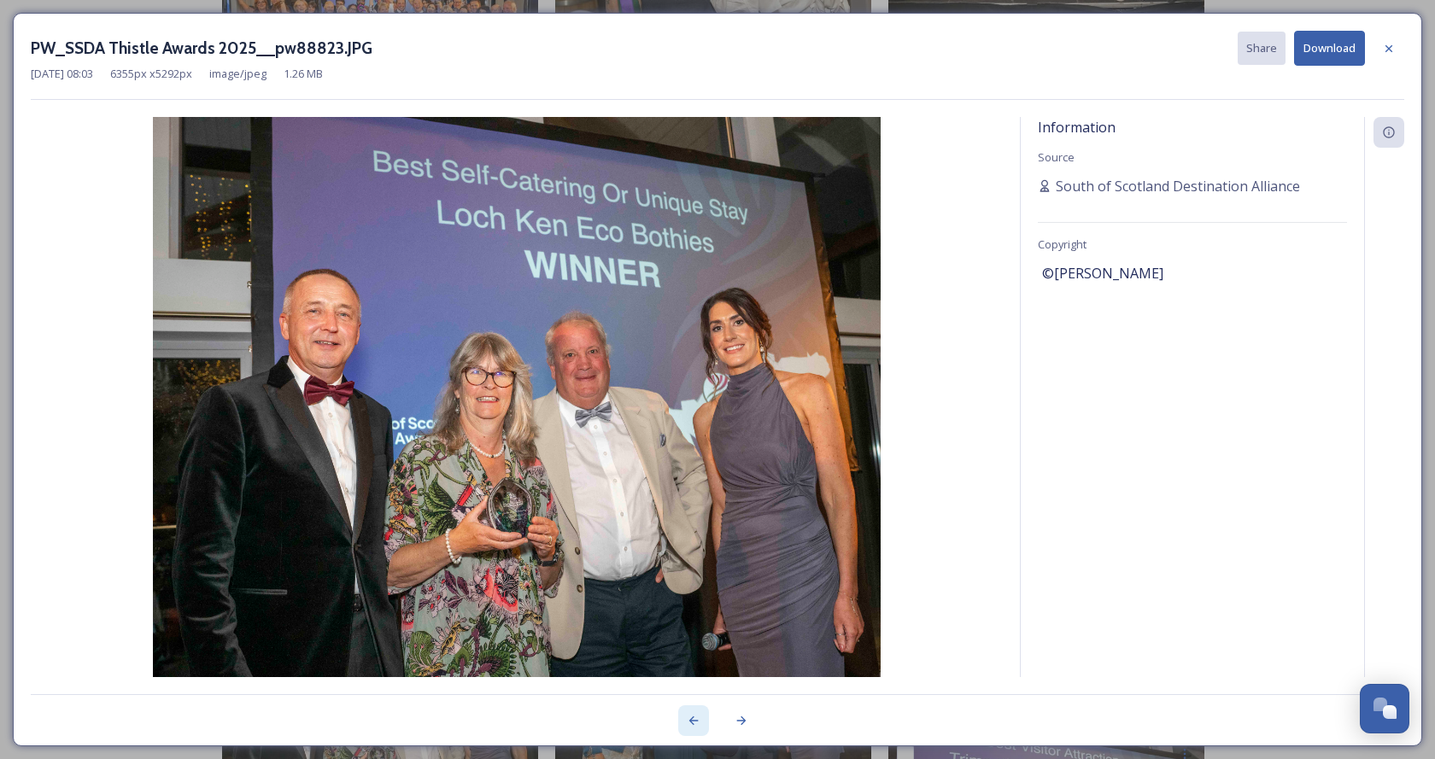
click at [687, 722] on icon at bounding box center [694, 721] width 14 height 14
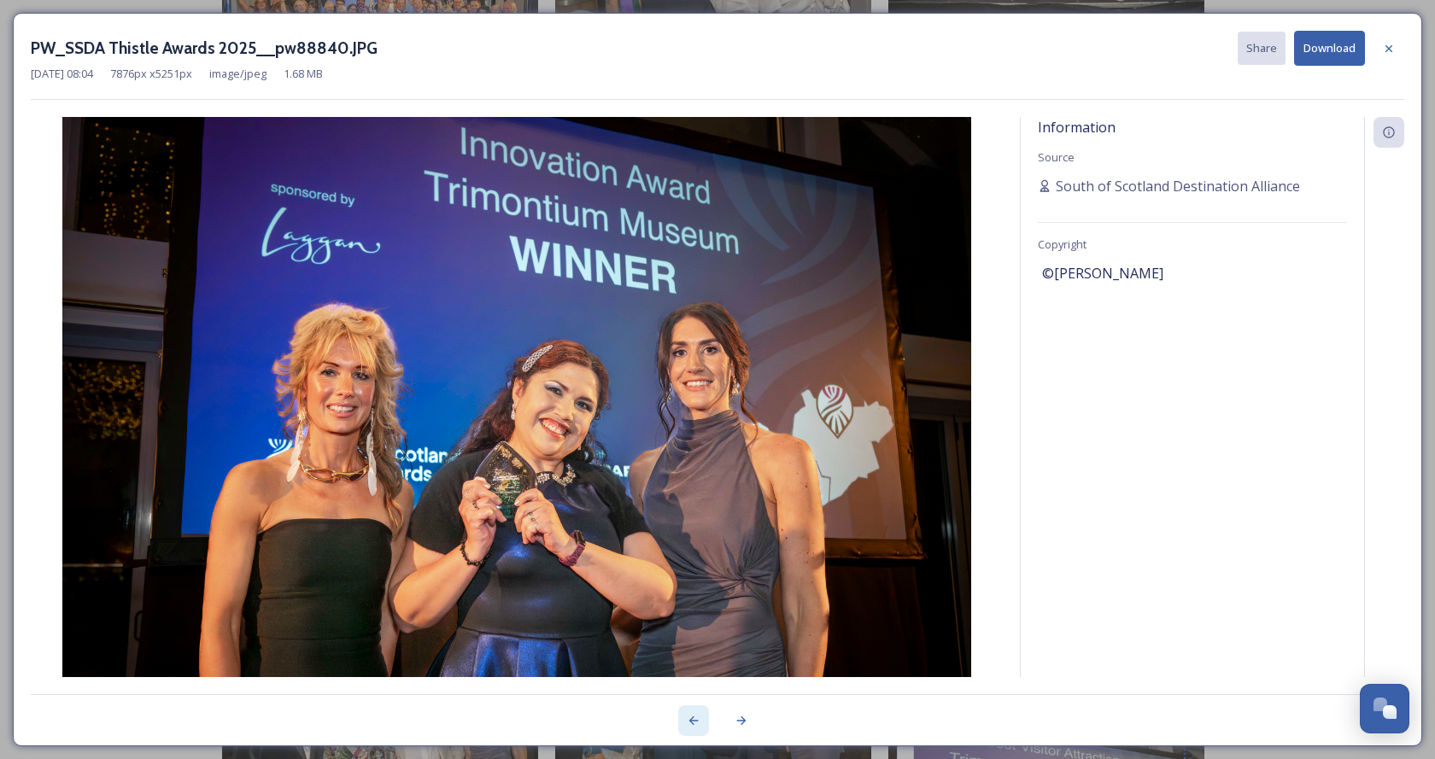
click at [687, 722] on icon at bounding box center [694, 721] width 14 height 14
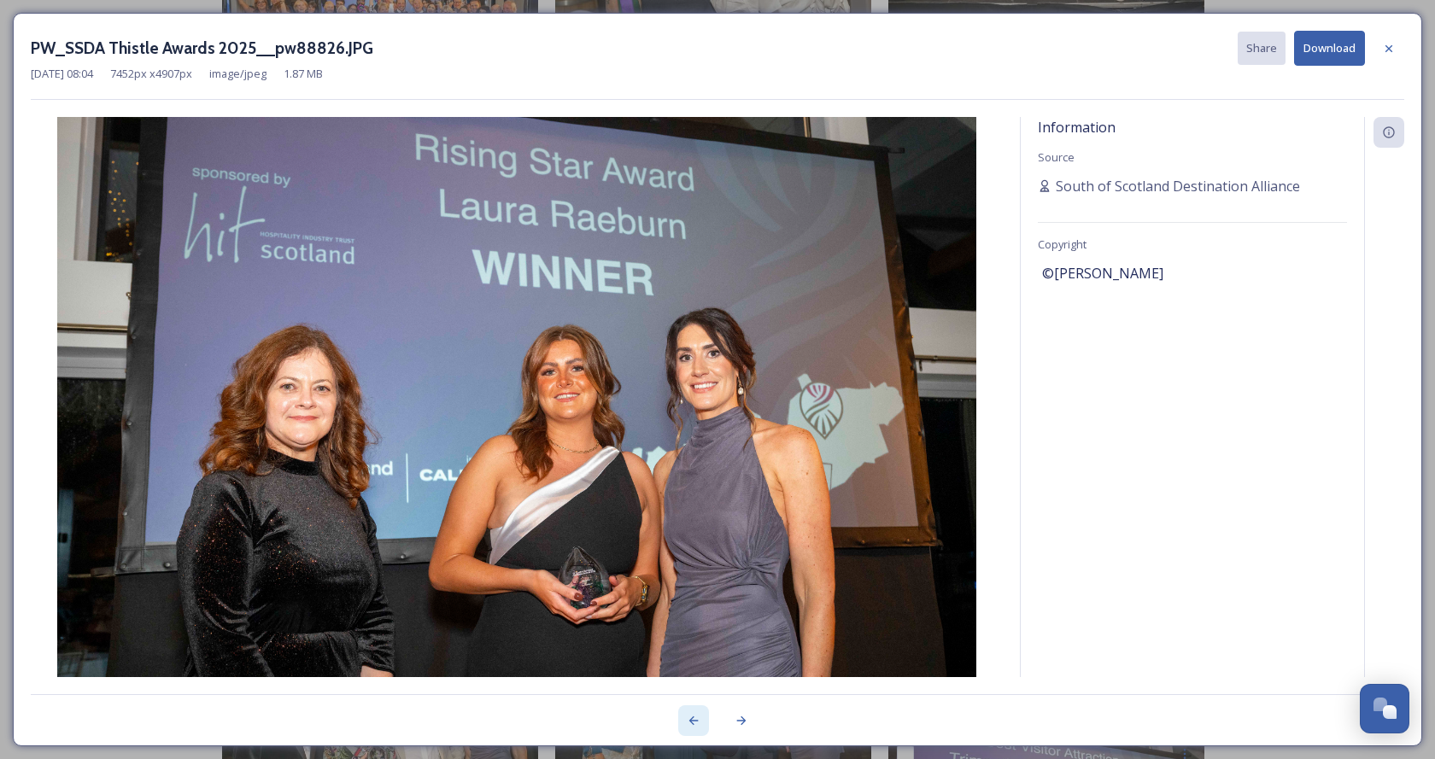
click at [687, 722] on icon at bounding box center [694, 721] width 14 height 14
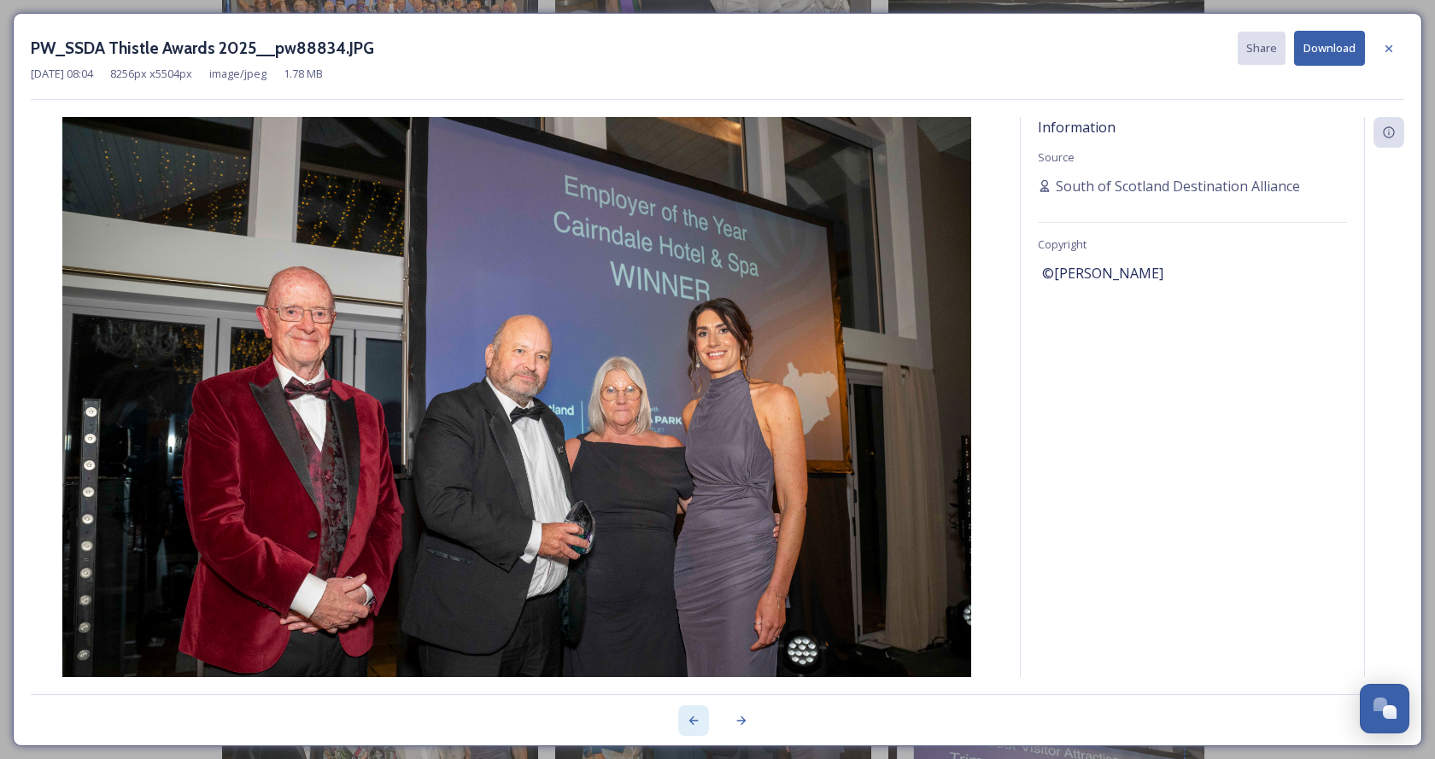
click at [688, 714] on icon at bounding box center [694, 721] width 14 height 14
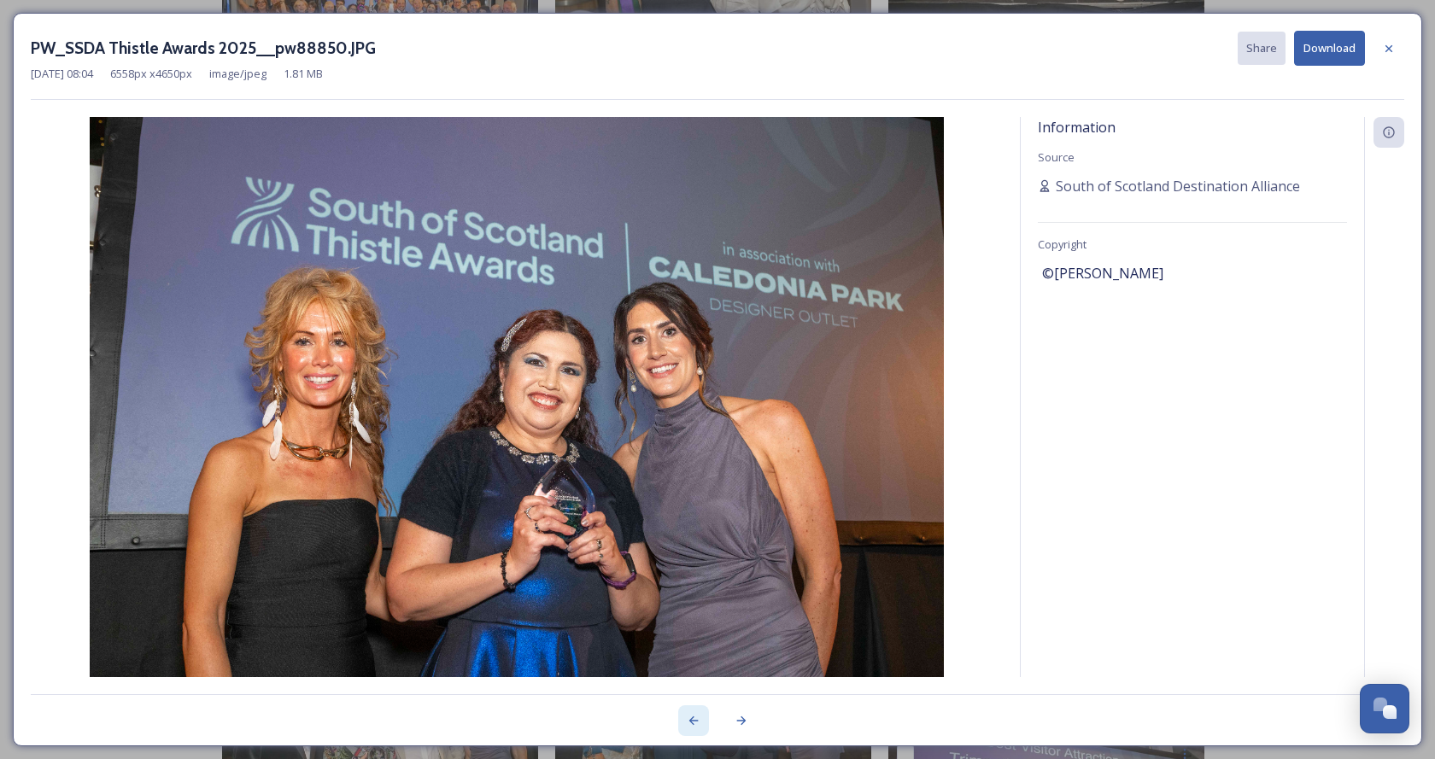
click at [688, 714] on icon at bounding box center [694, 721] width 14 height 14
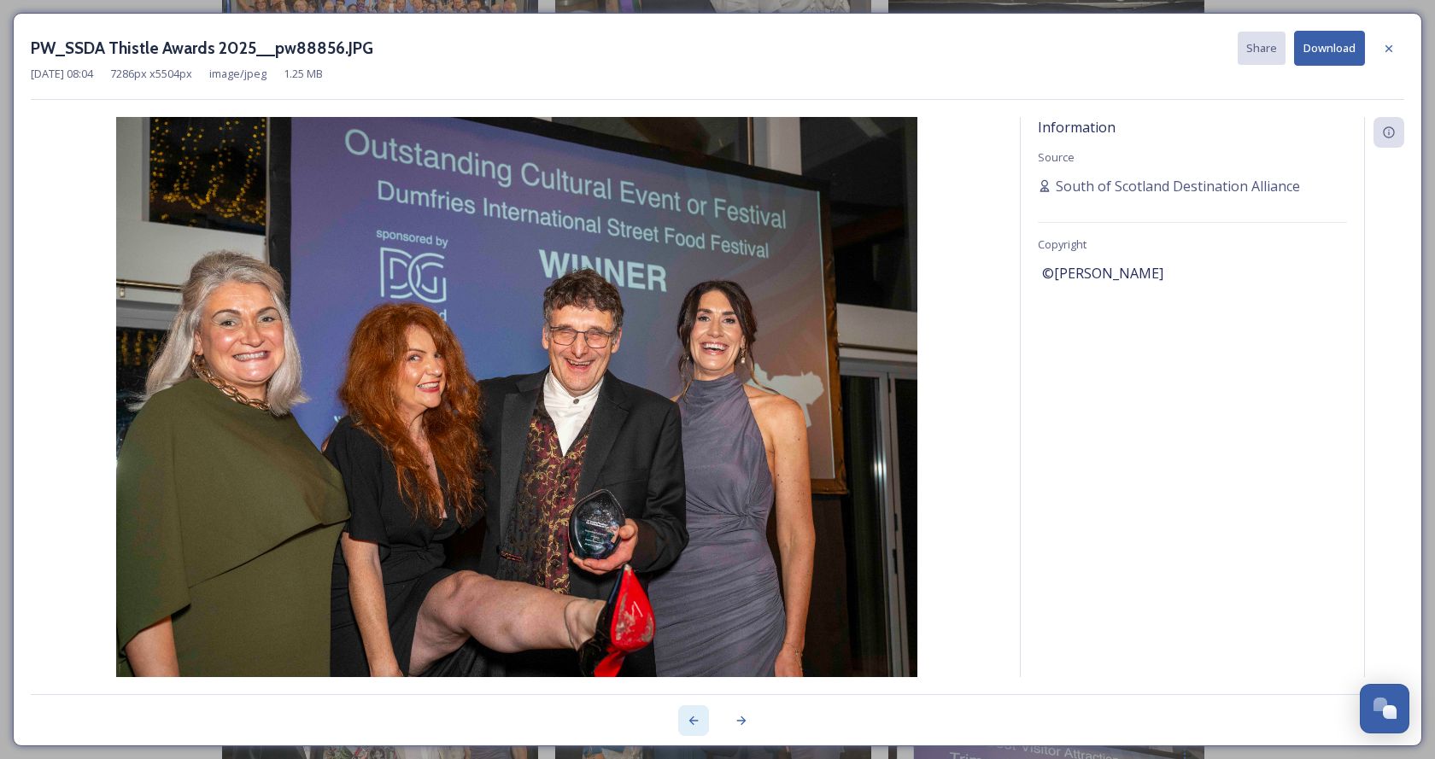
click at [688, 714] on icon at bounding box center [694, 721] width 14 height 14
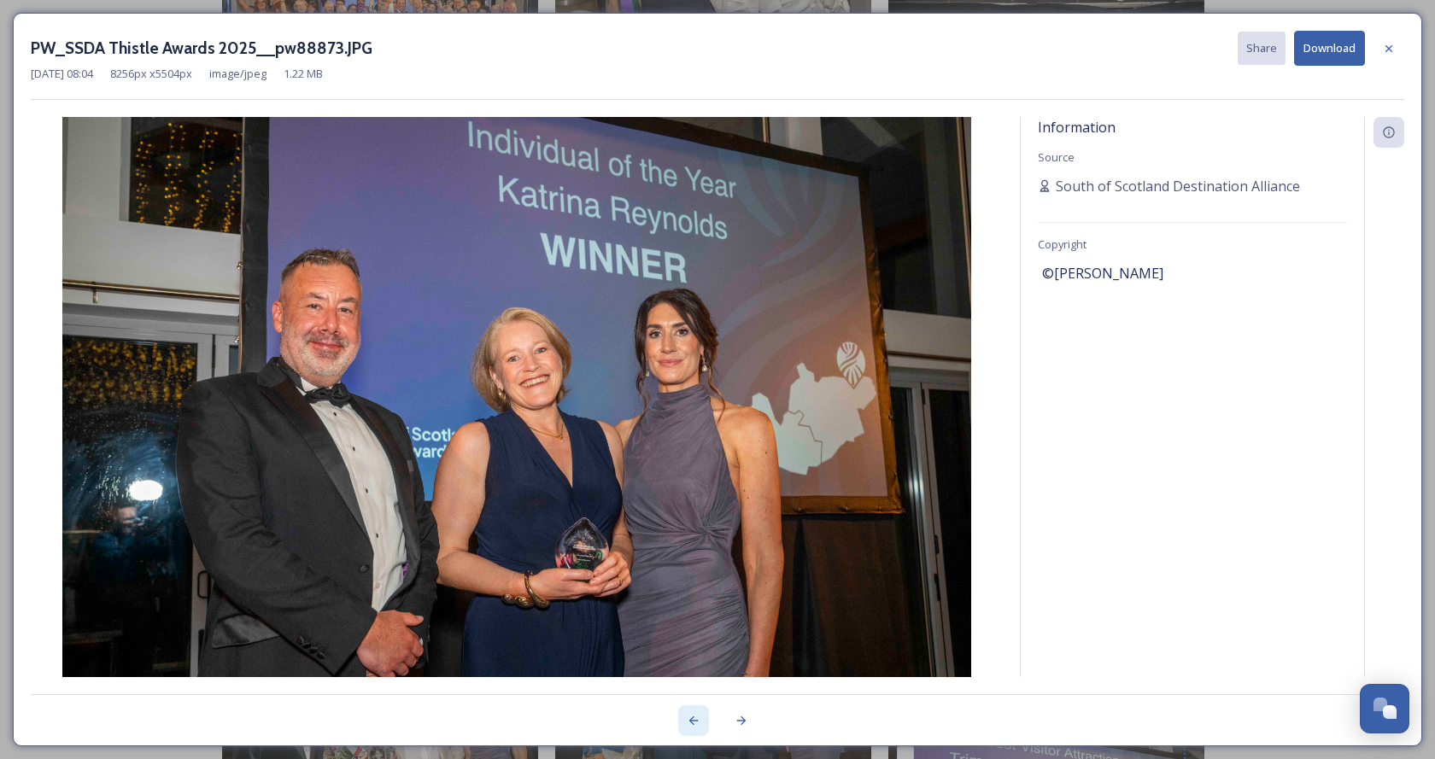
click at [694, 717] on icon at bounding box center [693, 721] width 9 height 9
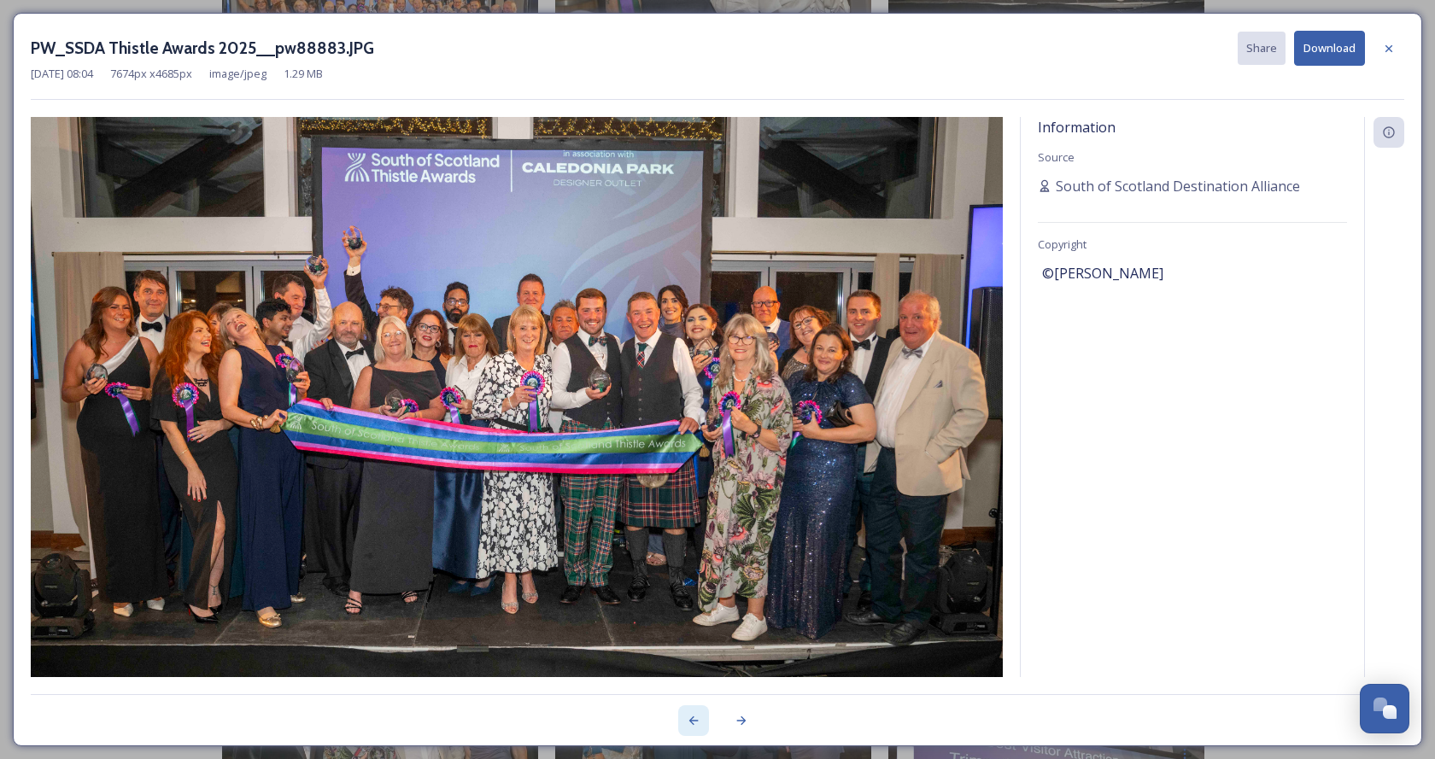
click at [696, 718] on icon at bounding box center [694, 721] width 14 height 14
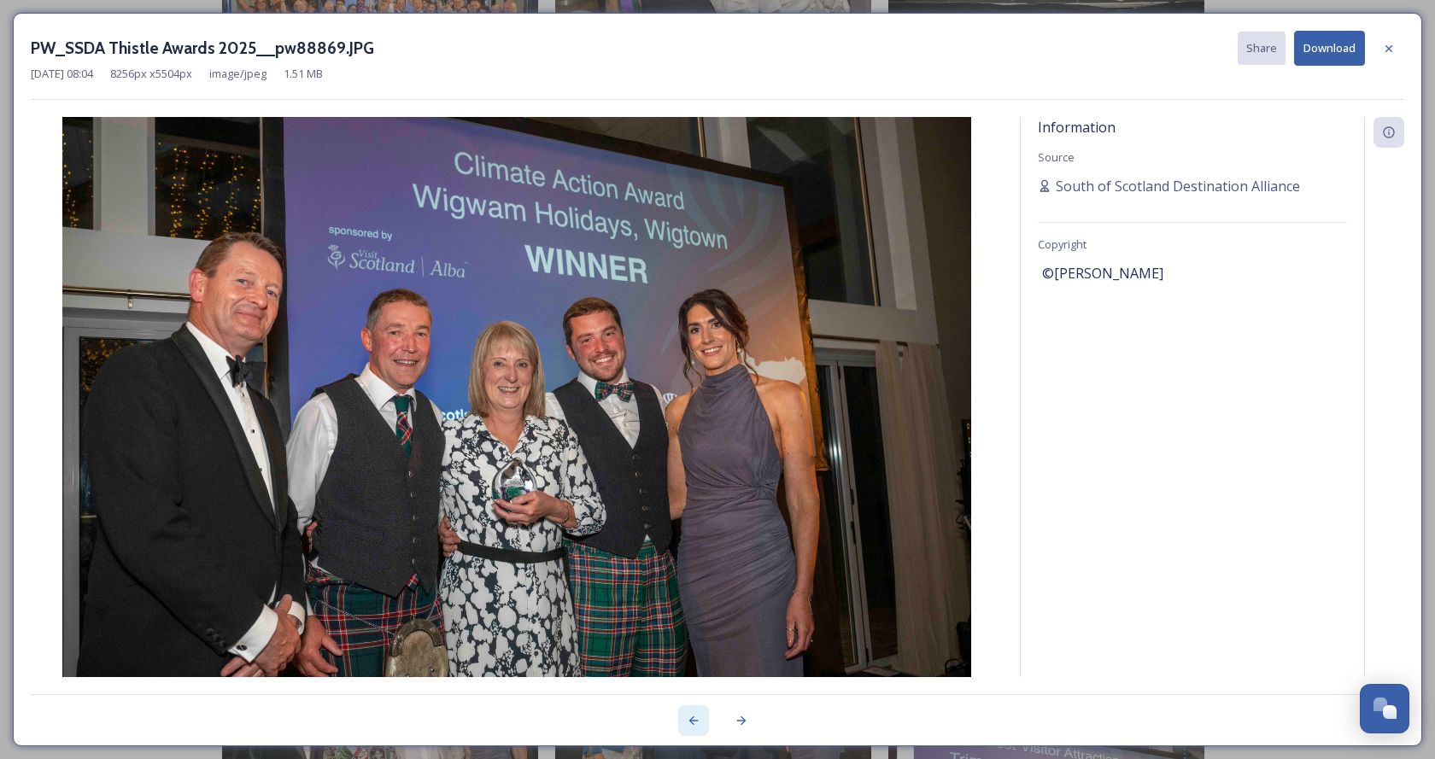
click at [694, 723] on icon at bounding box center [694, 721] width 14 height 14
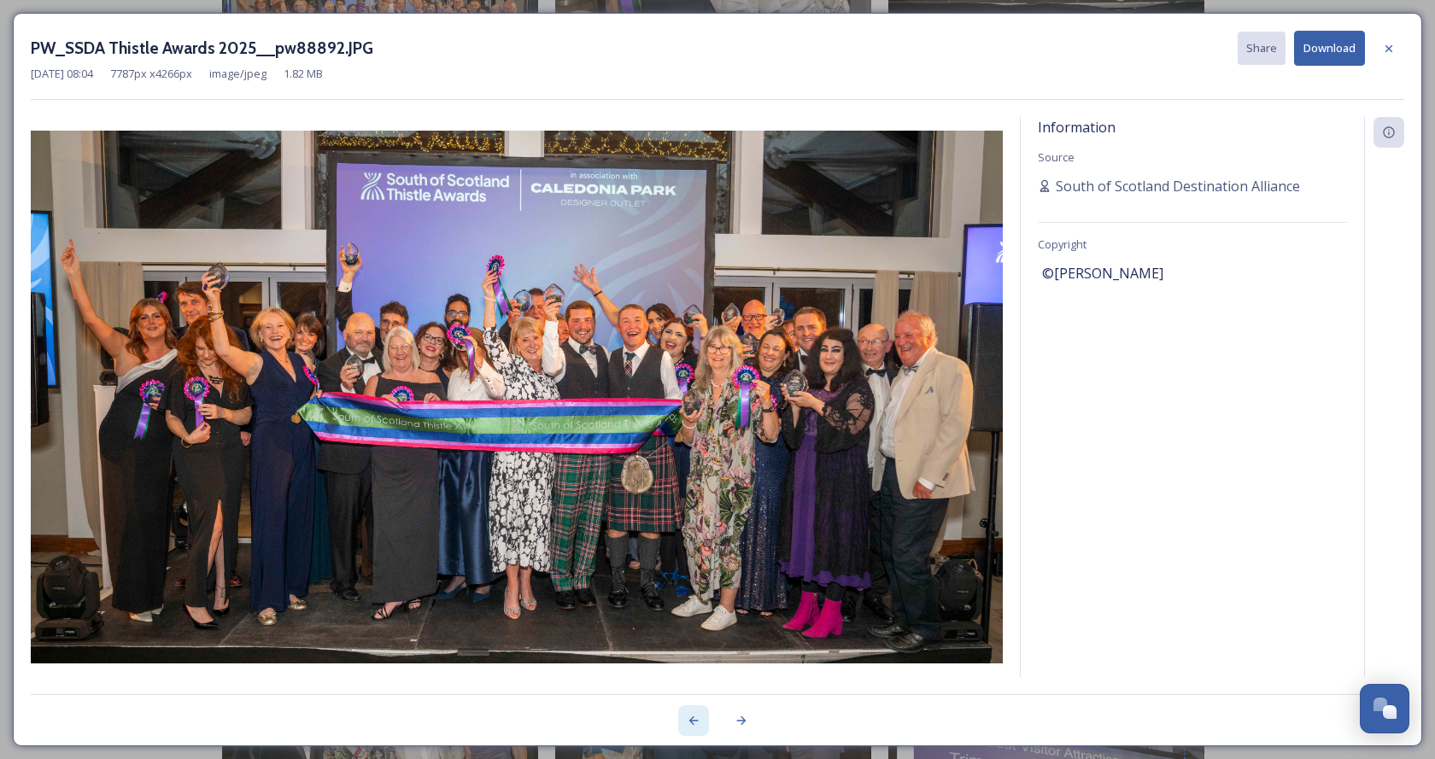
click at [696, 714] on icon at bounding box center [694, 721] width 14 height 14
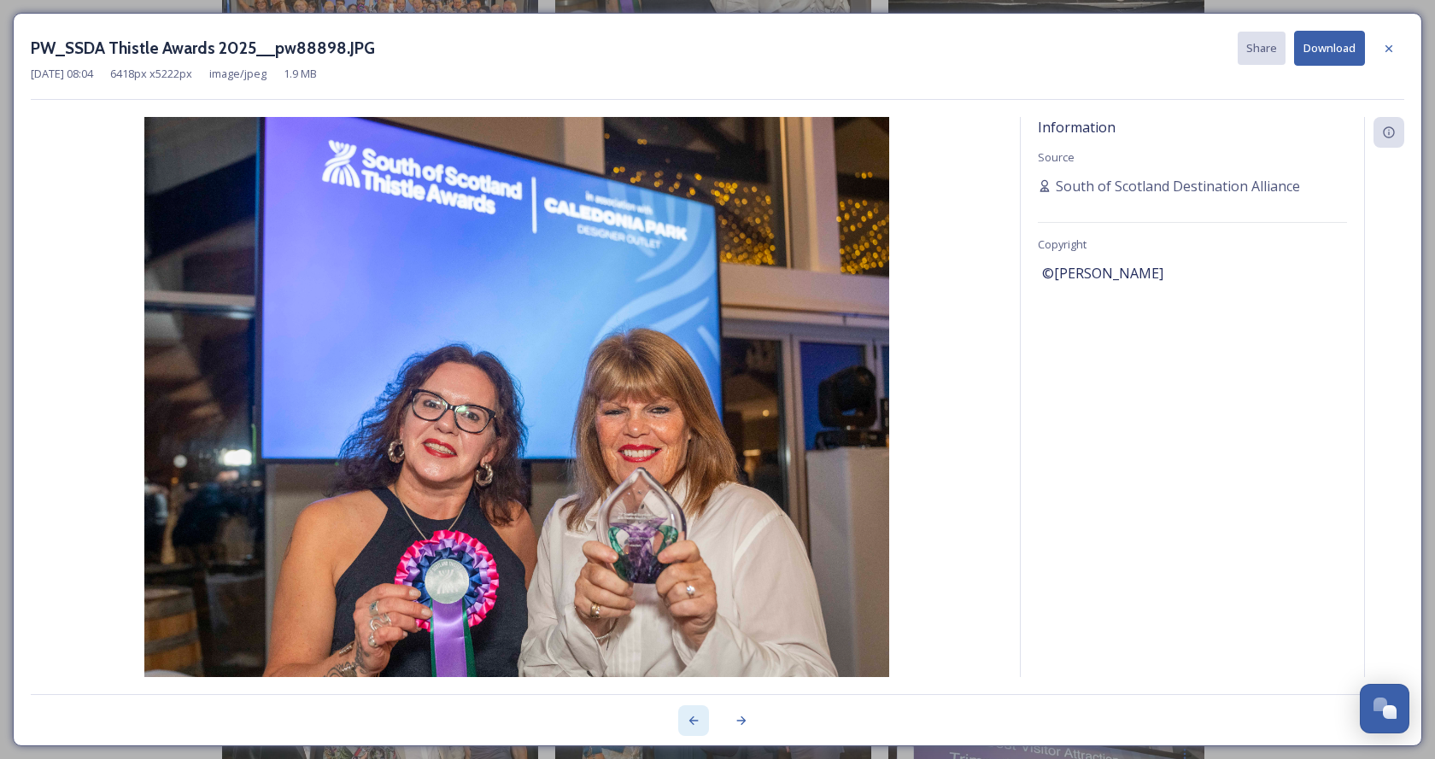
click at [689, 716] on icon at bounding box center [694, 721] width 14 height 14
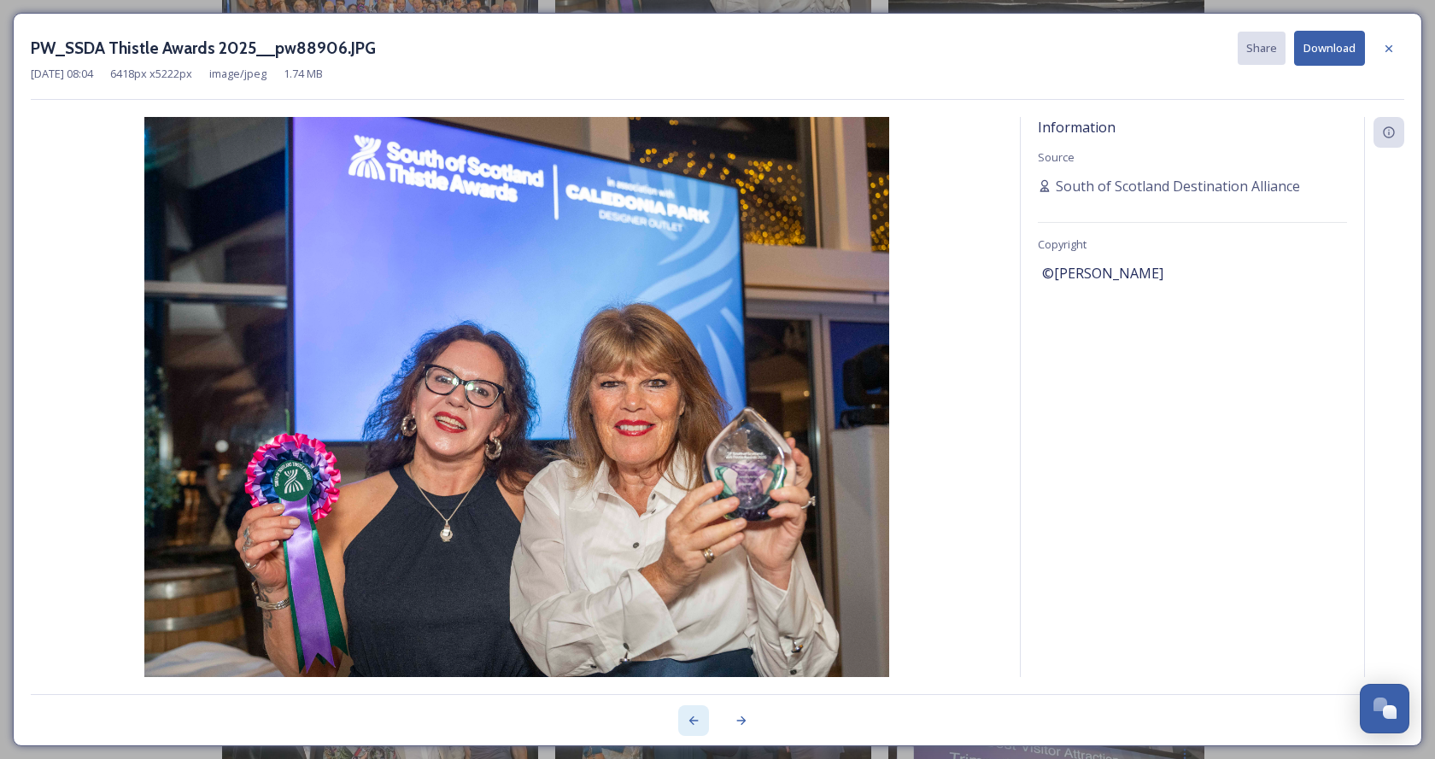
click at [690, 722] on icon at bounding box center [693, 721] width 9 height 9
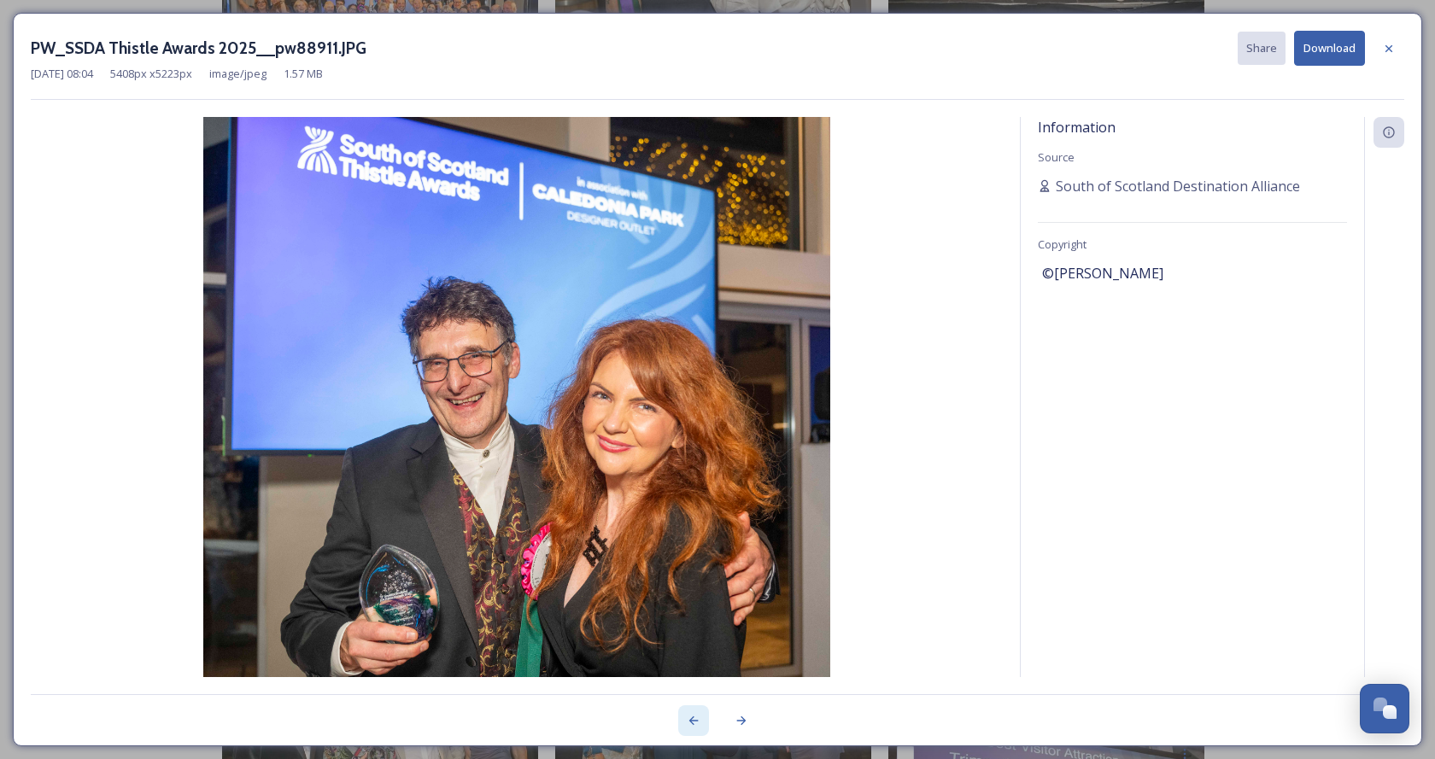
click at [690, 721] on icon at bounding box center [693, 721] width 9 height 9
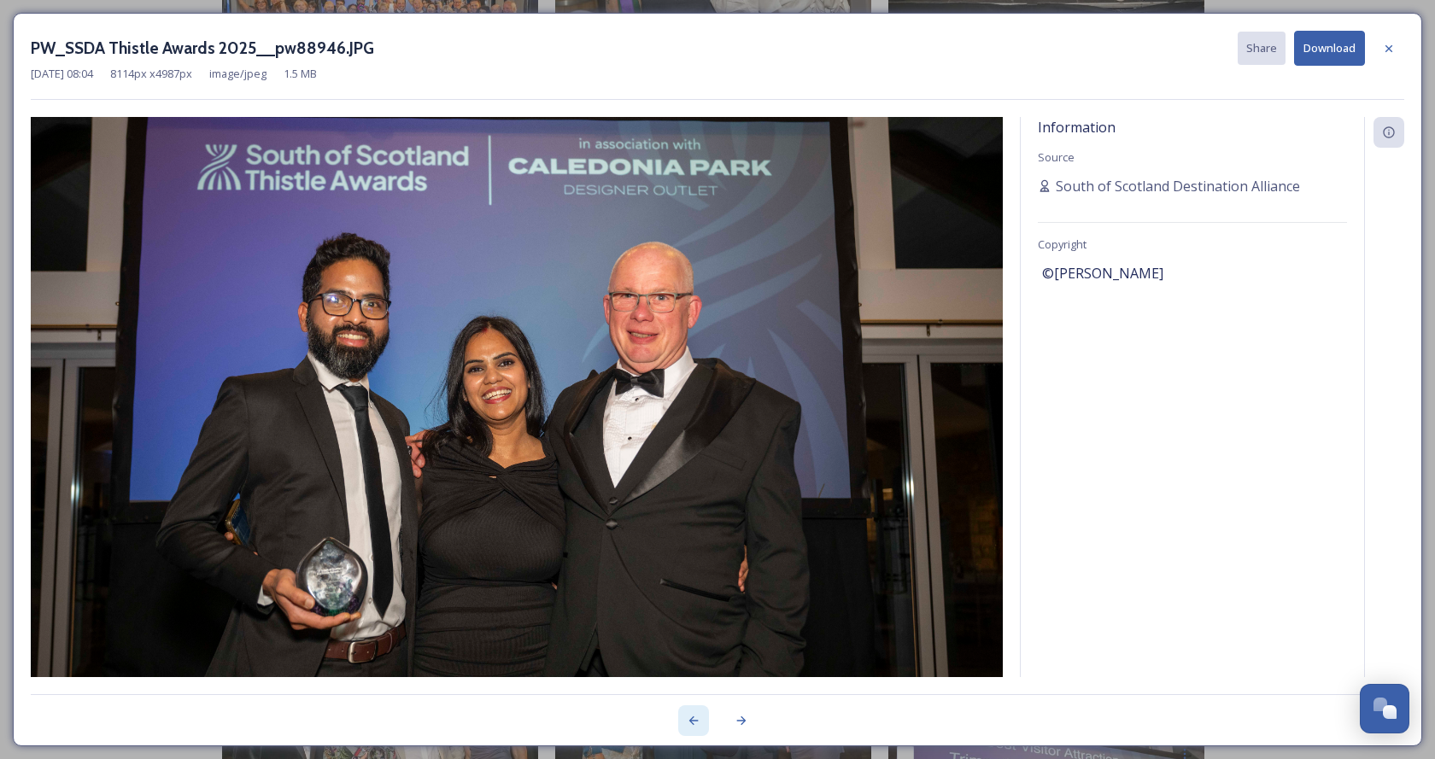
click at [690, 721] on icon at bounding box center [693, 721] width 9 height 9
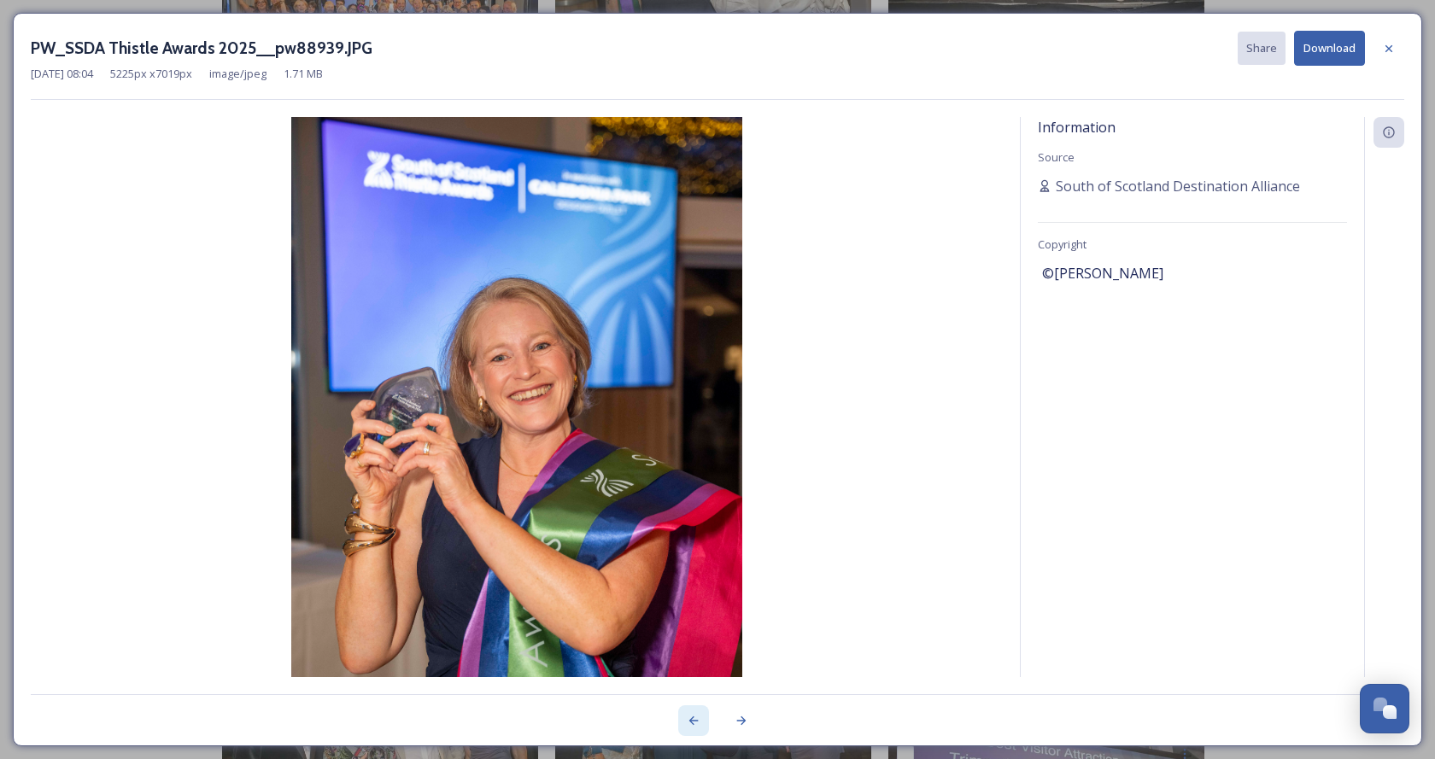
click at [690, 721] on icon at bounding box center [693, 721] width 9 height 9
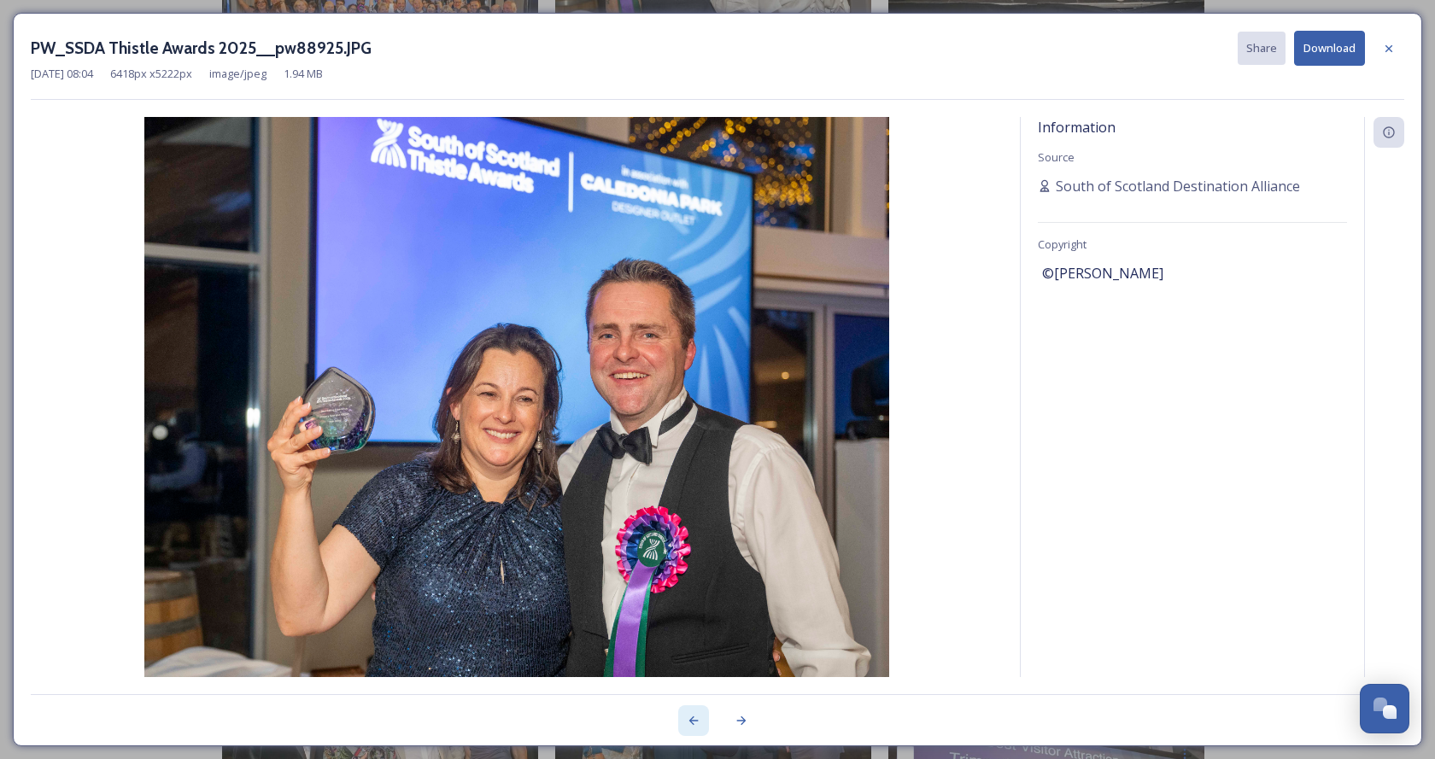
click at [690, 721] on icon at bounding box center [693, 721] width 9 height 9
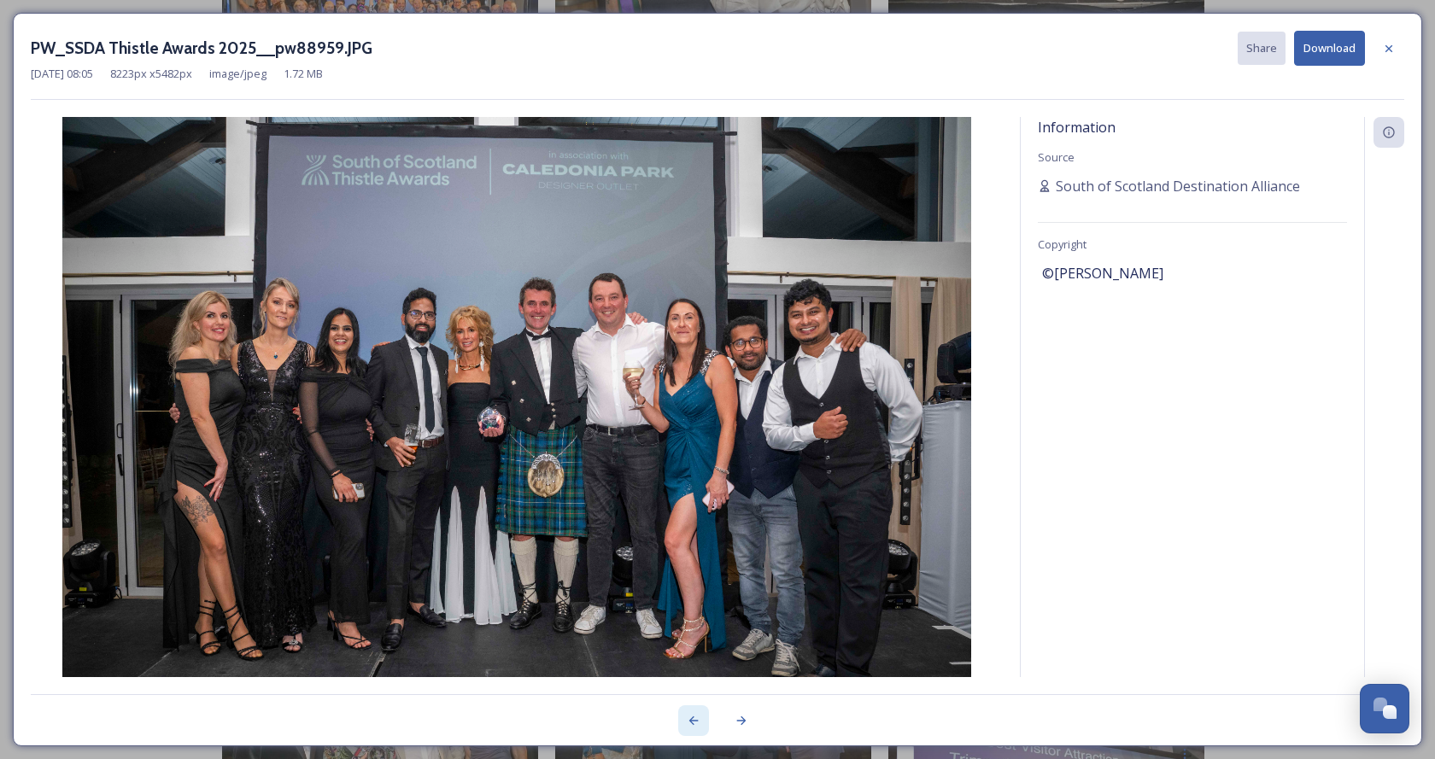
click at [690, 721] on icon at bounding box center [693, 721] width 9 height 9
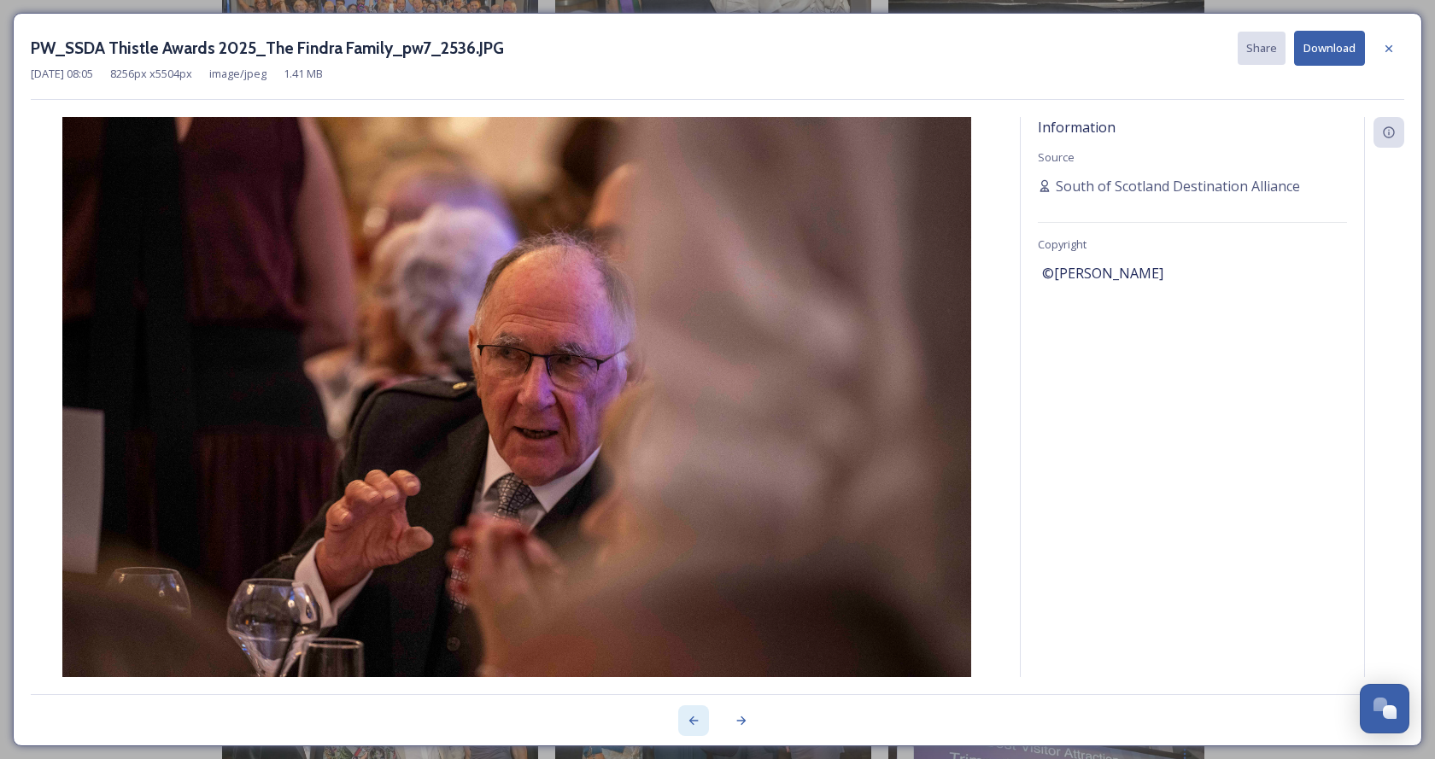
click at [690, 721] on icon at bounding box center [693, 721] width 9 height 9
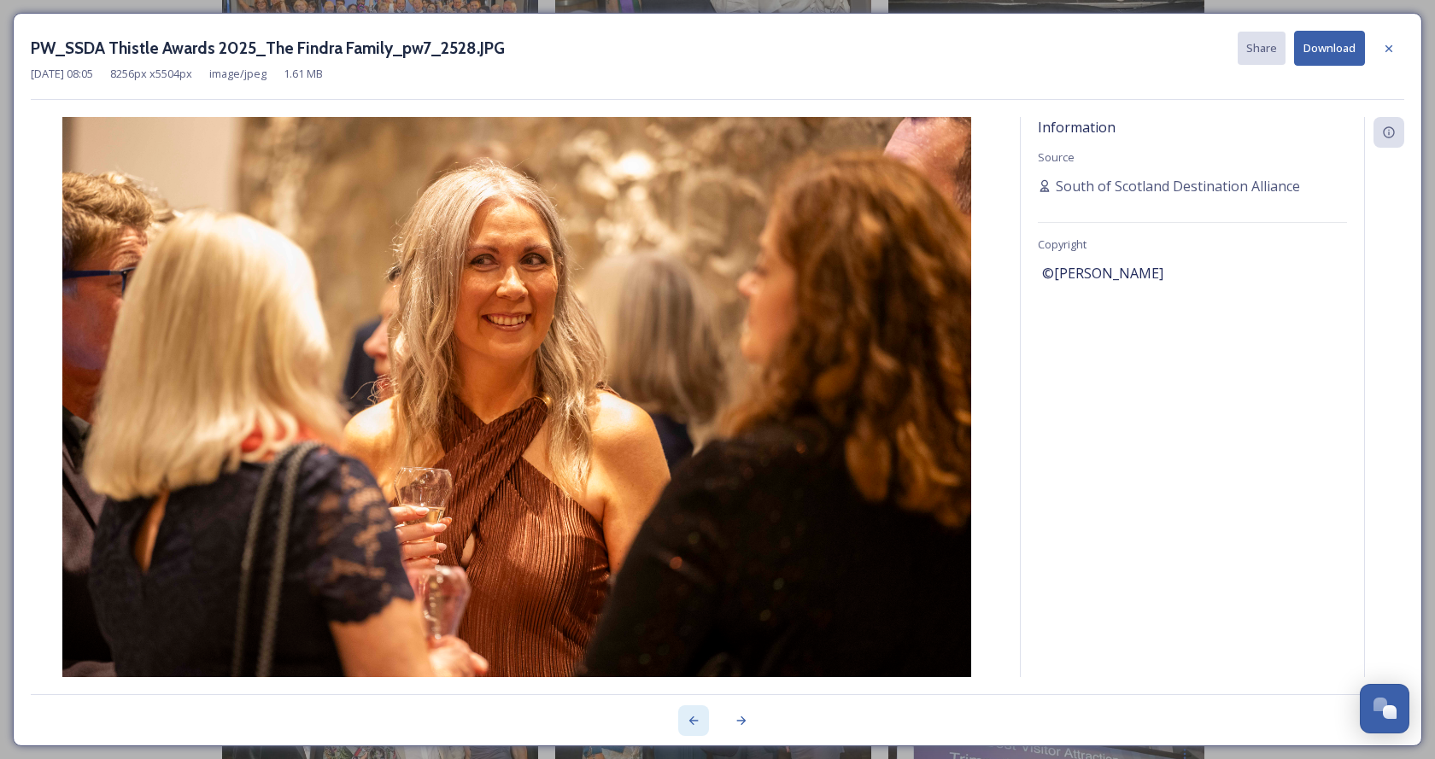
click at [690, 721] on icon at bounding box center [693, 721] width 9 height 9
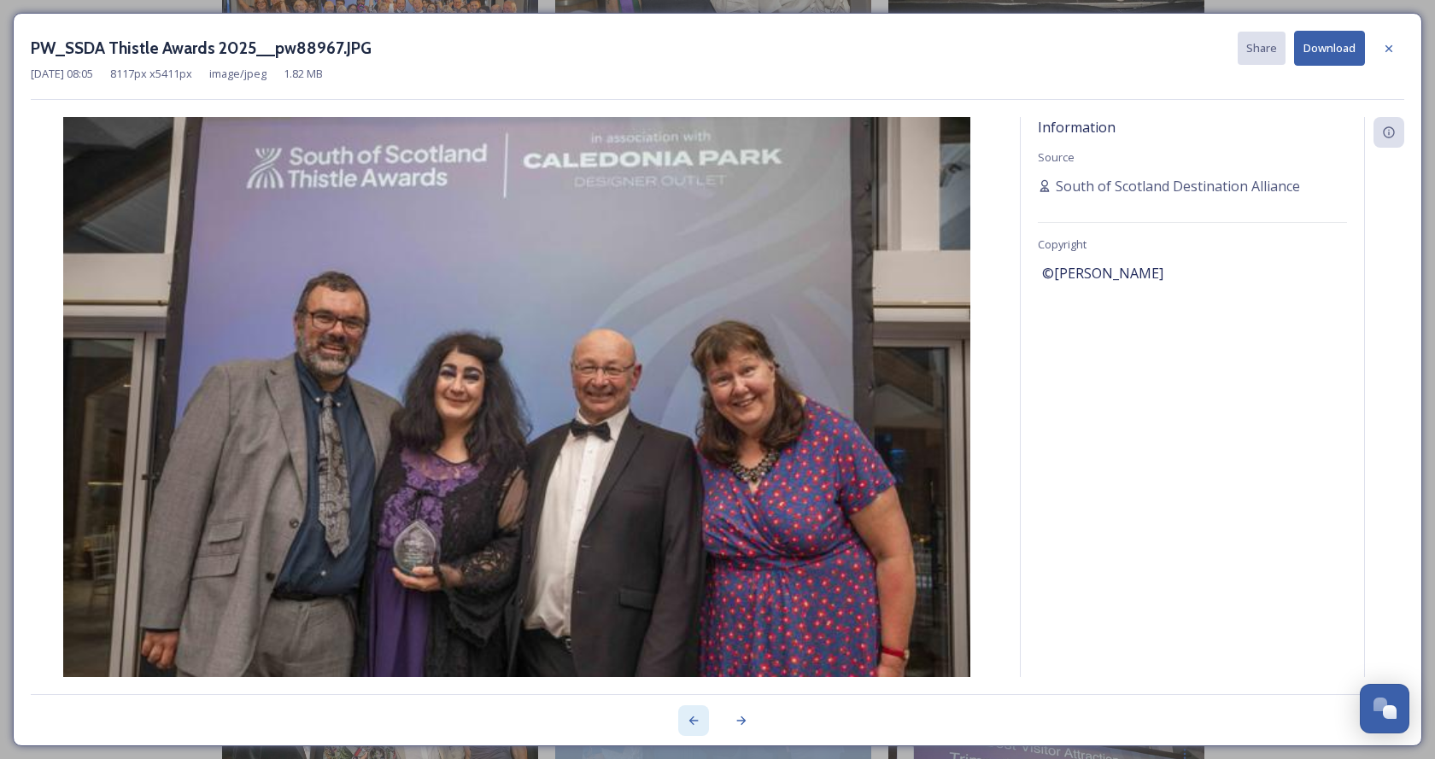
click at [690, 721] on icon at bounding box center [693, 721] width 9 height 9
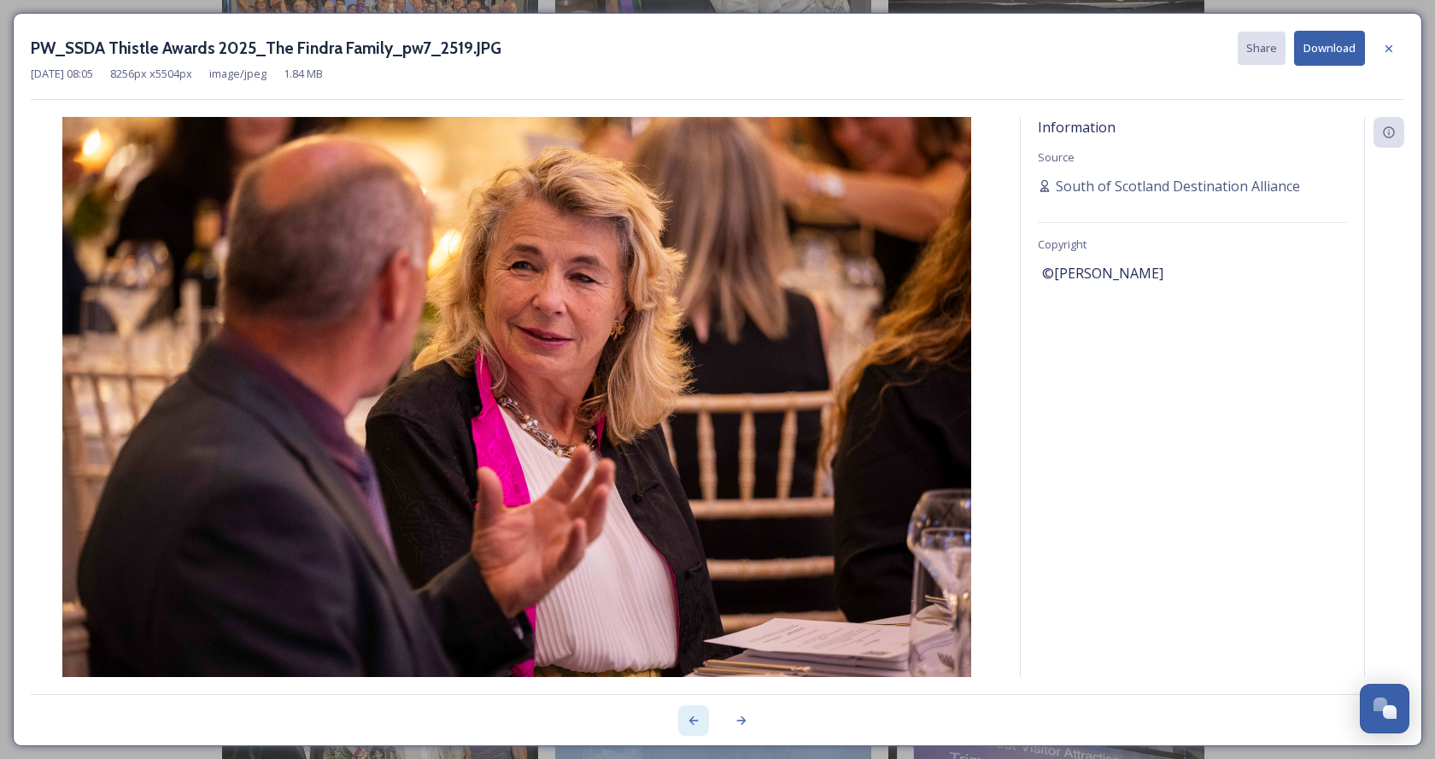
click at [690, 721] on icon at bounding box center [693, 721] width 9 height 9
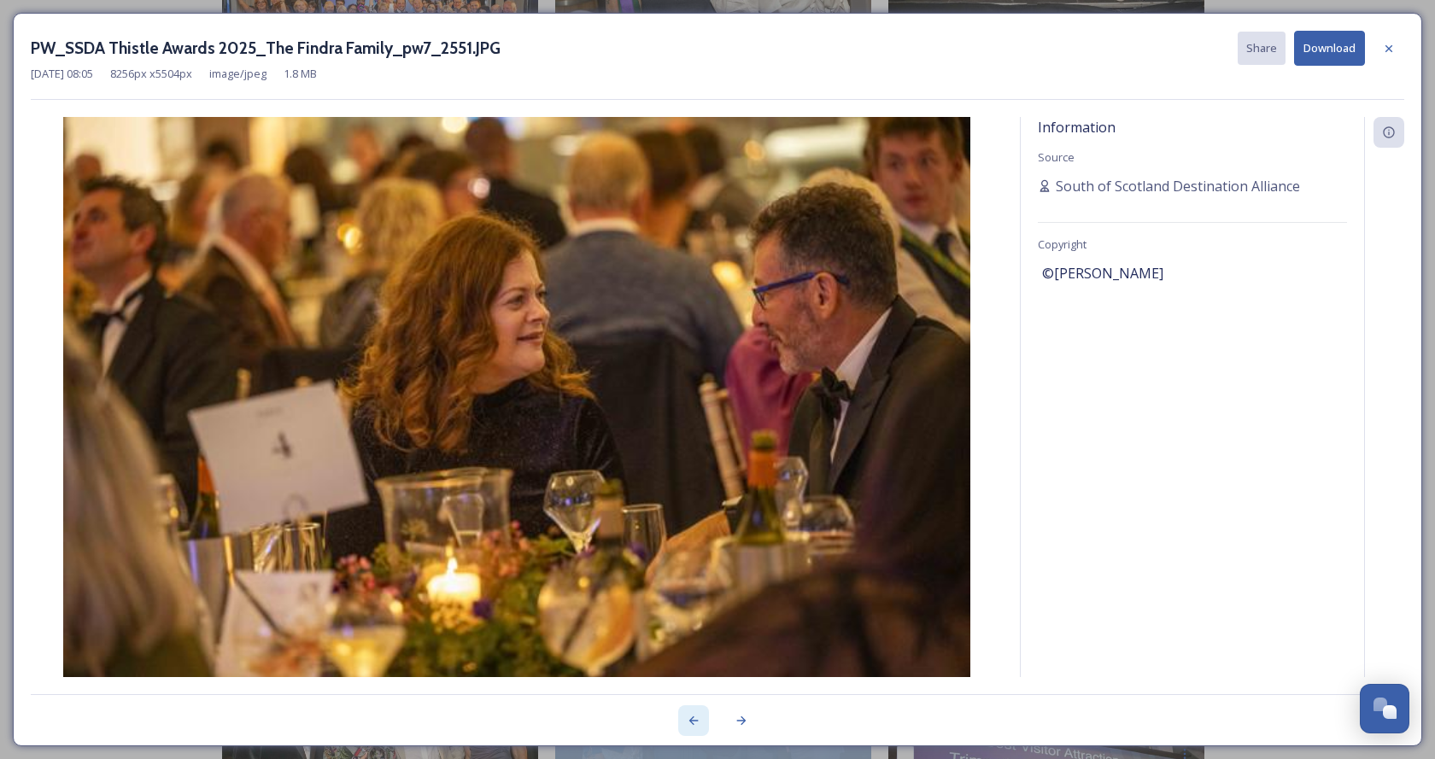
click at [690, 721] on icon at bounding box center [693, 721] width 9 height 9
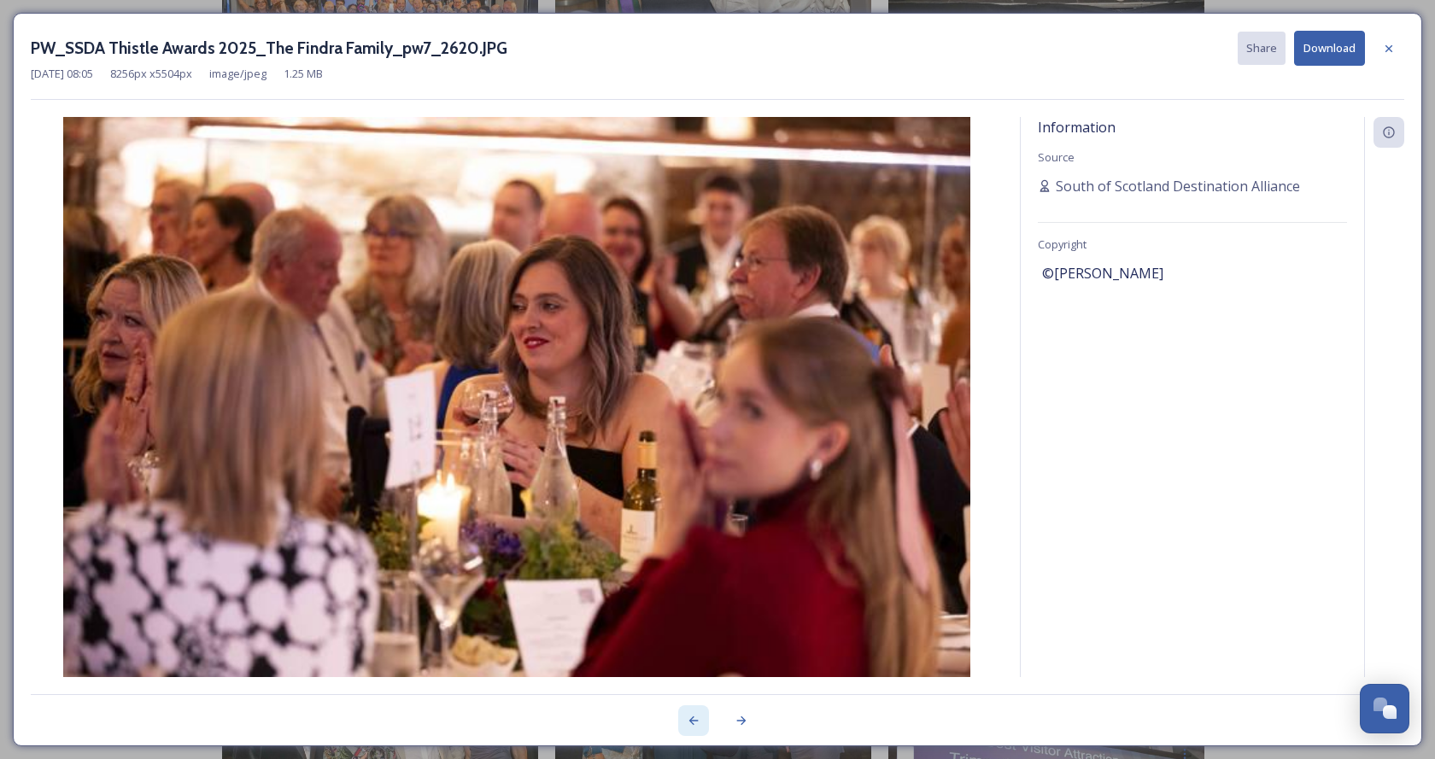
click at [690, 721] on icon at bounding box center [693, 721] width 9 height 9
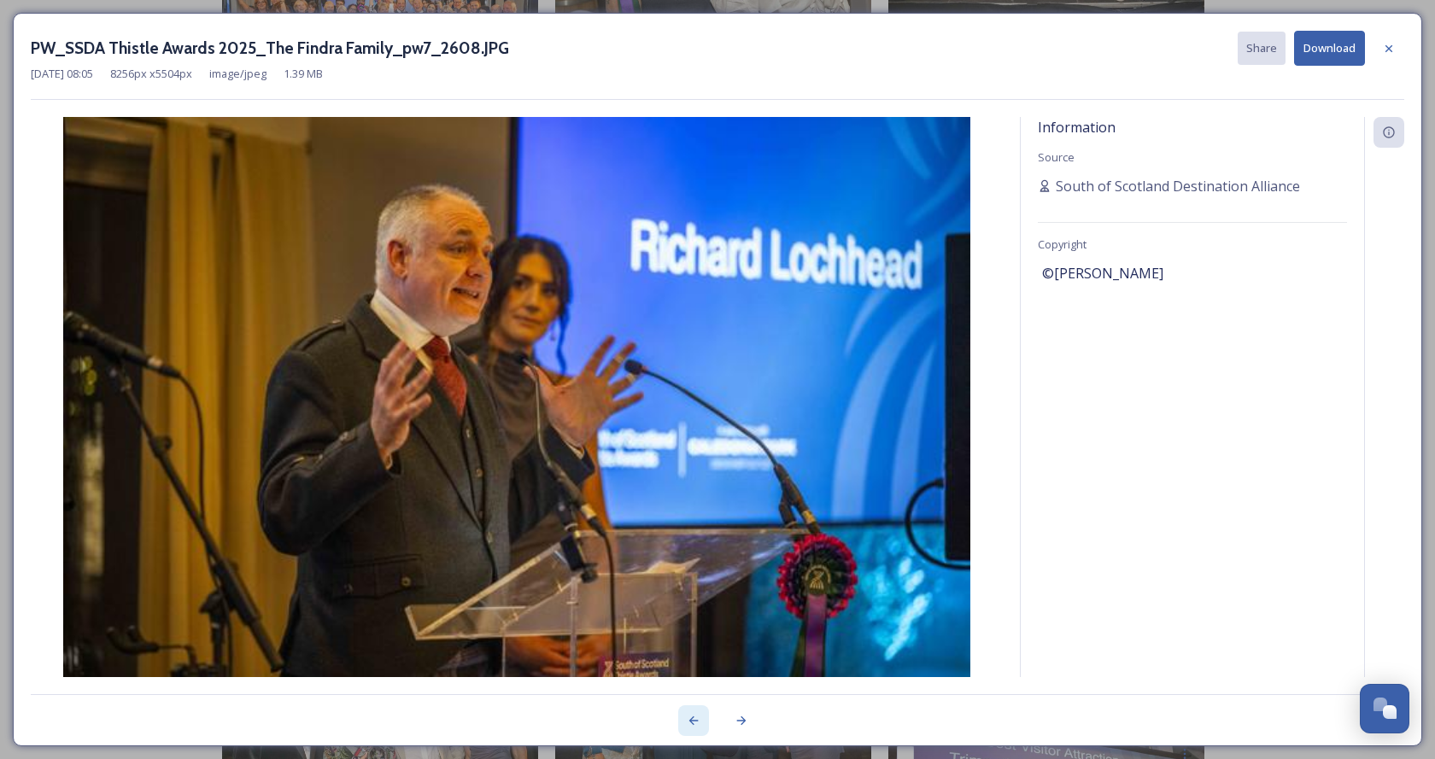
click at [690, 721] on icon at bounding box center [693, 721] width 9 height 9
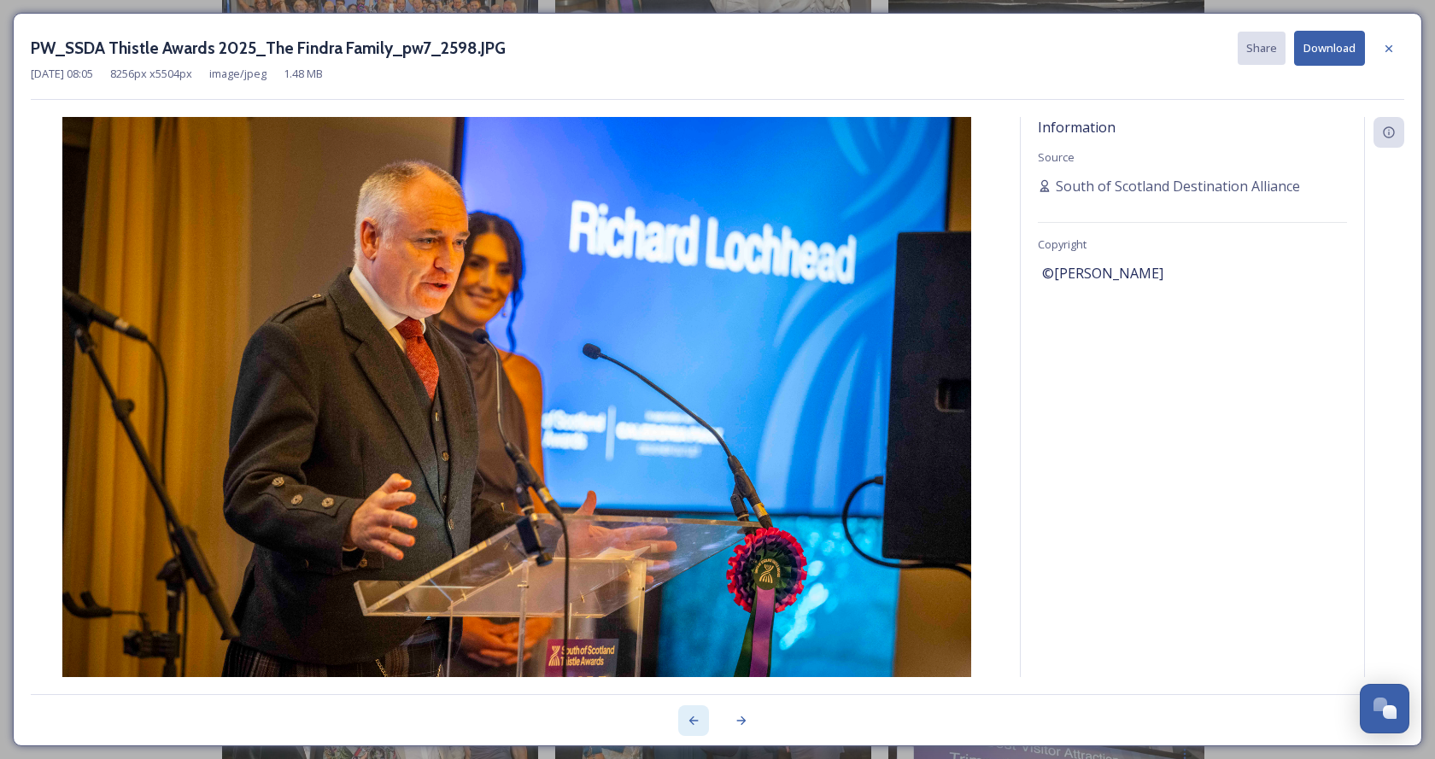
click at [690, 721] on icon at bounding box center [693, 721] width 9 height 9
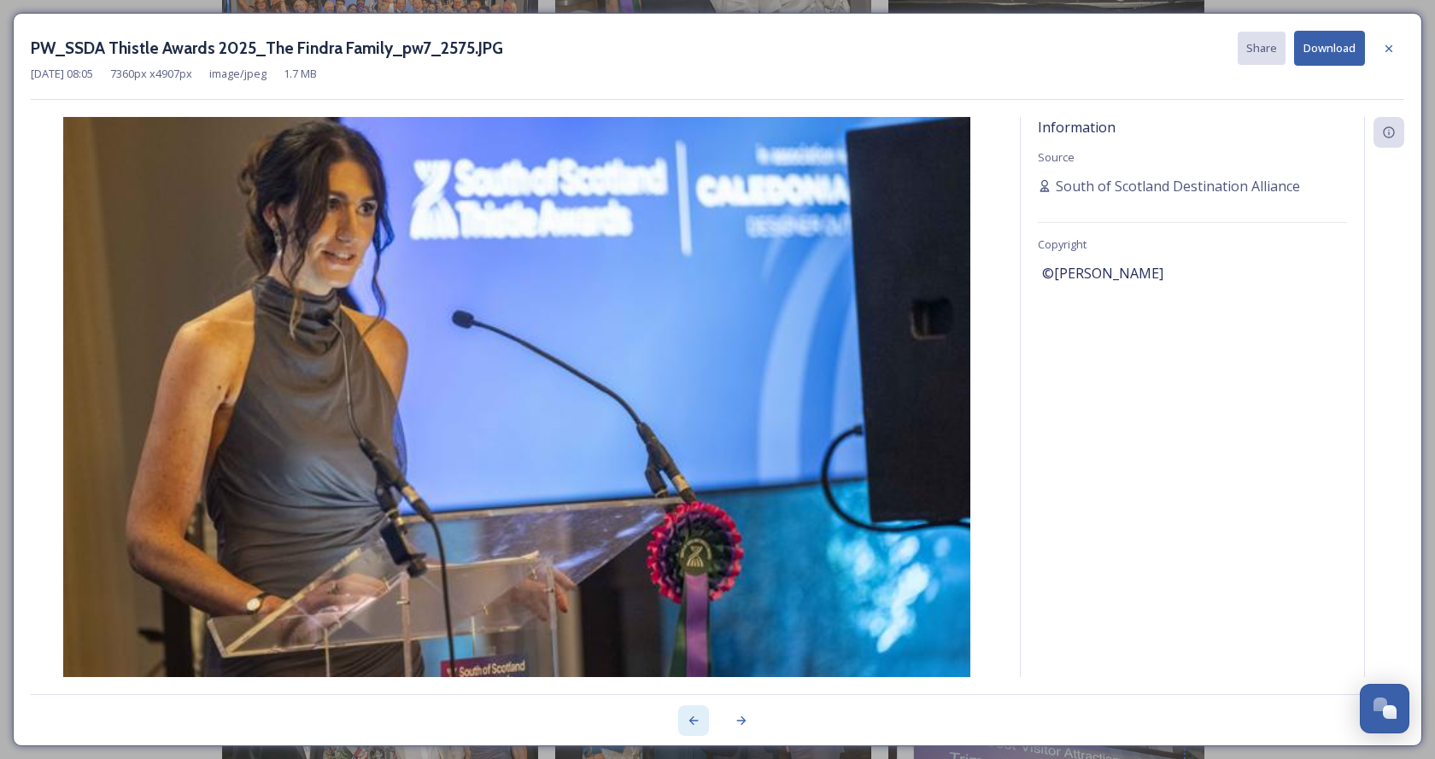
click at [690, 721] on icon at bounding box center [693, 721] width 9 height 9
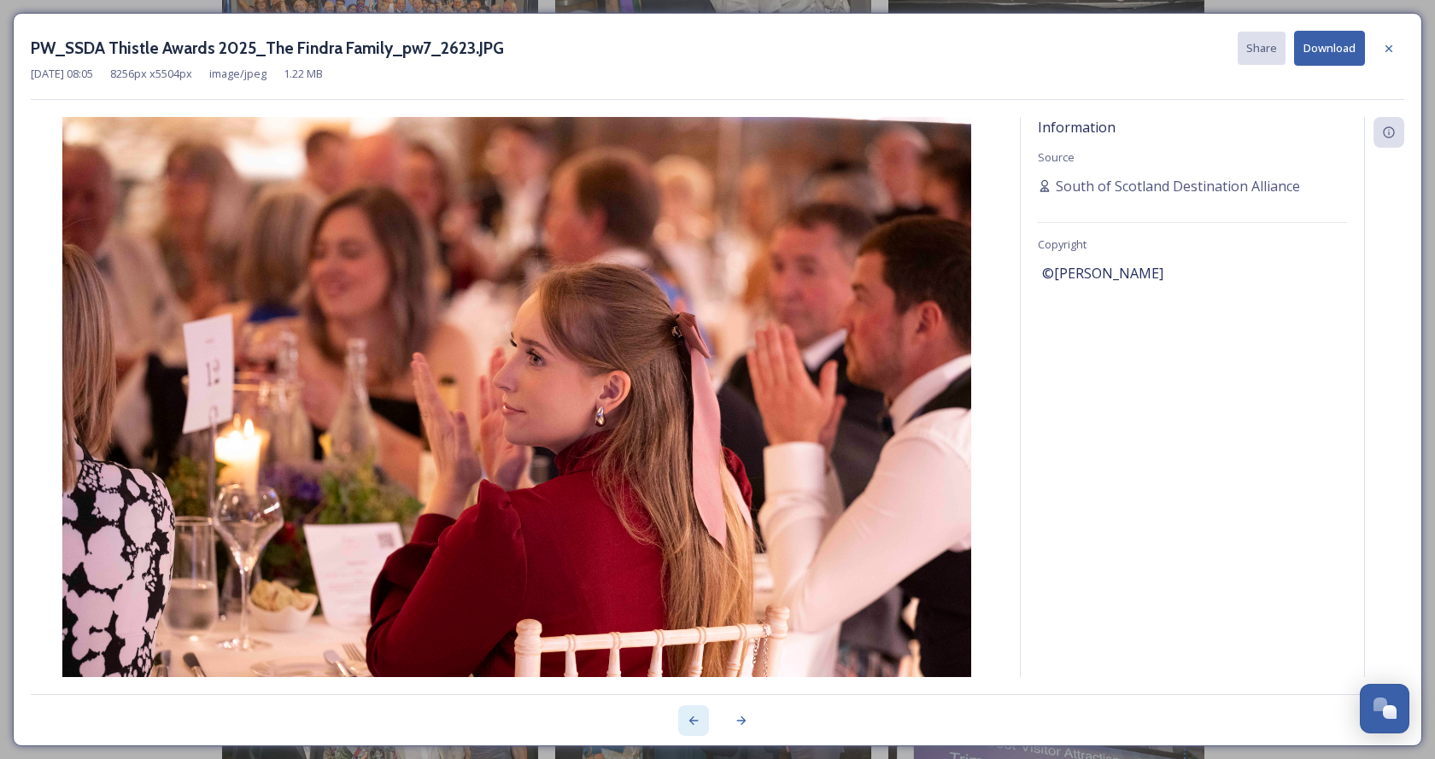
click at [690, 721] on icon at bounding box center [693, 721] width 9 height 9
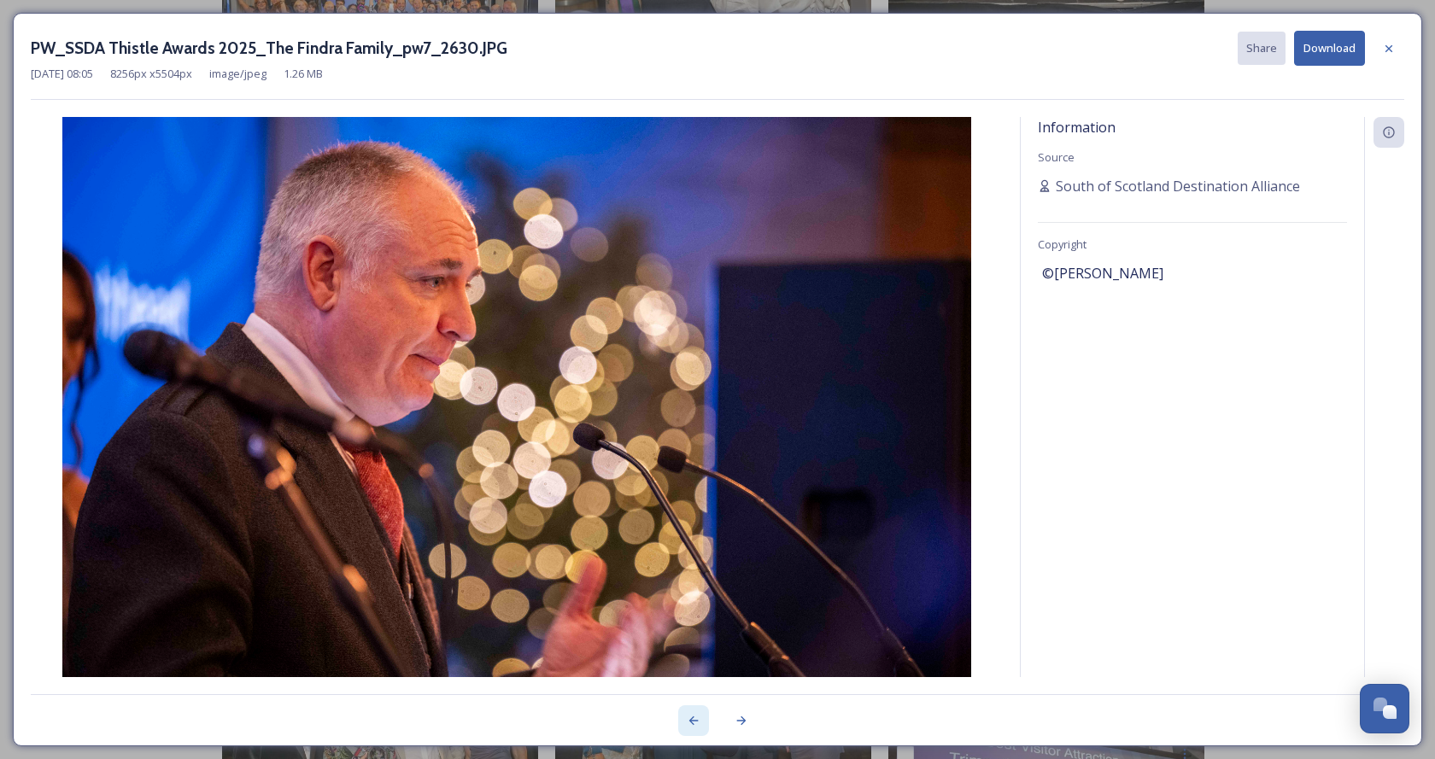
click at [690, 721] on icon at bounding box center [693, 721] width 9 height 9
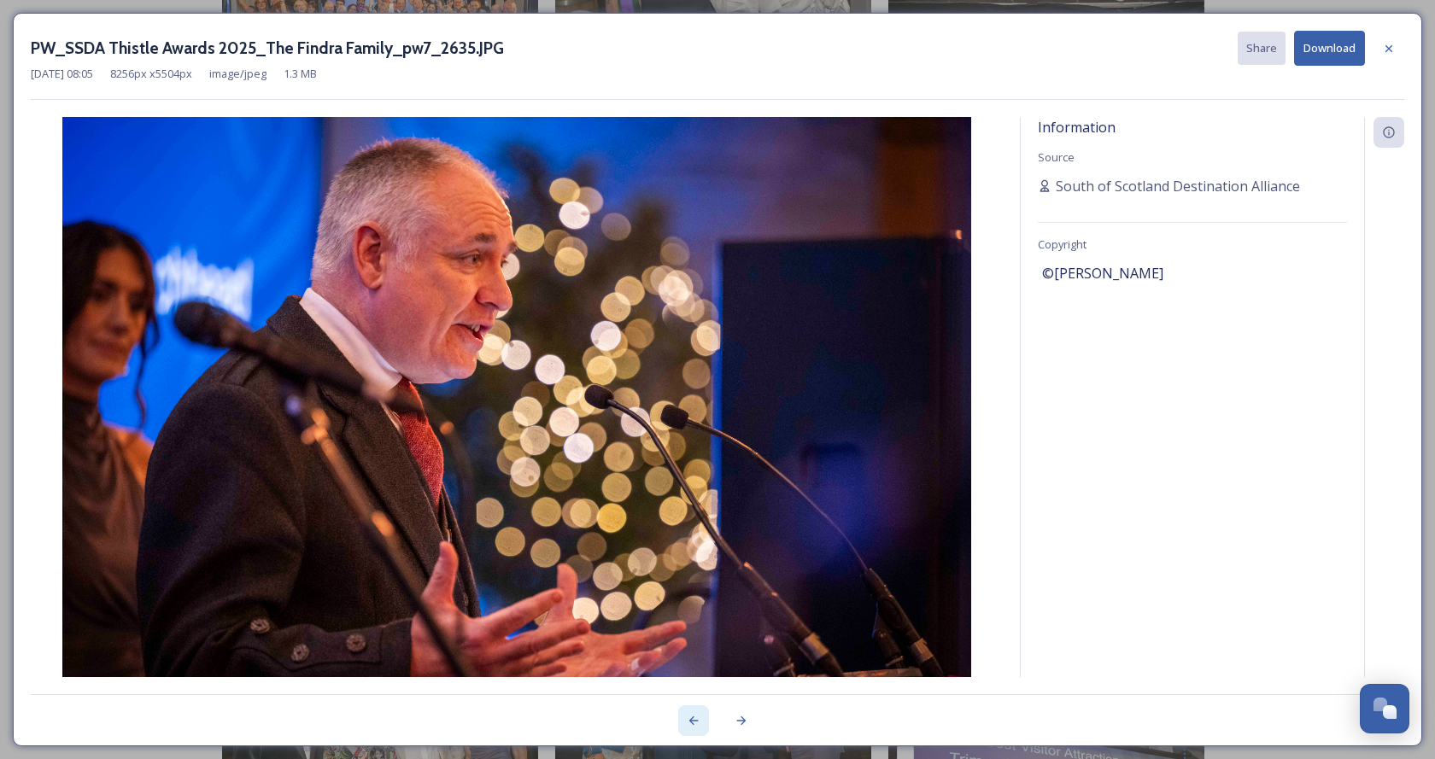
click at [690, 721] on icon at bounding box center [693, 721] width 9 height 9
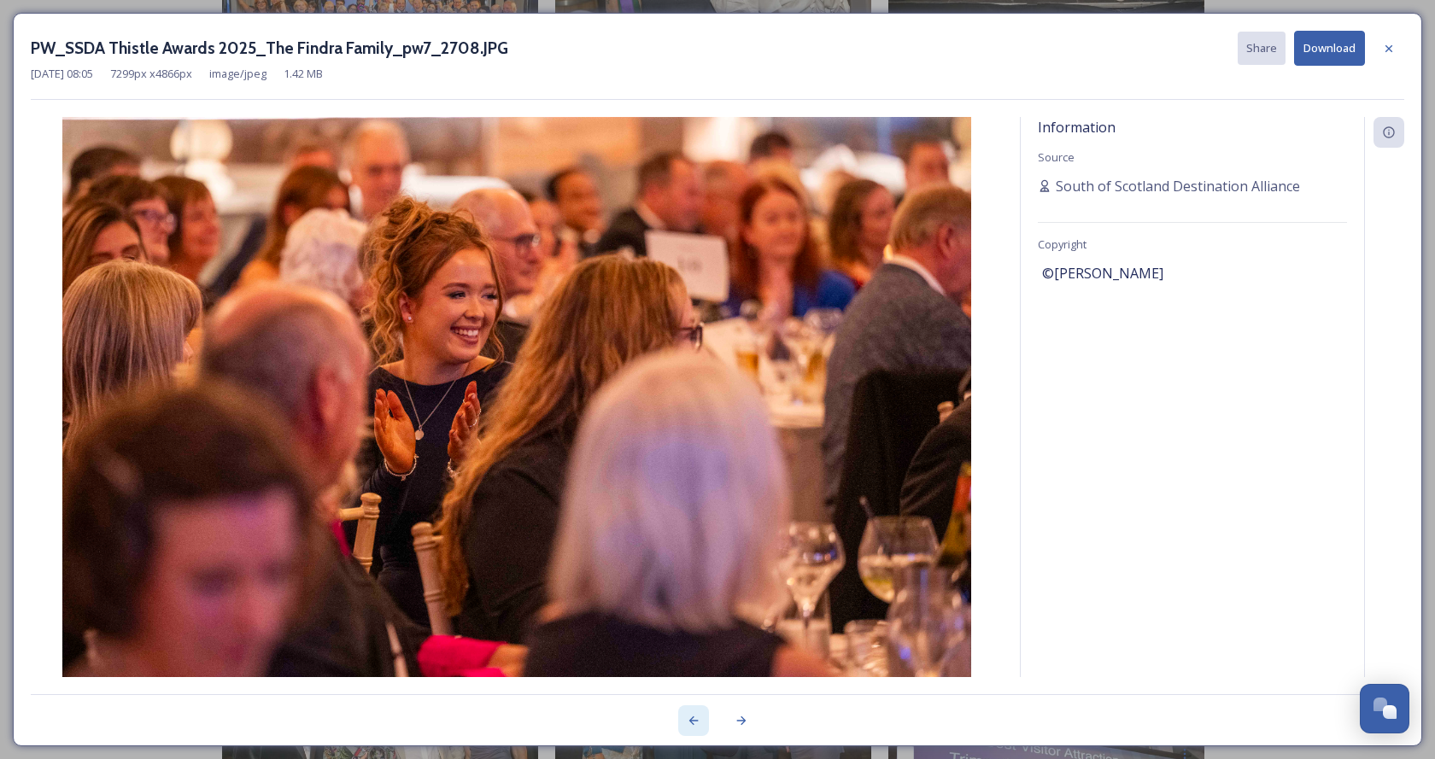
click at [690, 721] on icon at bounding box center [693, 721] width 9 height 9
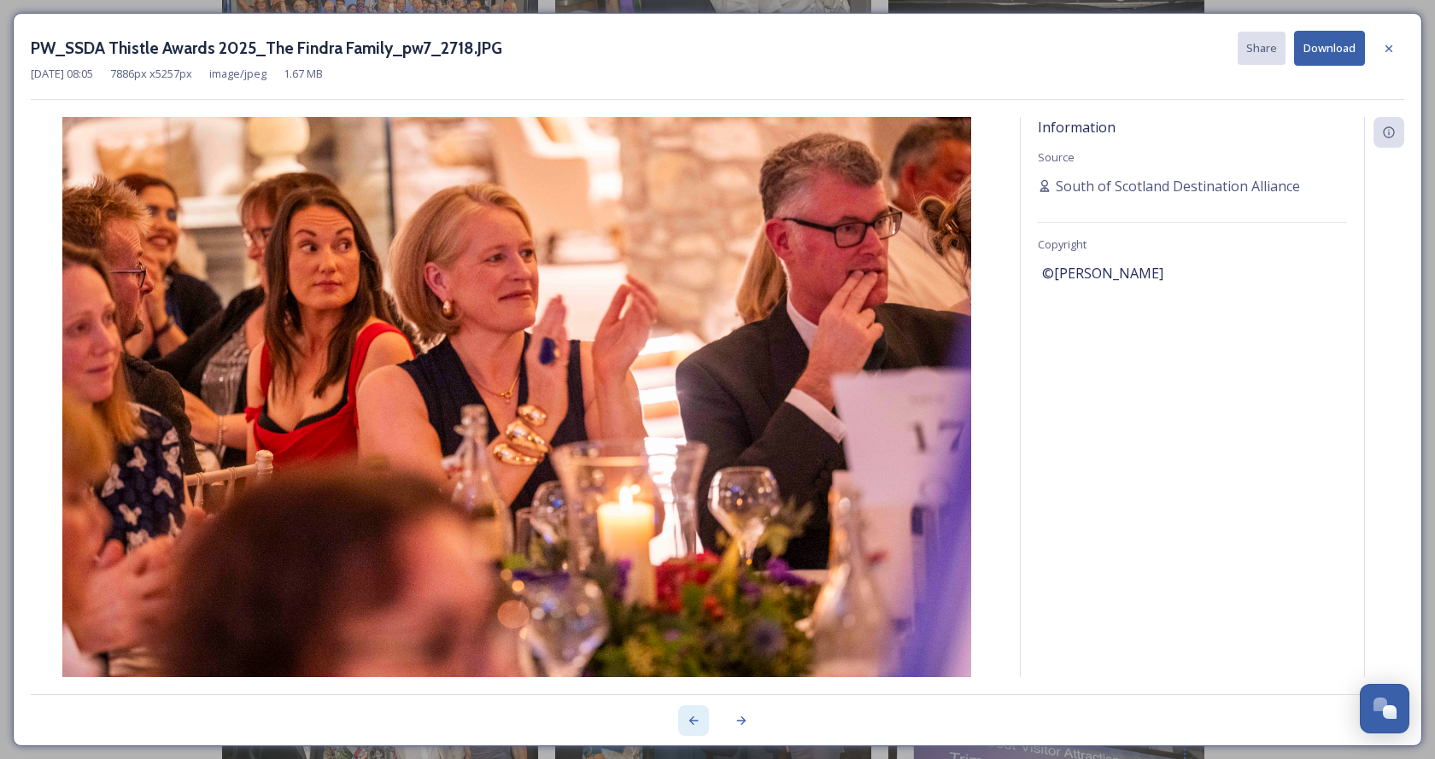
click at [690, 721] on icon at bounding box center [693, 721] width 9 height 9
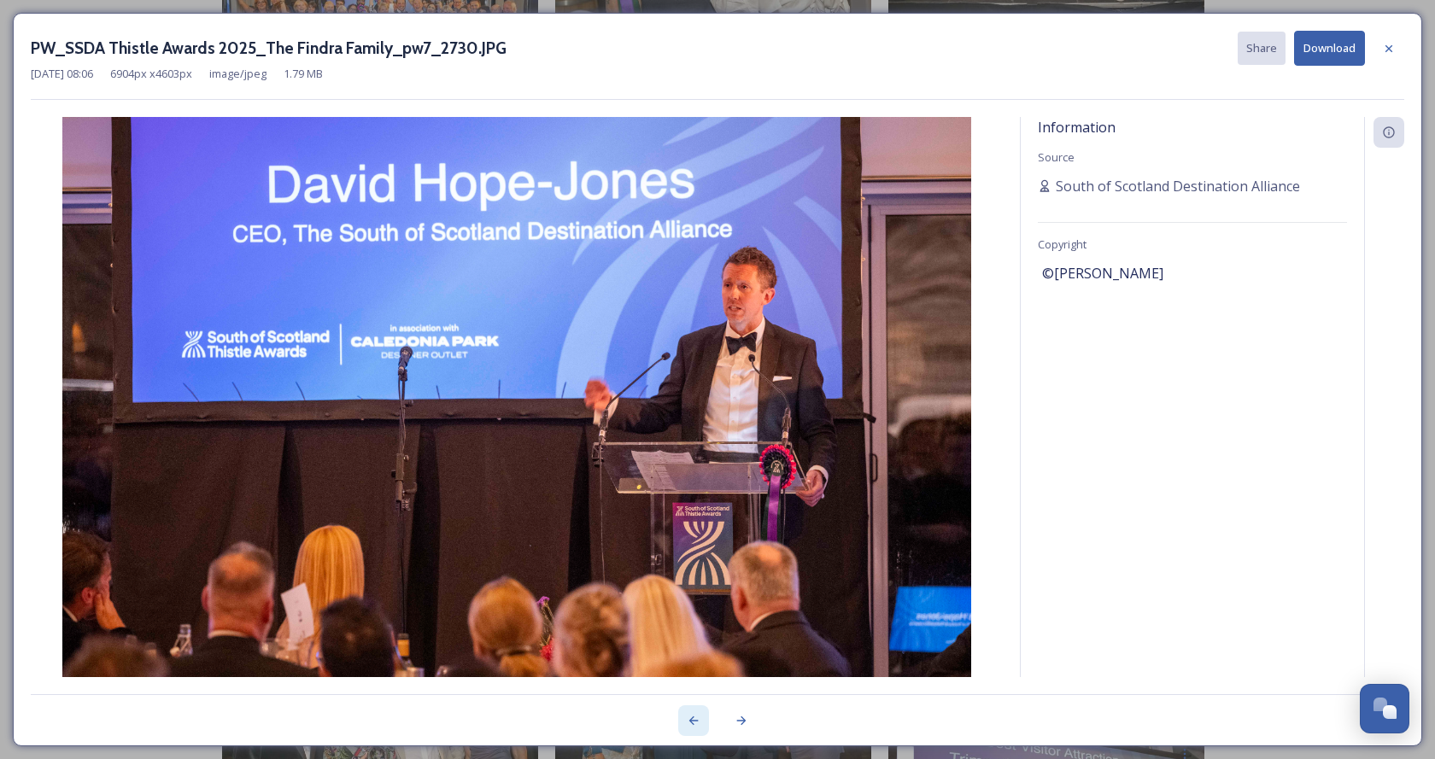
click at [685, 722] on div at bounding box center [693, 720] width 31 height 31
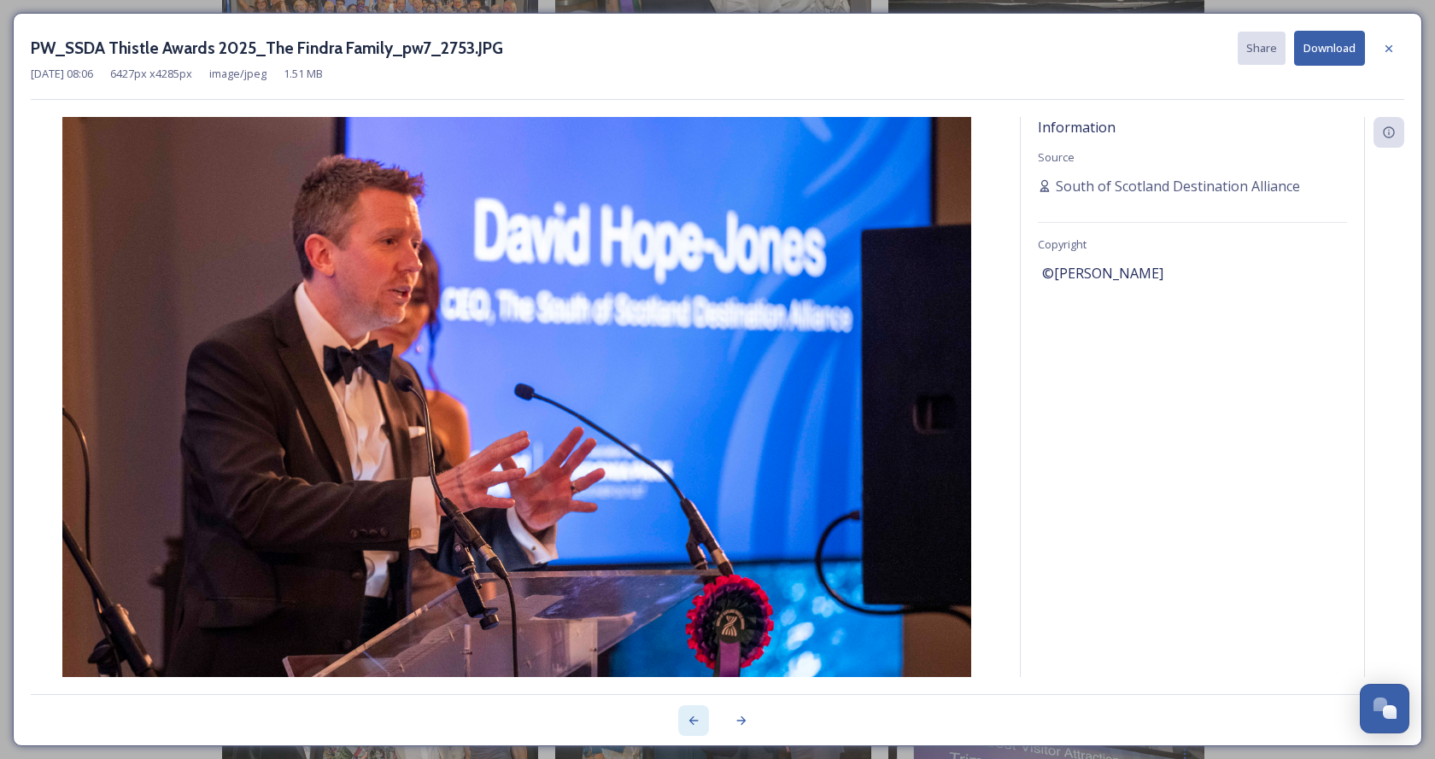
click at [685, 722] on div at bounding box center [693, 720] width 31 height 31
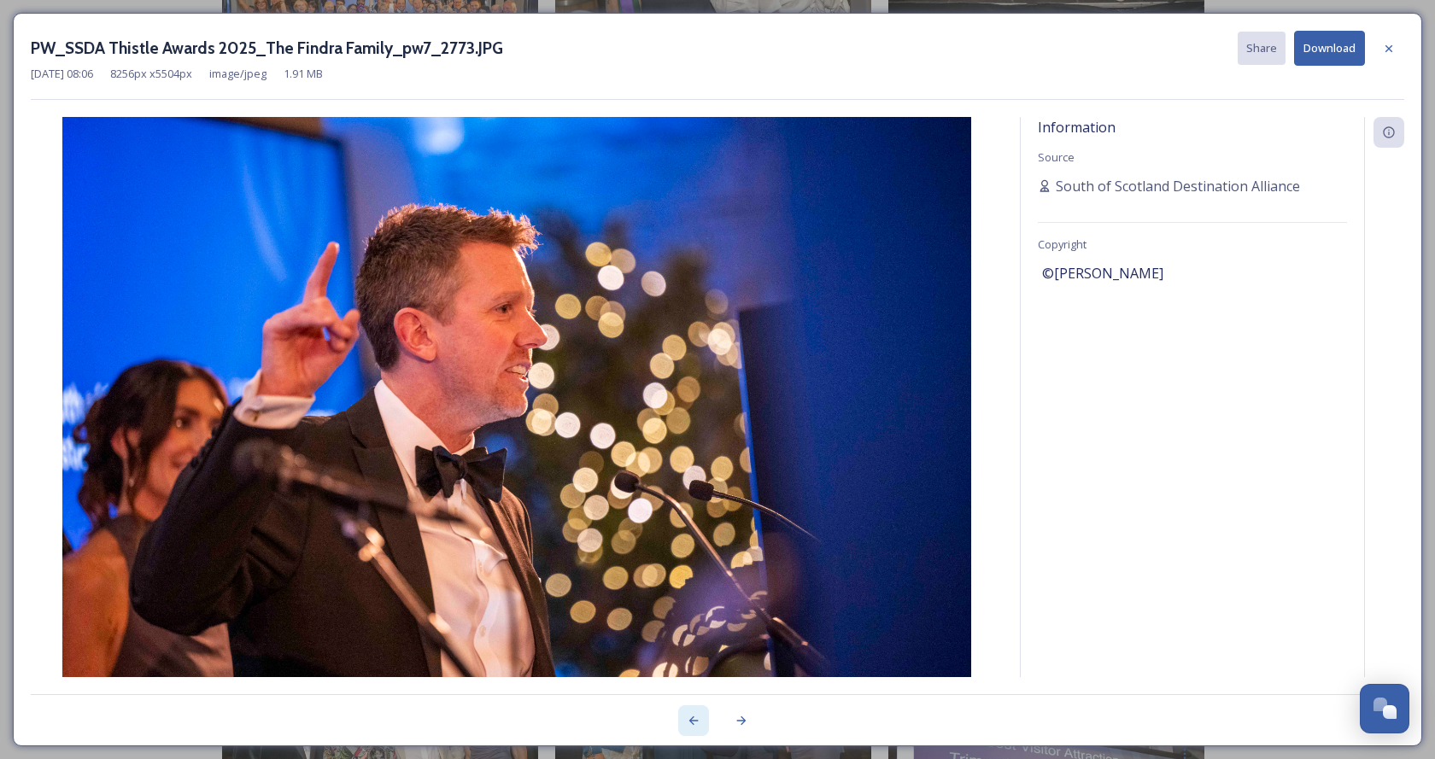
click at [685, 722] on div at bounding box center [693, 720] width 31 height 31
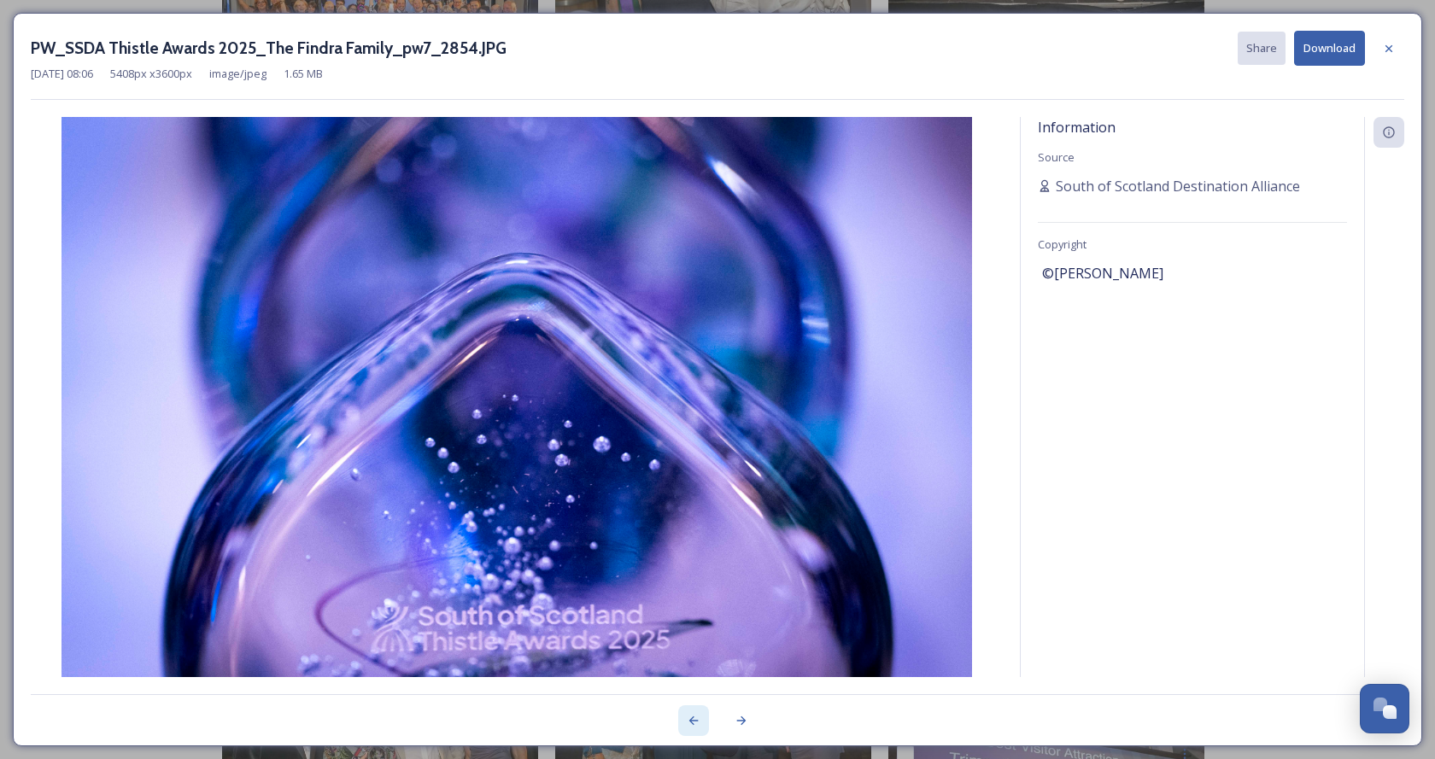
click at [685, 722] on div at bounding box center [693, 720] width 31 height 31
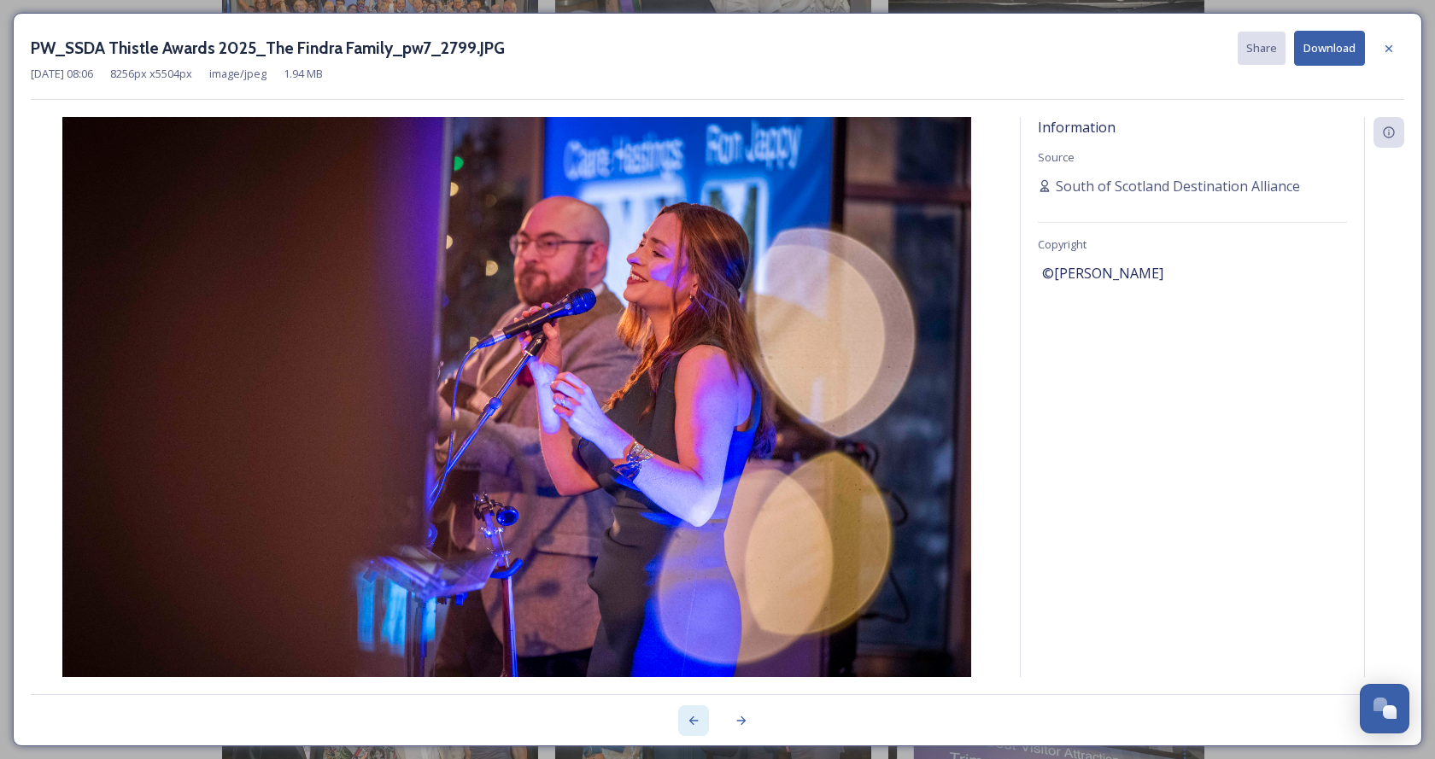
click at [685, 722] on div at bounding box center [693, 720] width 31 height 31
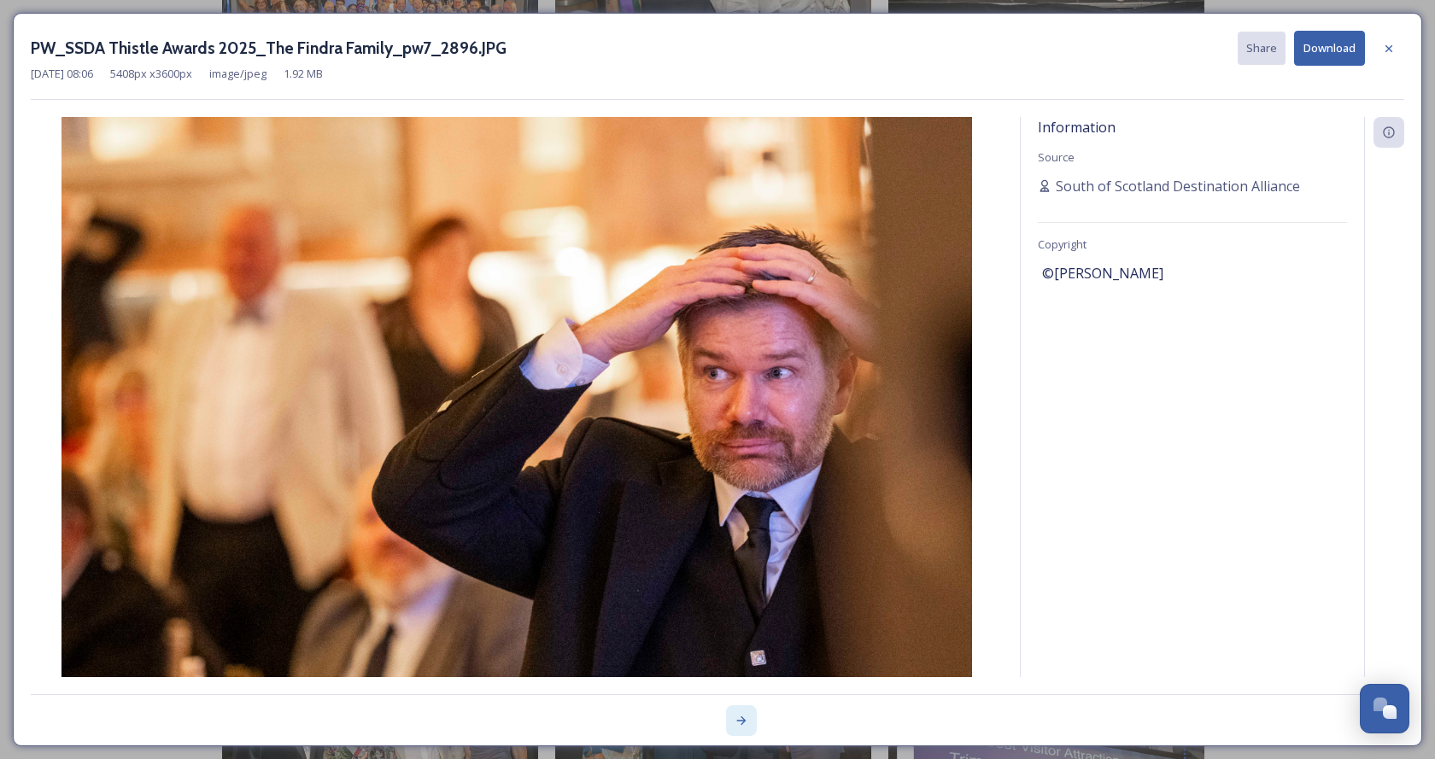
click at [755, 711] on div at bounding box center [741, 720] width 31 height 31
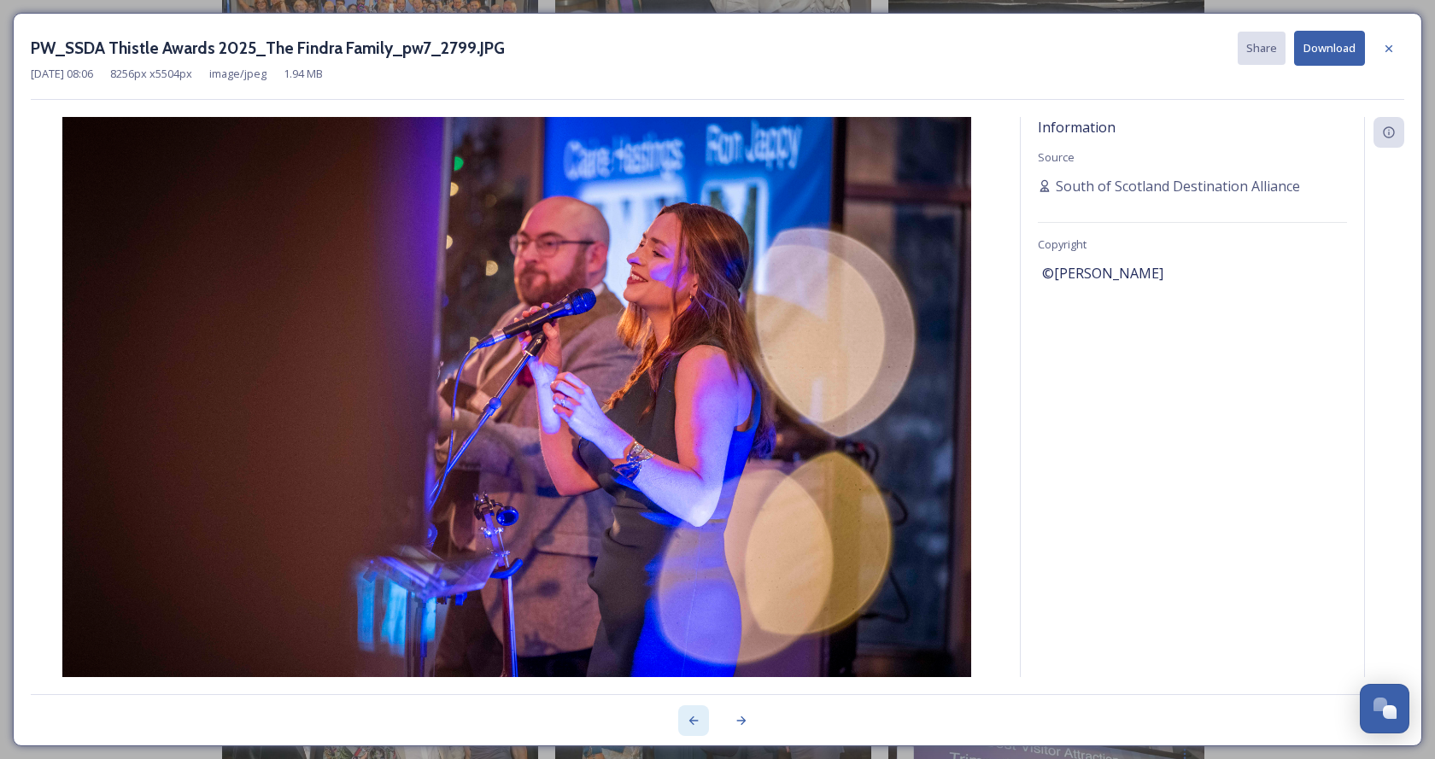
click at [693, 723] on icon at bounding box center [694, 721] width 14 height 14
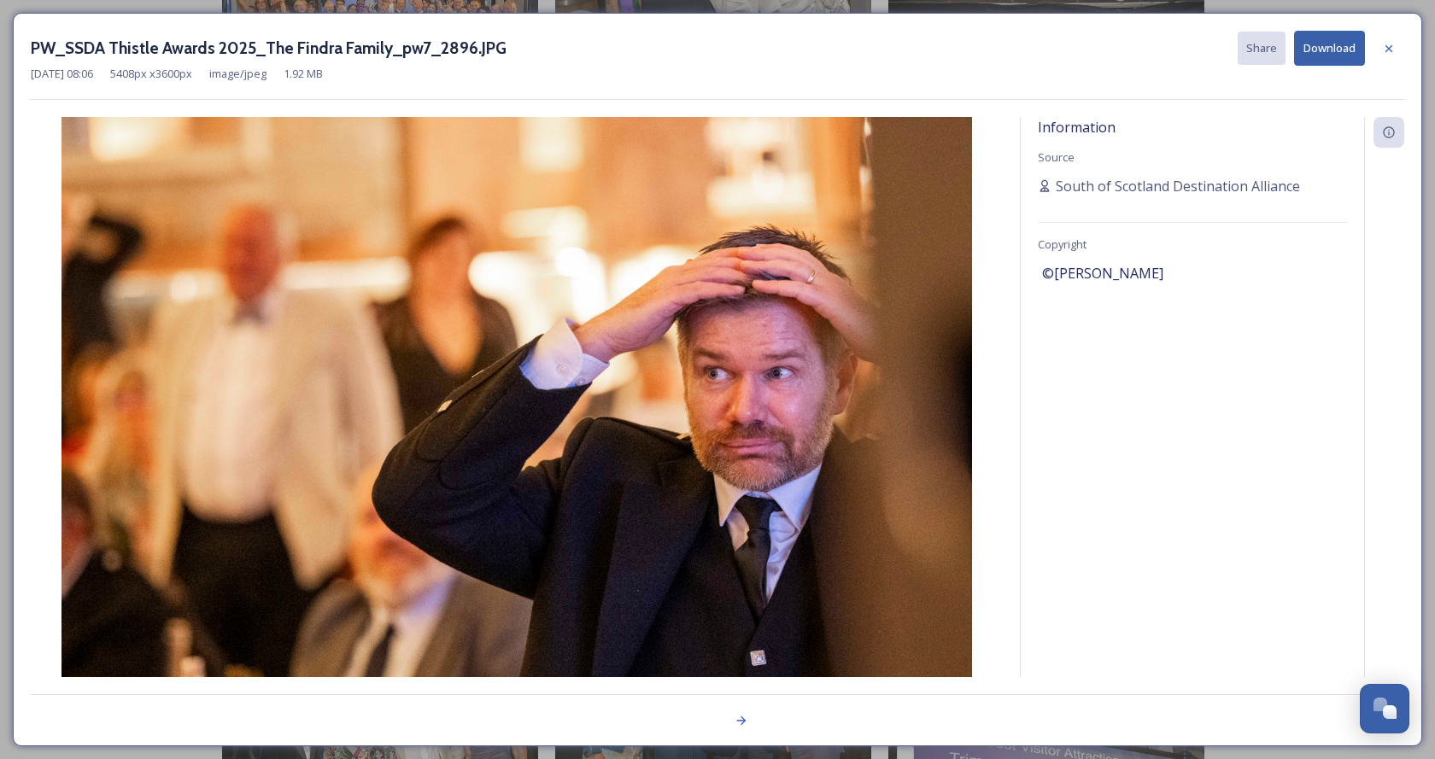
click at [693, 723] on div at bounding box center [717, 711] width 1373 height 34
